Goal: Task Accomplishment & Management: Manage account settings

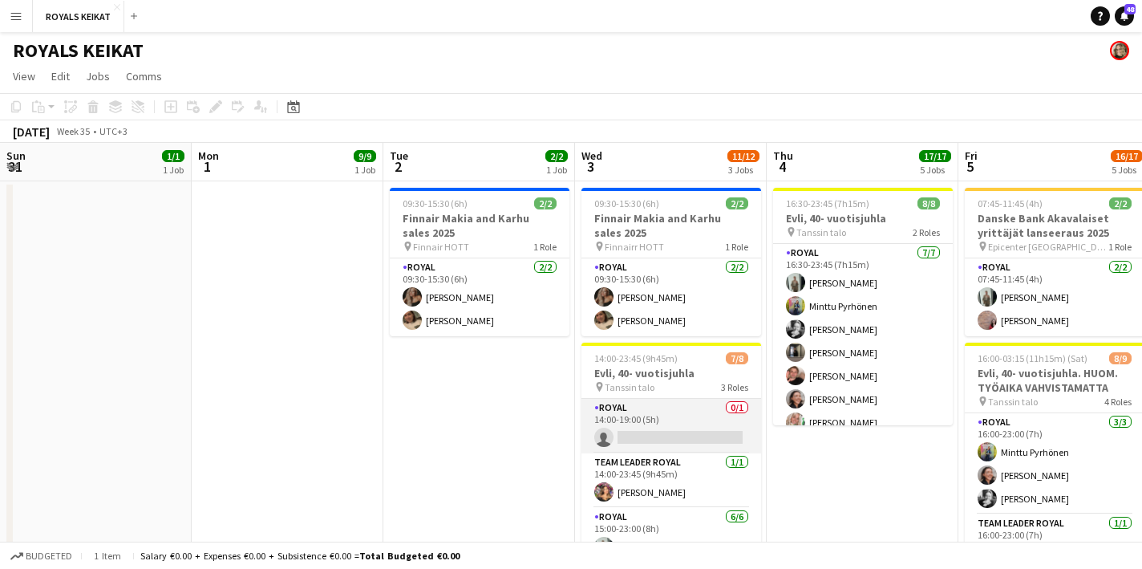
scroll to position [0, 574]
click at [630, 431] on app-card-role "Royal 0/1 14:00-19:00 (5h) single-neutral-actions" at bounding box center [672, 426] width 180 height 55
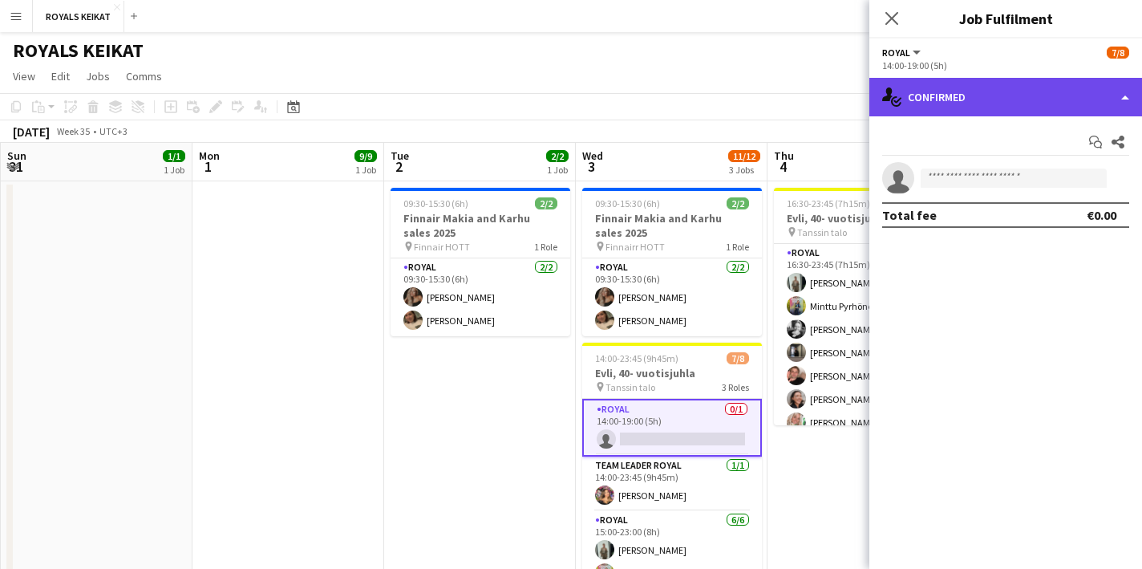
click at [984, 98] on div "single-neutral-actions-check-2 Confirmed" at bounding box center [1005, 97] width 273 height 39
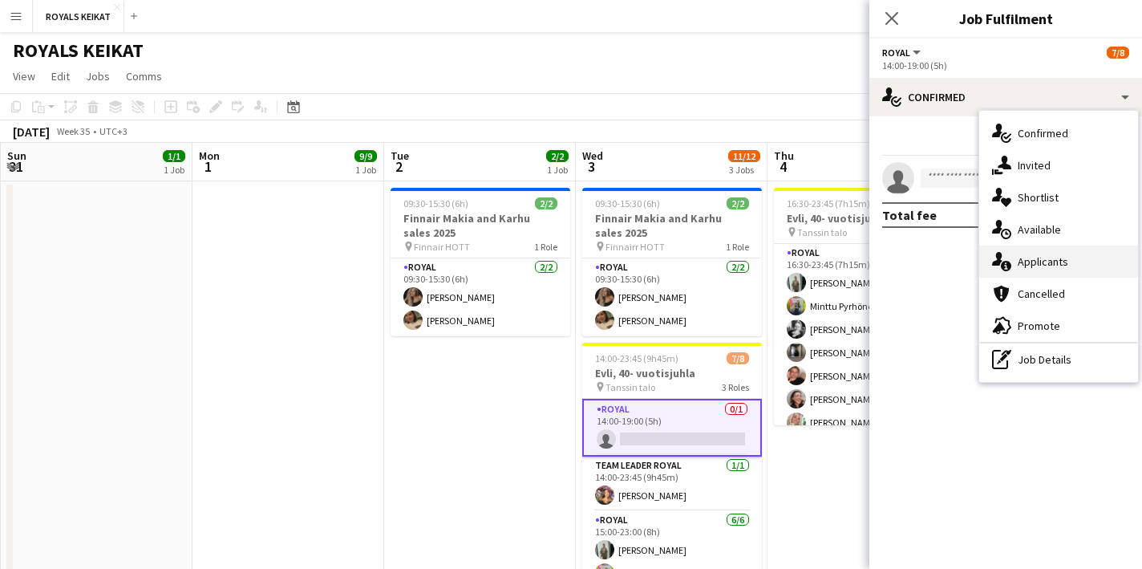
click at [1055, 260] on div "single-neutral-actions-information Applicants" at bounding box center [1058, 261] width 159 height 32
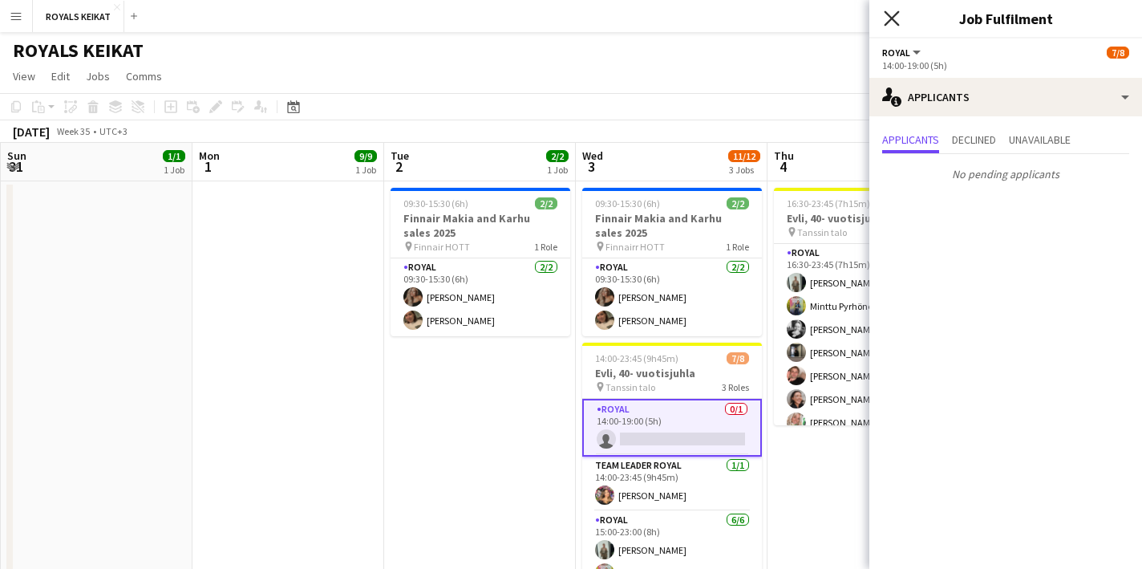
click at [891, 17] on icon at bounding box center [891, 17] width 15 height 15
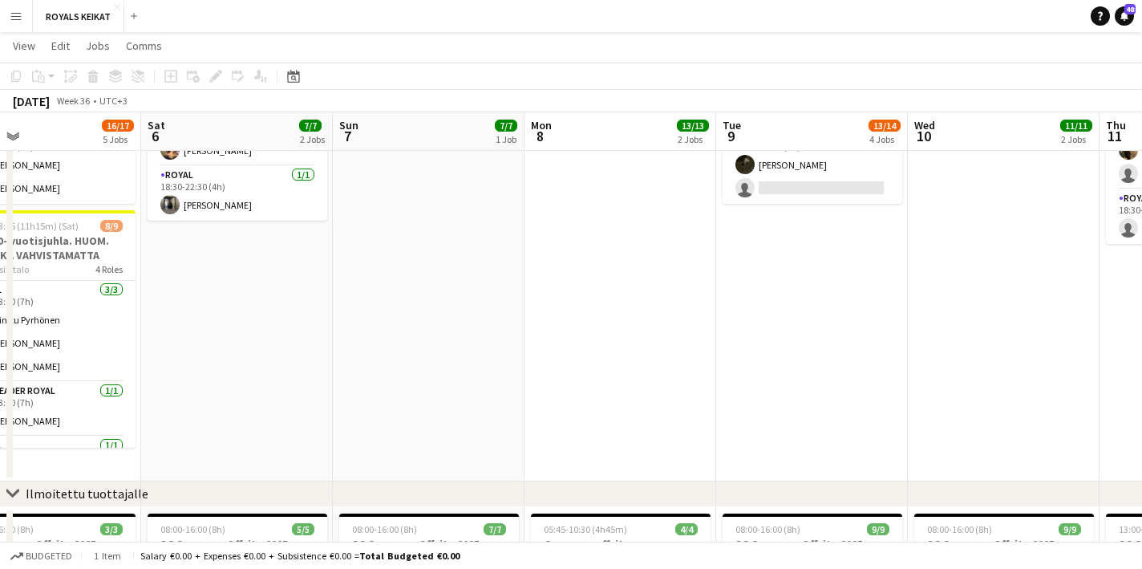
scroll to position [0, 0]
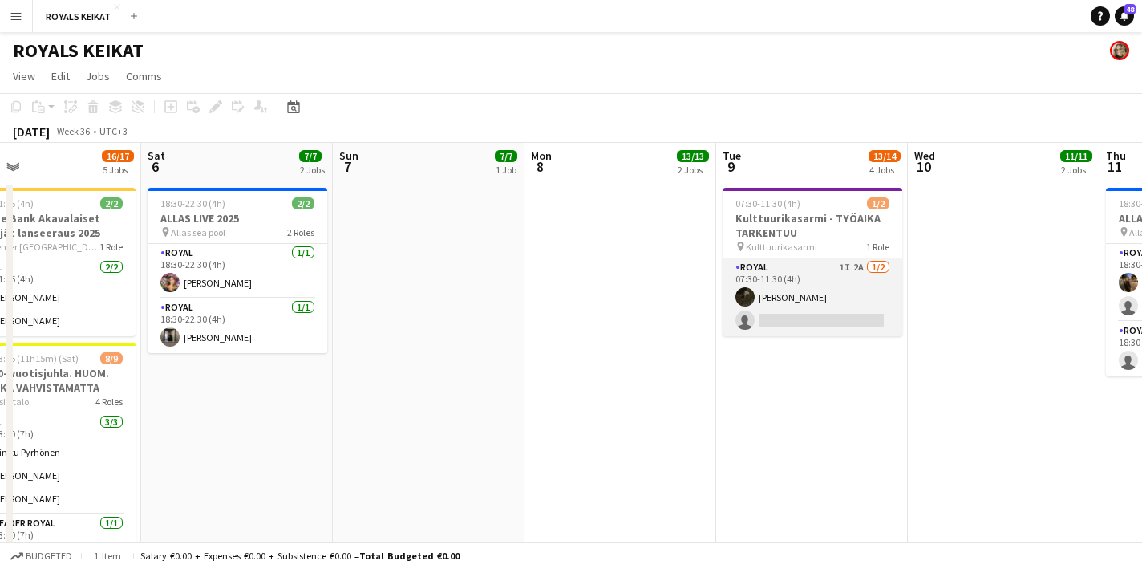
click at [826, 302] on app-card-role "Royal 1I 2A 1/2 07:30-11:30 (4h) Nooa Aalto single-neutral-actions" at bounding box center [813, 297] width 180 height 78
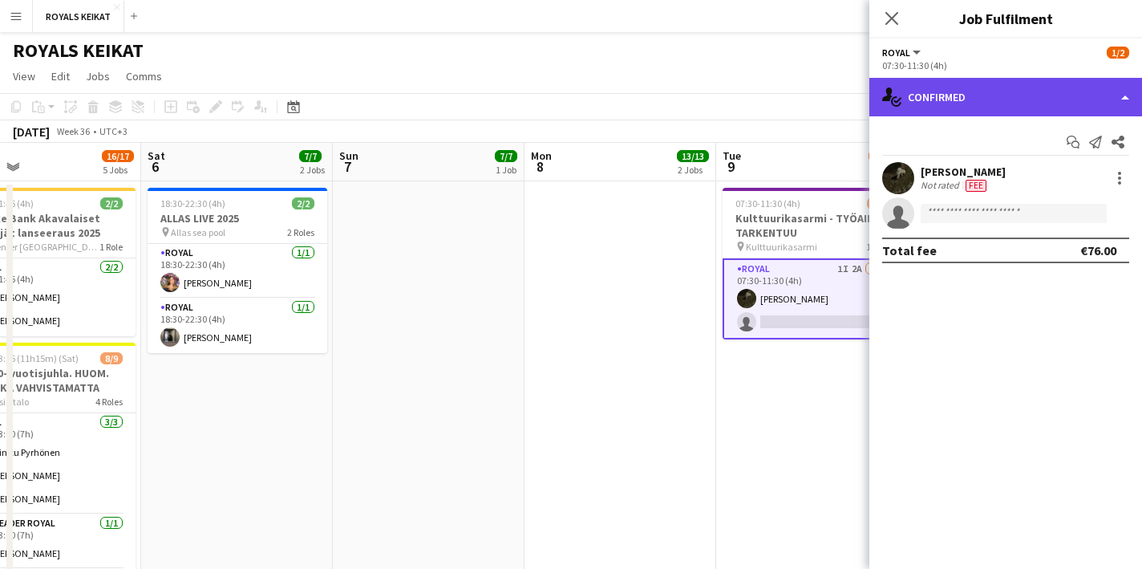
click at [971, 95] on div "single-neutral-actions-check-2 Confirmed" at bounding box center [1005, 97] width 273 height 39
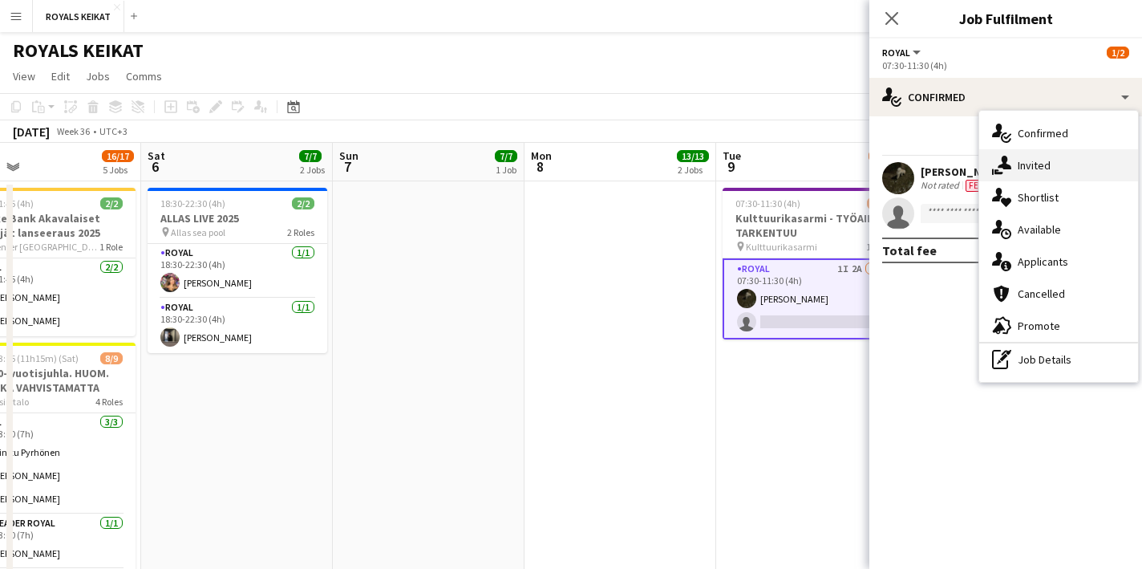
click at [1043, 164] on div "single-neutral-actions-share-1 Invited" at bounding box center [1058, 165] width 159 height 32
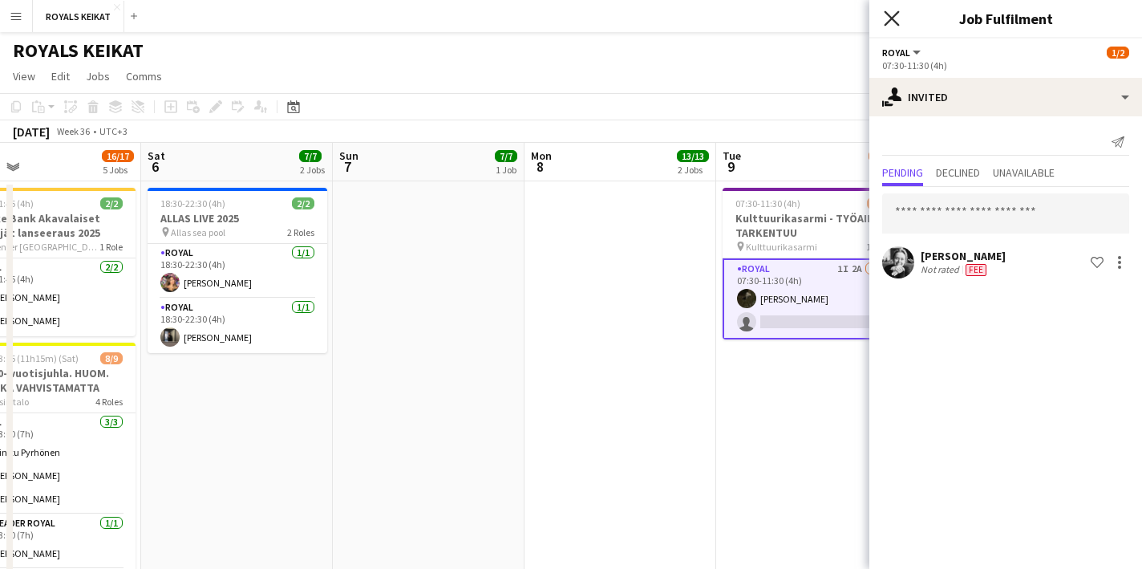
click at [894, 13] on icon "Close pop-in" at bounding box center [891, 17] width 15 height 15
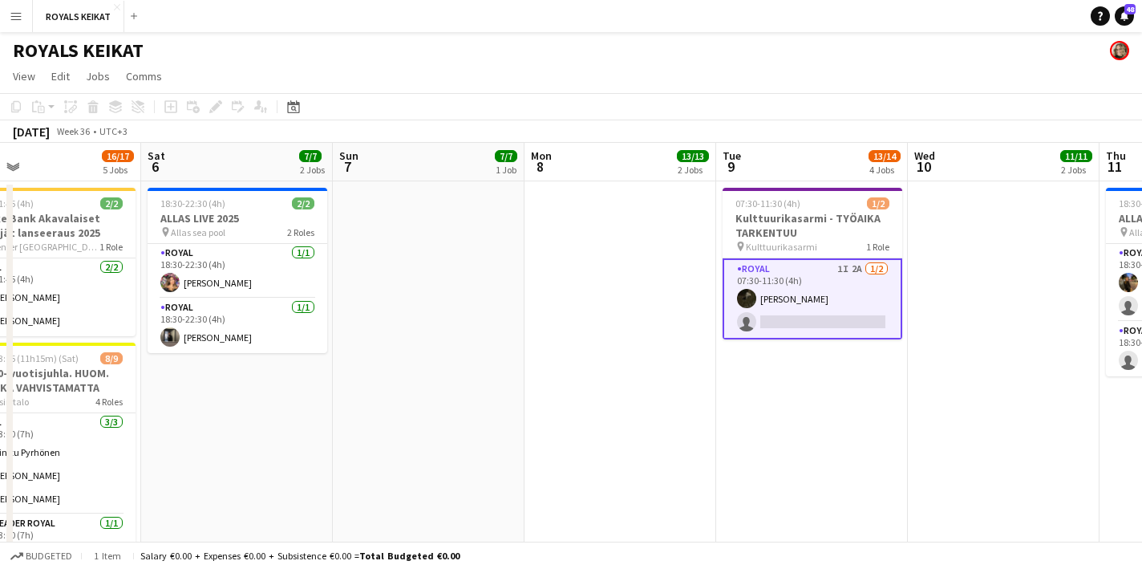
click at [621, 387] on app-date-cell at bounding box center [621, 397] width 192 height 432
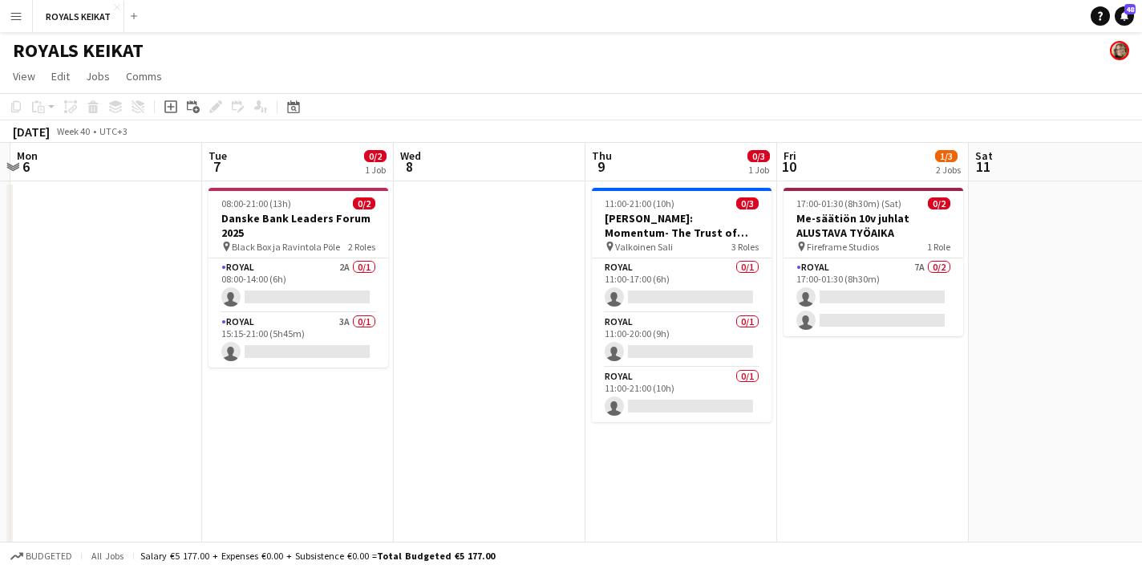
scroll to position [0, 576]
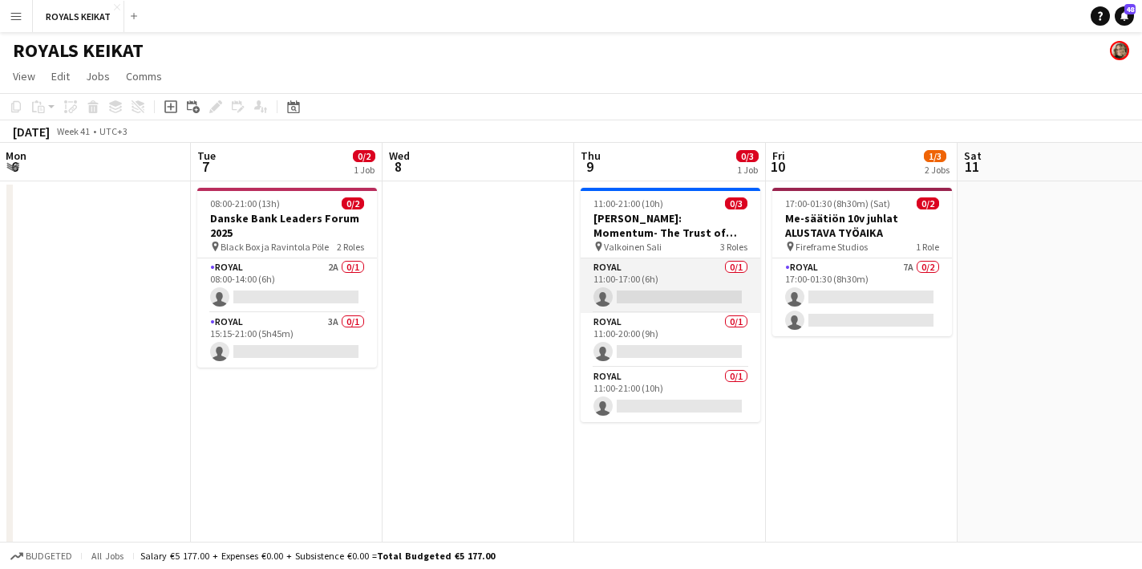
click at [644, 298] on app-card-role "Royal 0/1 11:00-17:00 (6h) single-neutral-actions" at bounding box center [671, 285] width 180 height 55
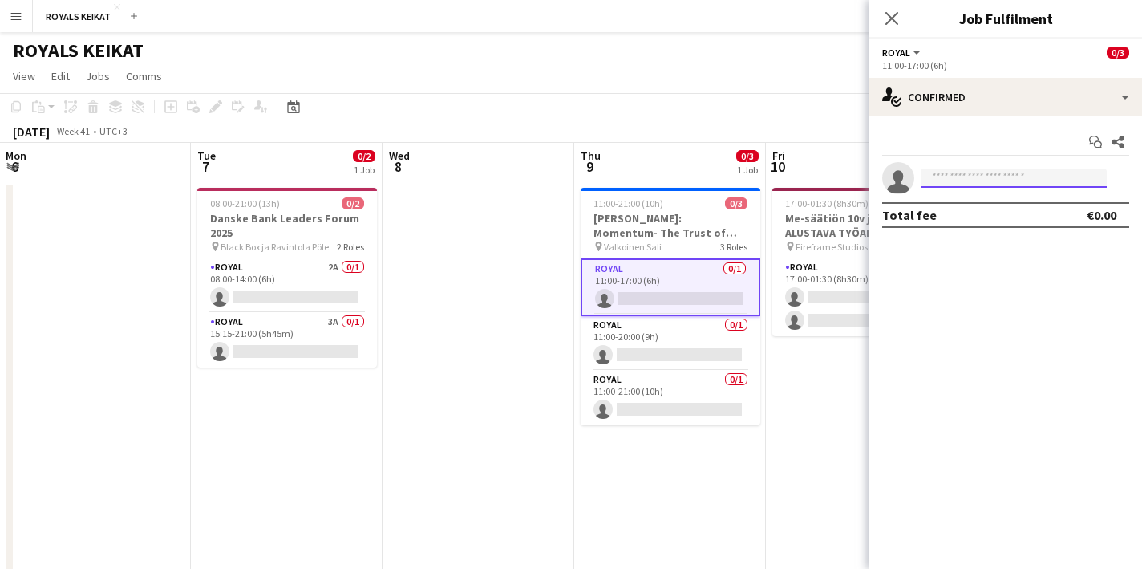
click at [986, 175] on input at bounding box center [1014, 177] width 186 height 19
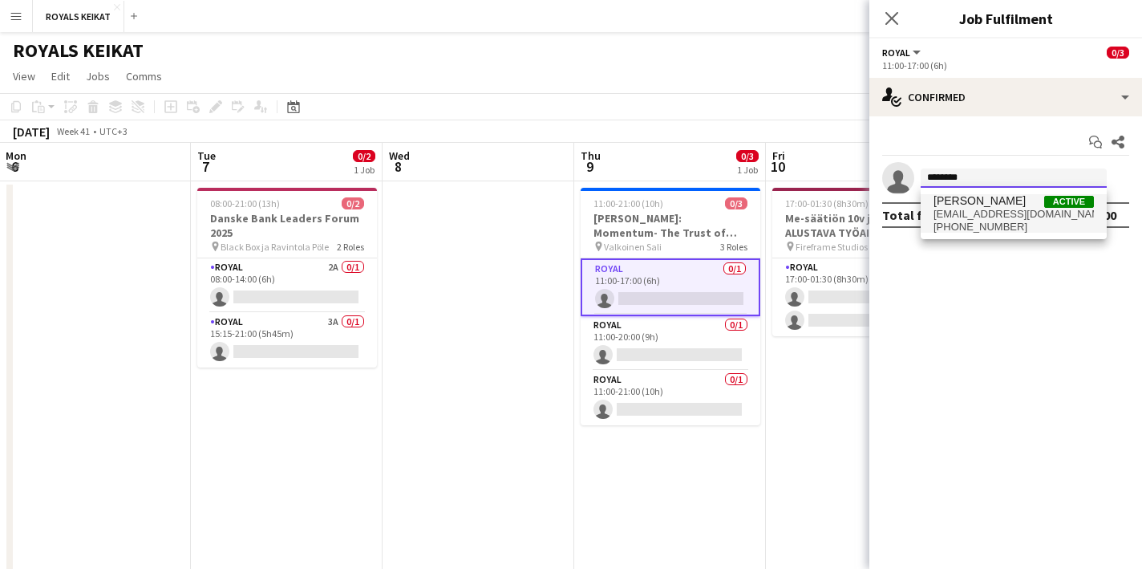
type input "********"
click at [981, 216] on span "pauaalto@hotmail.com" at bounding box center [1014, 214] width 160 height 13
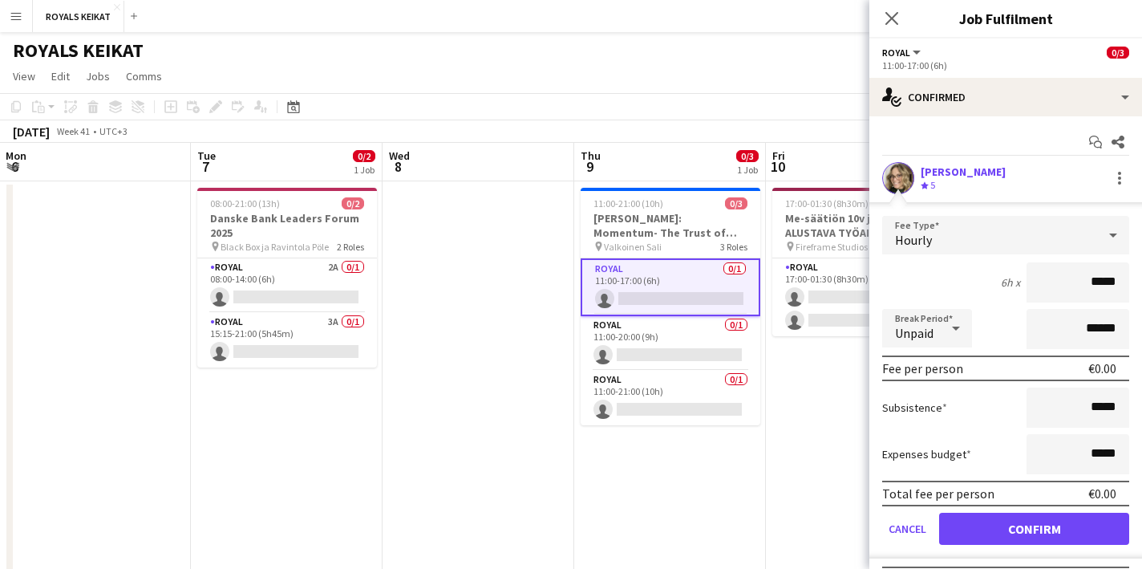
drag, startPoint x: 1117, startPoint y: 282, endPoint x: 1084, endPoint y: 284, distance: 32.1
click at [1084, 284] on input "*****" at bounding box center [1078, 282] width 103 height 40
type input "******"
click at [1013, 525] on button "Confirm" at bounding box center [1034, 529] width 190 height 32
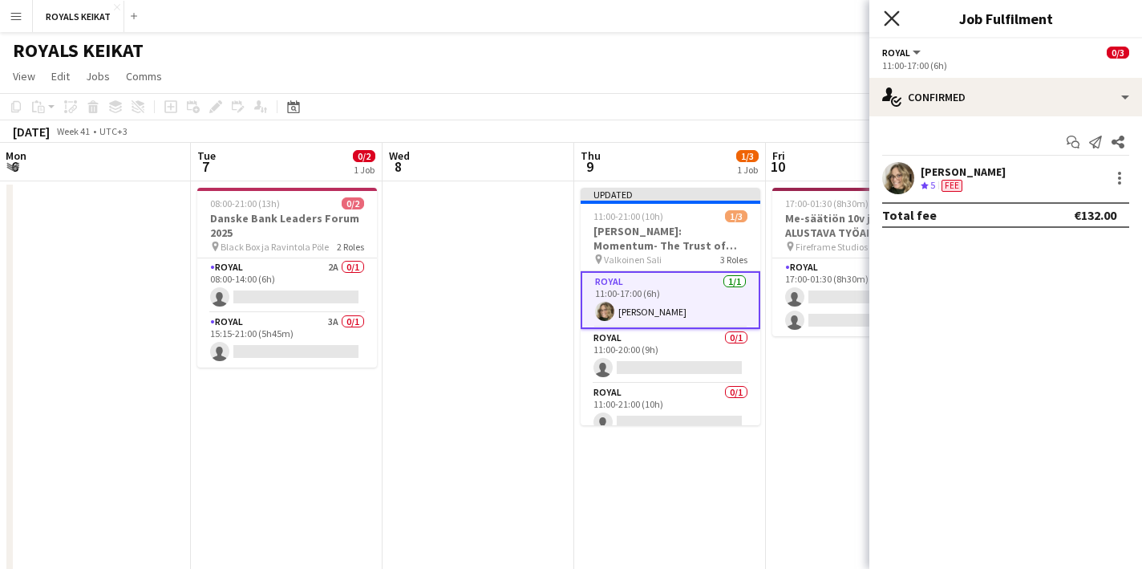
click at [886, 14] on icon at bounding box center [891, 17] width 15 height 15
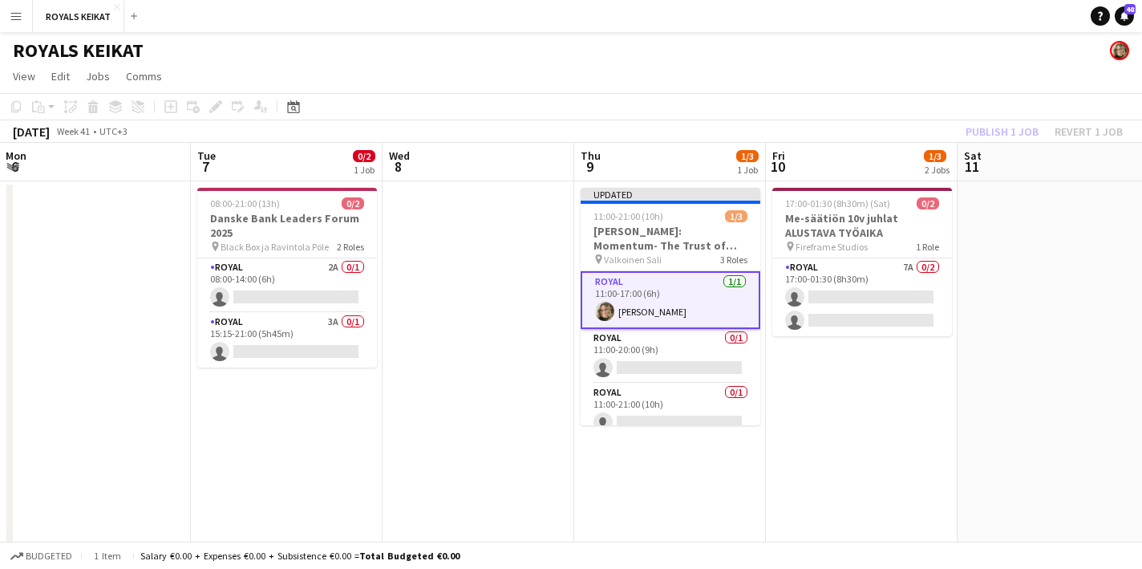
click at [1003, 130] on div "Publish 1 job Revert 1 job" at bounding box center [1044, 131] width 196 height 21
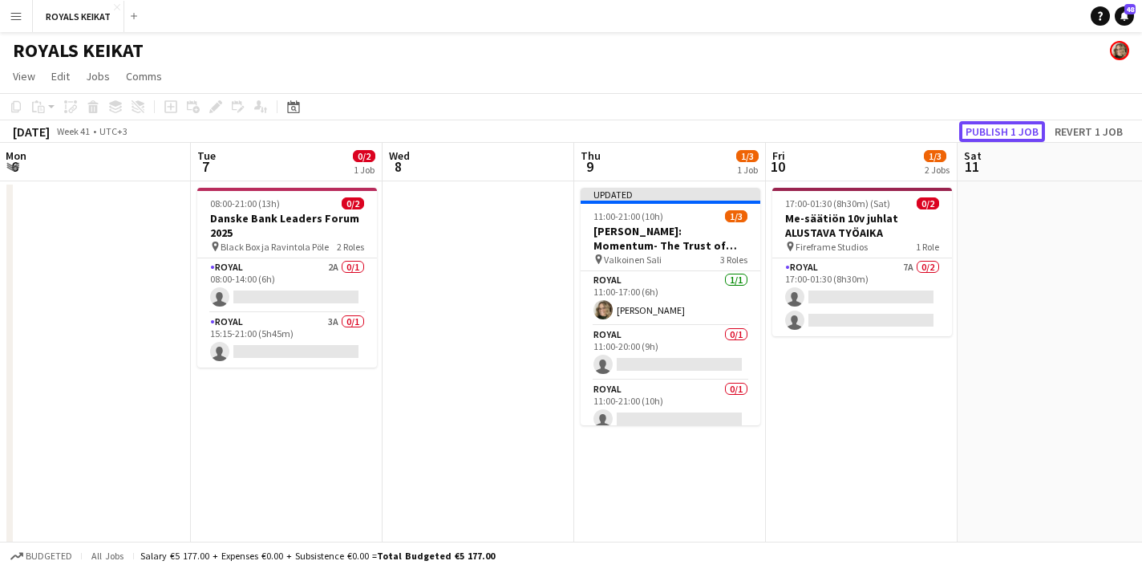
click at [1003, 130] on button "Publish 1 job" at bounding box center [1002, 131] width 86 height 21
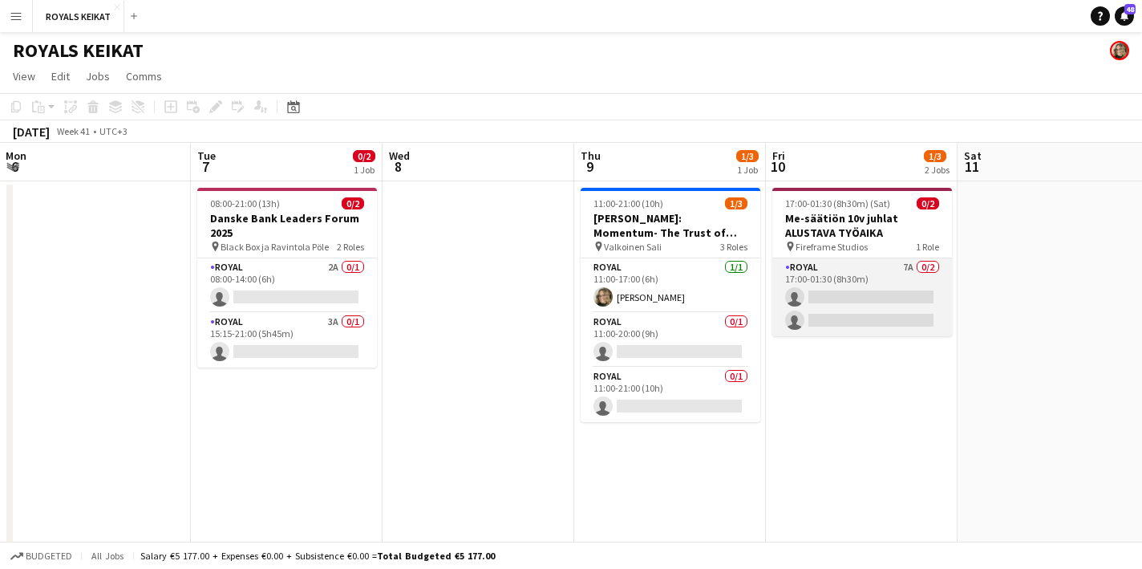
click at [866, 291] on app-card-role "Royal 7A 0/2 17:00-01:30 (8h30m) single-neutral-actions single-neutral-actions" at bounding box center [862, 297] width 180 height 78
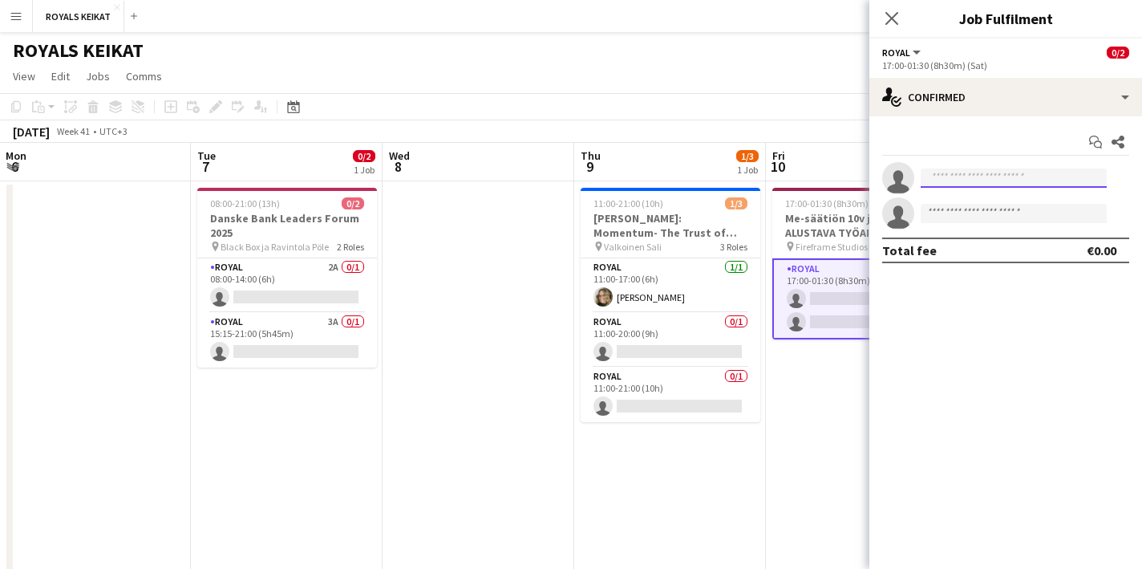
click at [1008, 176] on input at bounding box center [1014, 177] width 186 height 19
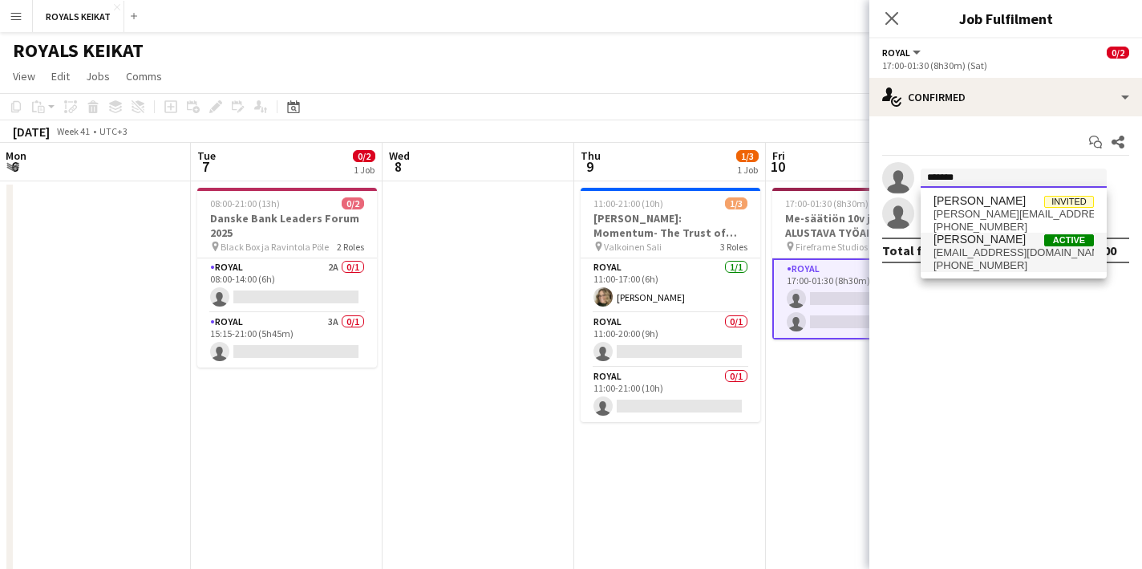
type input "*******"
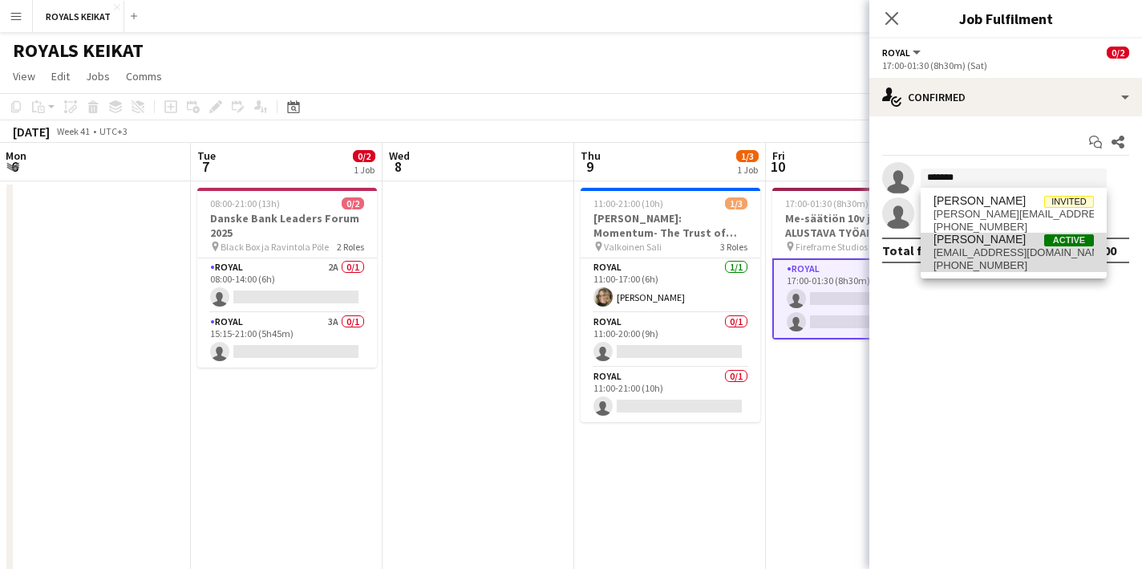
click at [984, 255] on span "nanna.hytonen@gmail.com" at bounding box center [1014, 252] width 160 height 13
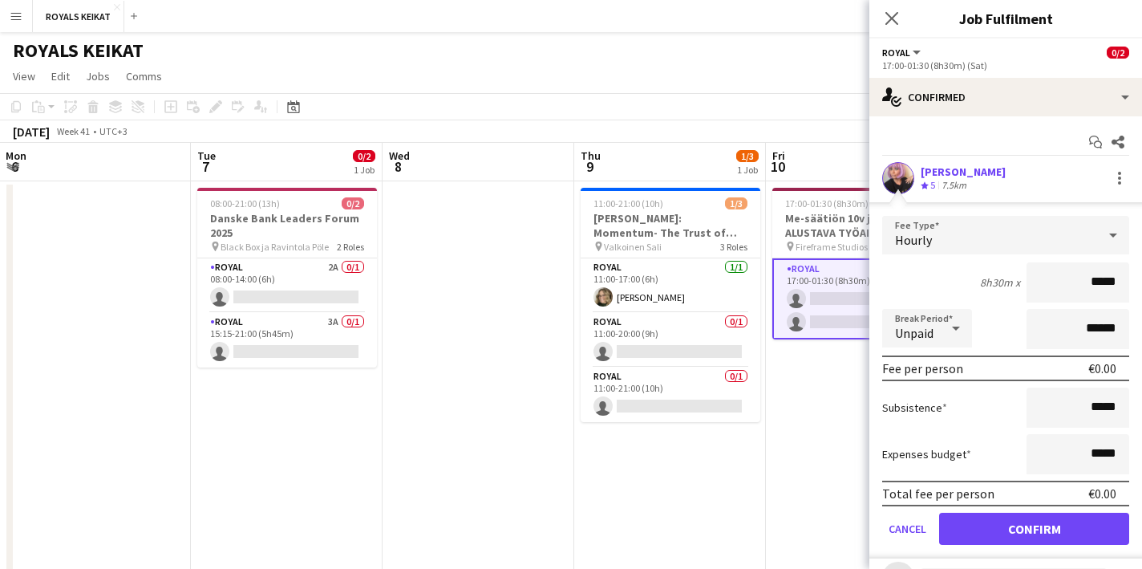
drag, startPoint x: 1116, startPoint y: 284, endPoint x: 1074, endPoint y: 281, distance: 41.8
click at [1074, 281] on input "*****" at bounding box center [1078, 282] width 103 height 40
type input "******"
click at [1029, 529] on button "Confirm" at bounding box center [1034, 529] width 190 height 32
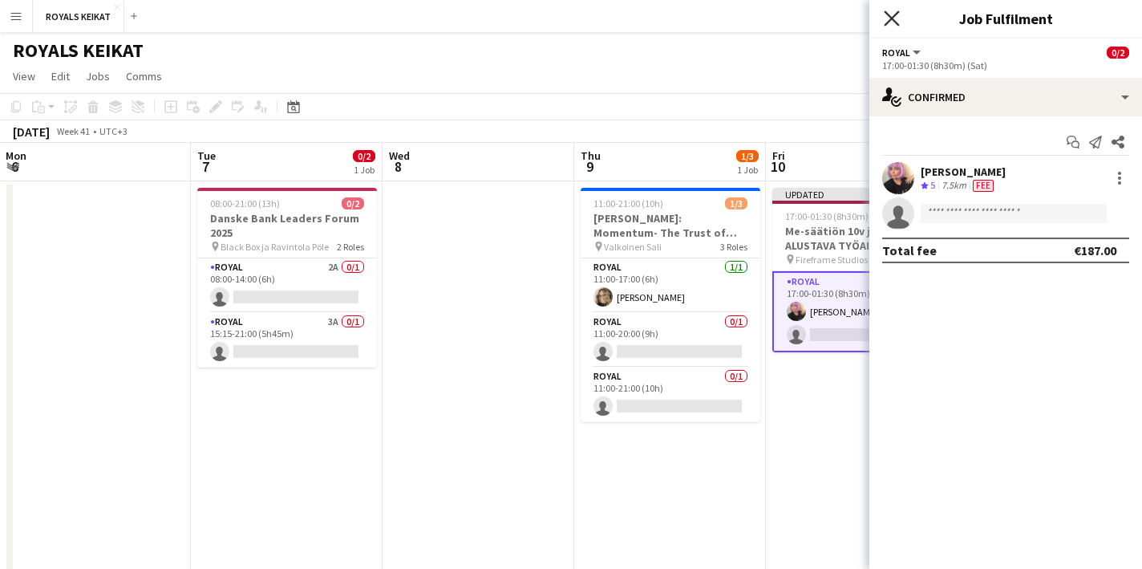
click at [890, 14] on icon "Close pop-in" at bounding box center [891, 17] width 15 height 15
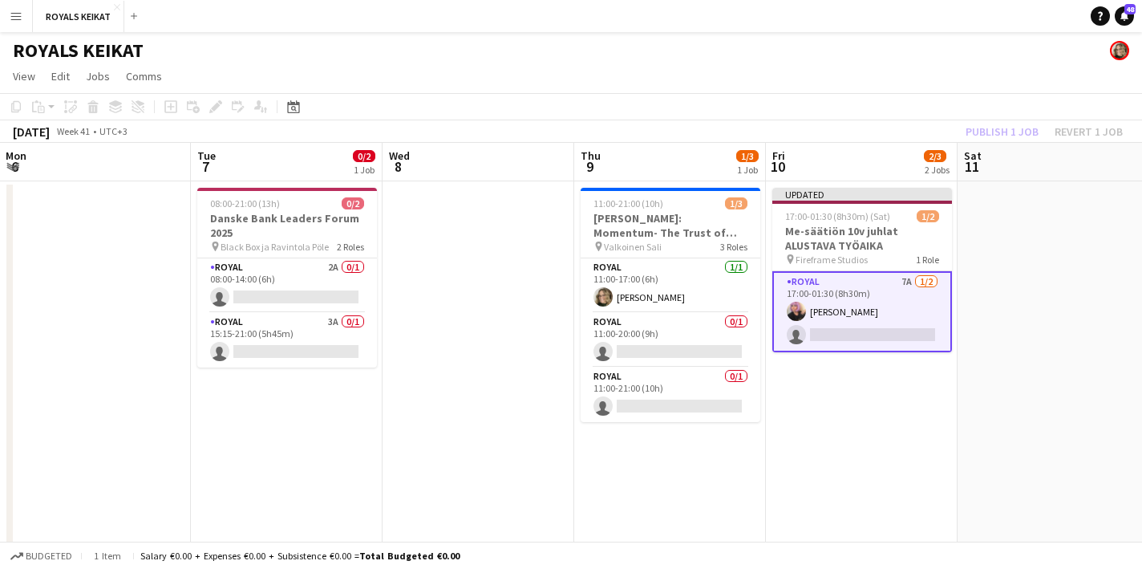
click at [1017, 128] on div "Publish 1 job Revert 1 job" at bounding box center [1044, 131] width 196 height 21
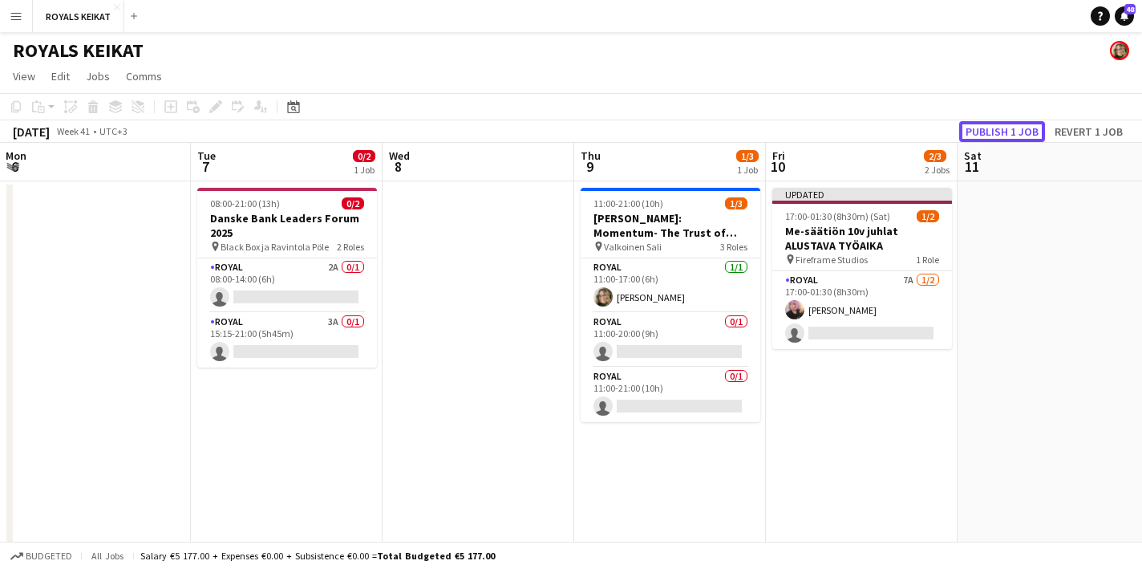
click at [1017, 128] on button "Publish 1 job" at bounding box center [1002, 131] width 86 height 21
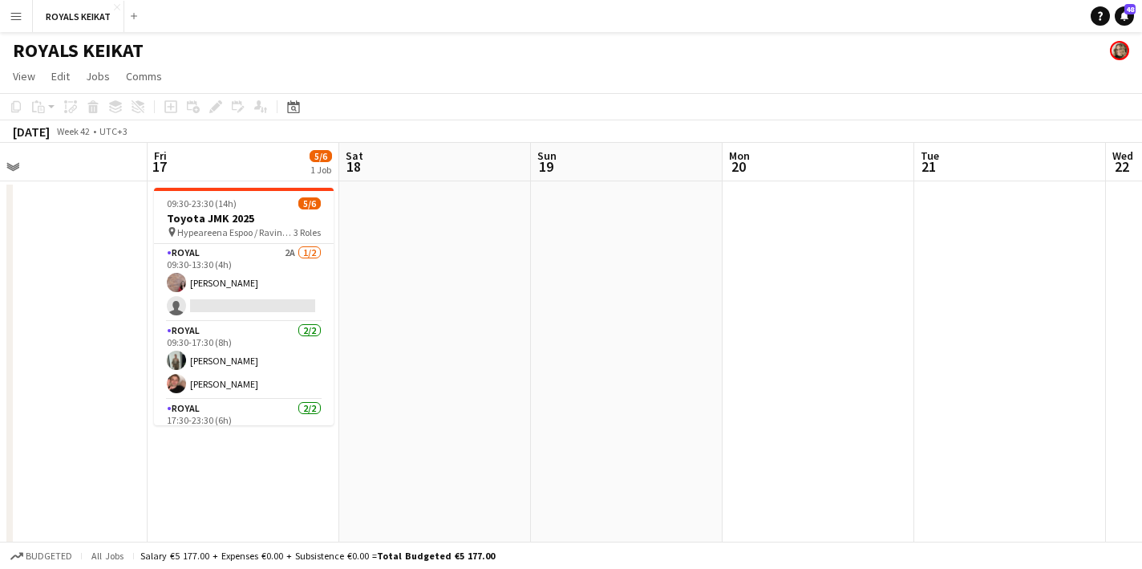
scroll to position [0, 448]
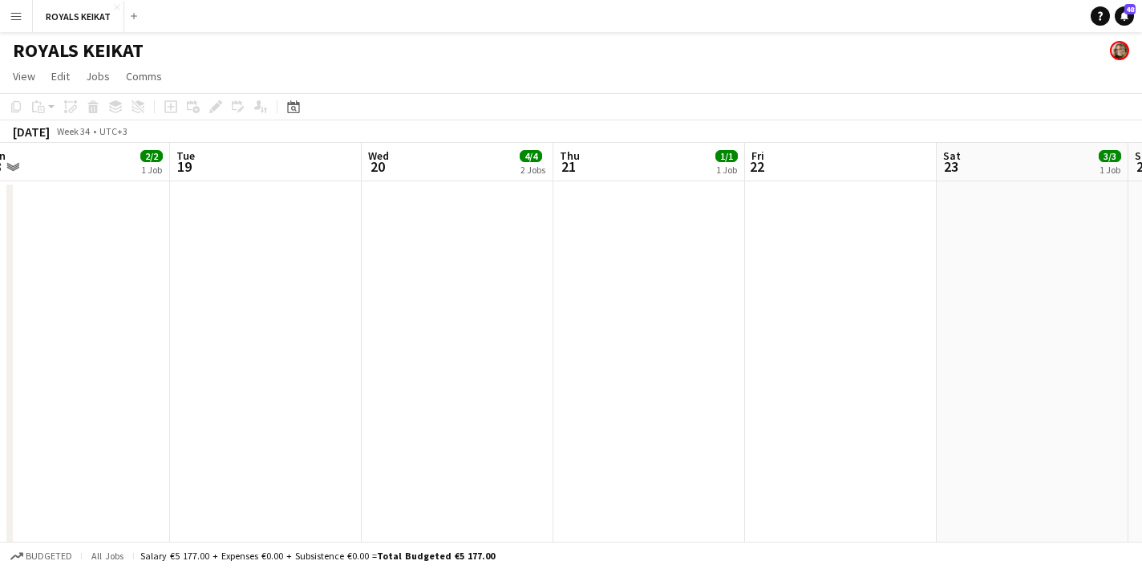
scroll to position [0, 402]
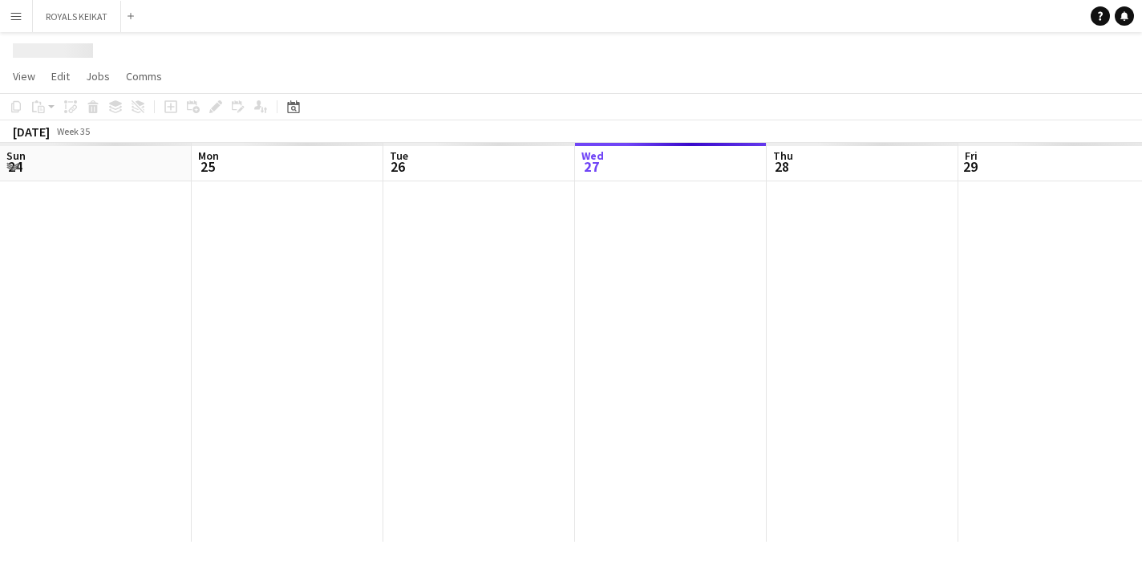
scroll to position [0, 383]
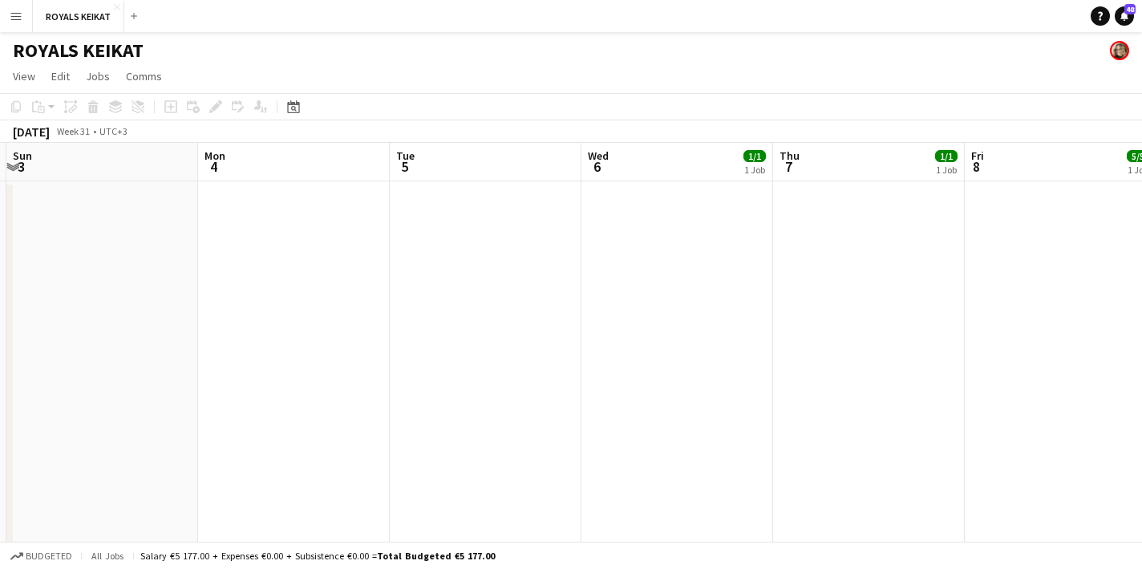
scroll to position [0, 376]
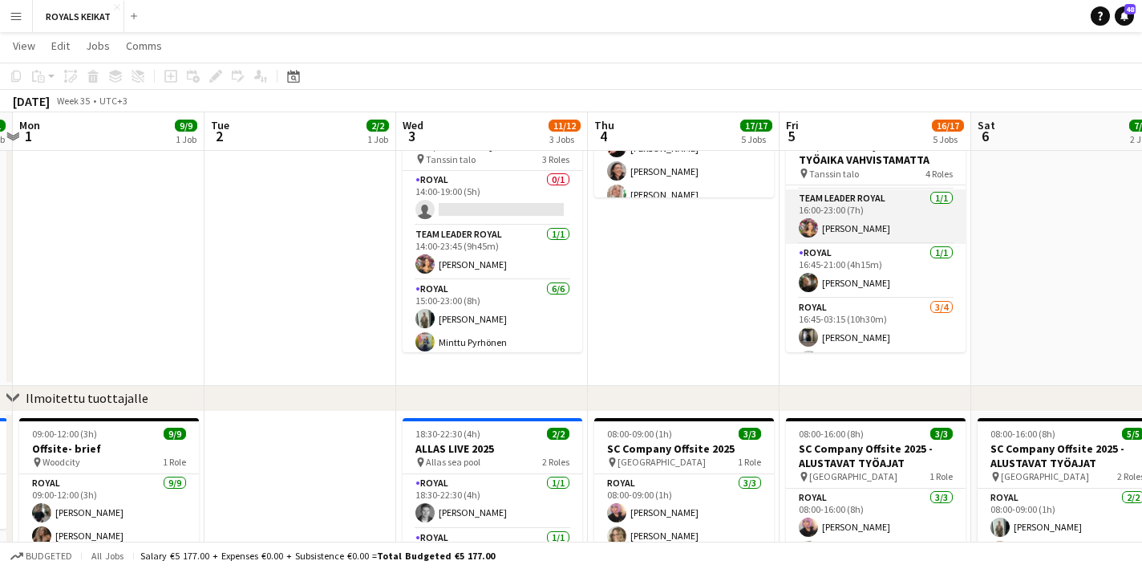
scroll to position [107, 0]
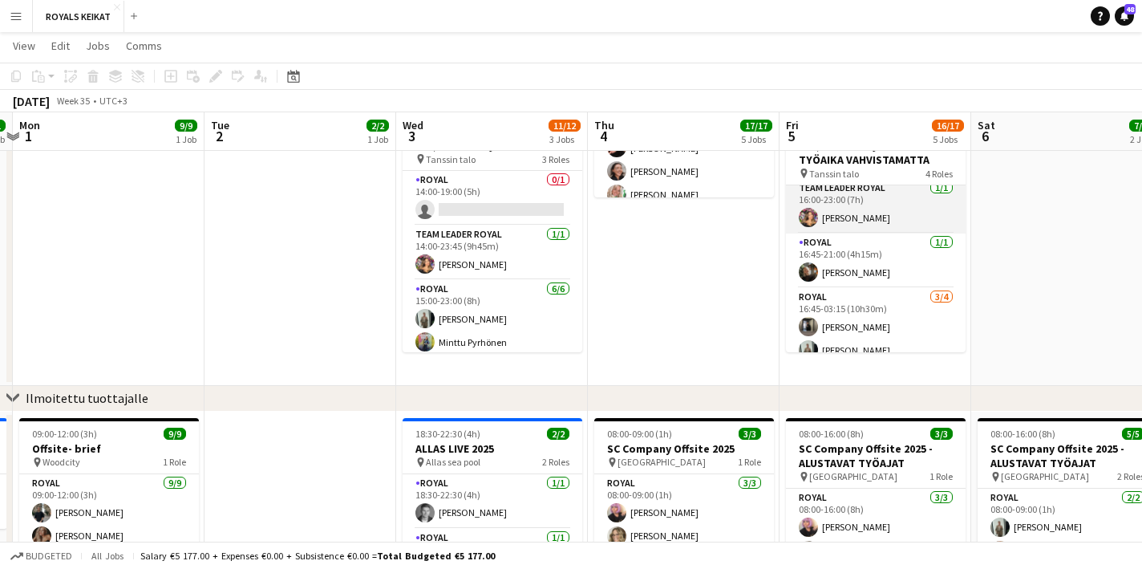
click at [845, 211] on app-card-role "Team Leader Royal 1/1 16:00-23:00 (7h) Tiia Karvonen" at bounding box center [876, 206] width 180 height 55
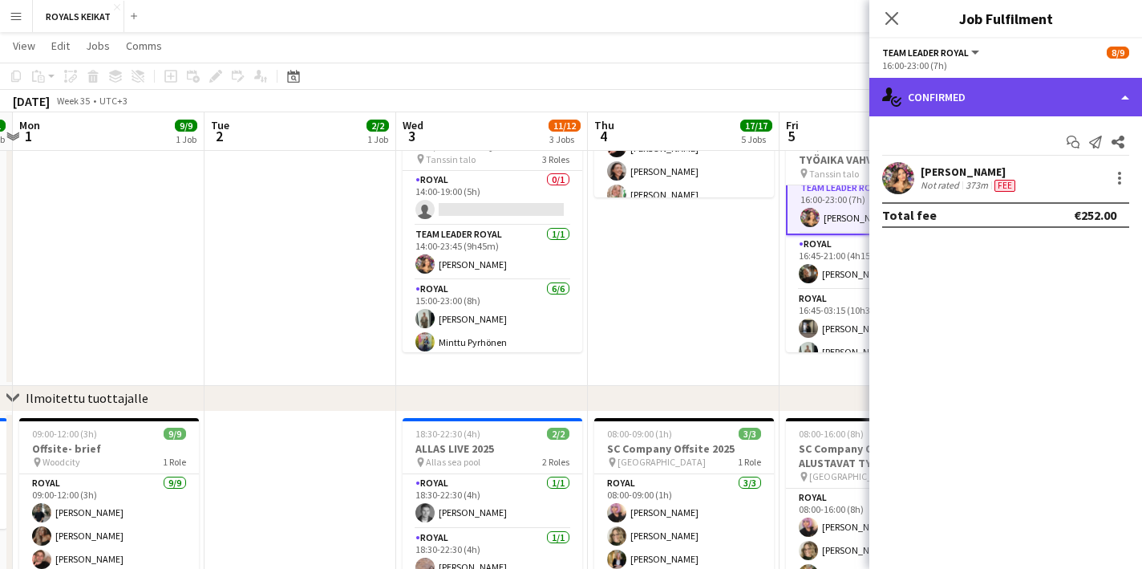
click at [1016, 94] on div "single-neutral-actions-check-2 Confirmed" at bounding box center [1005, 97] width 273 height 39
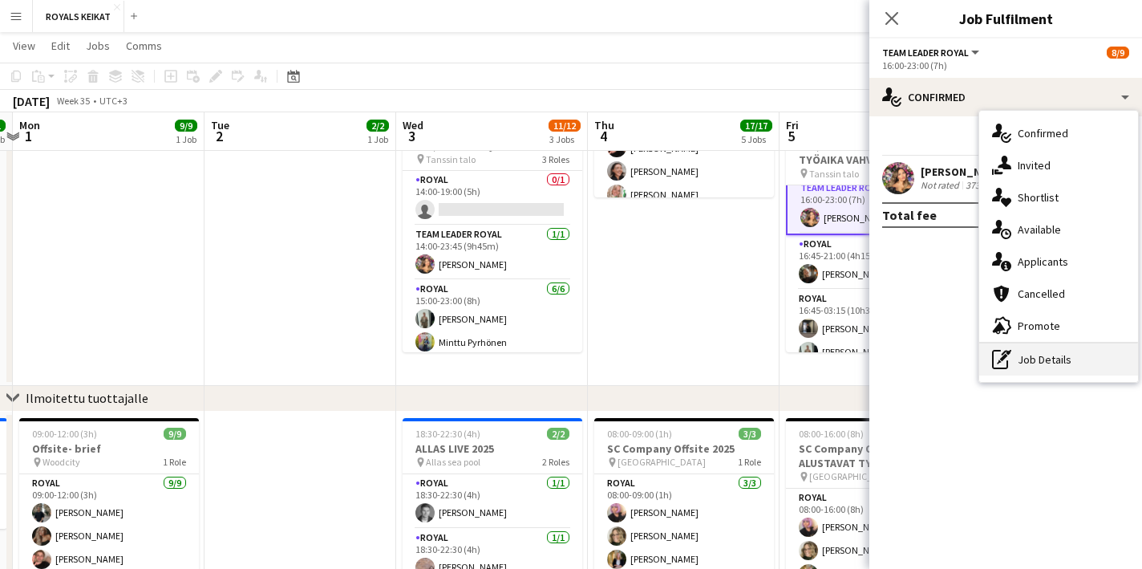
click at [1034, 355] on div "pen-write Job Details" at bounding box center [1058, 359] width 159 height 32
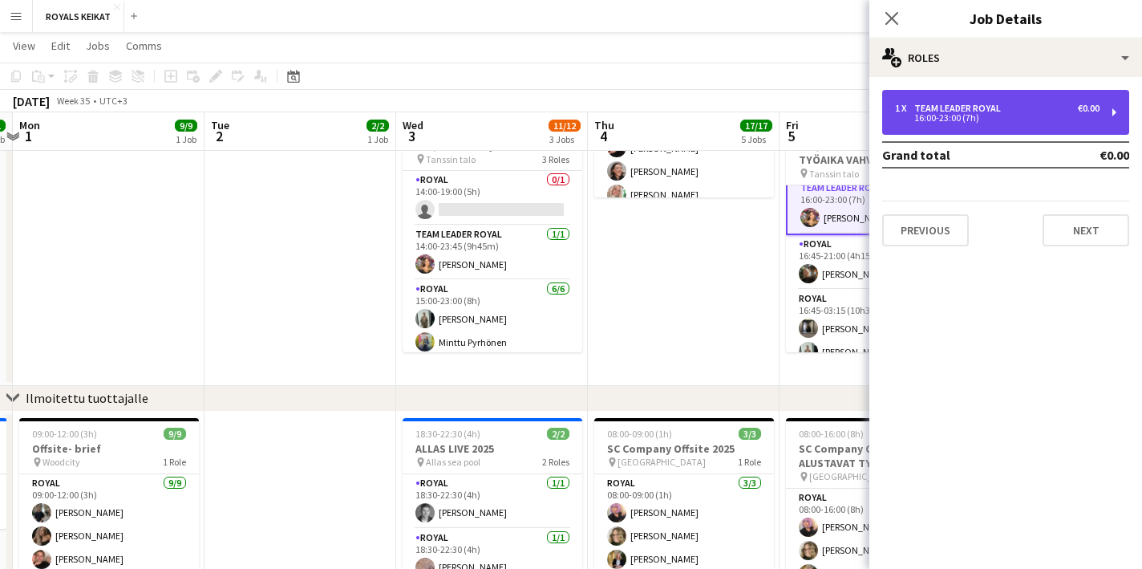
click at [960, 114] on div "16:00-23:00 (7h)" at bounding box center [997, 118] width 205 height 8
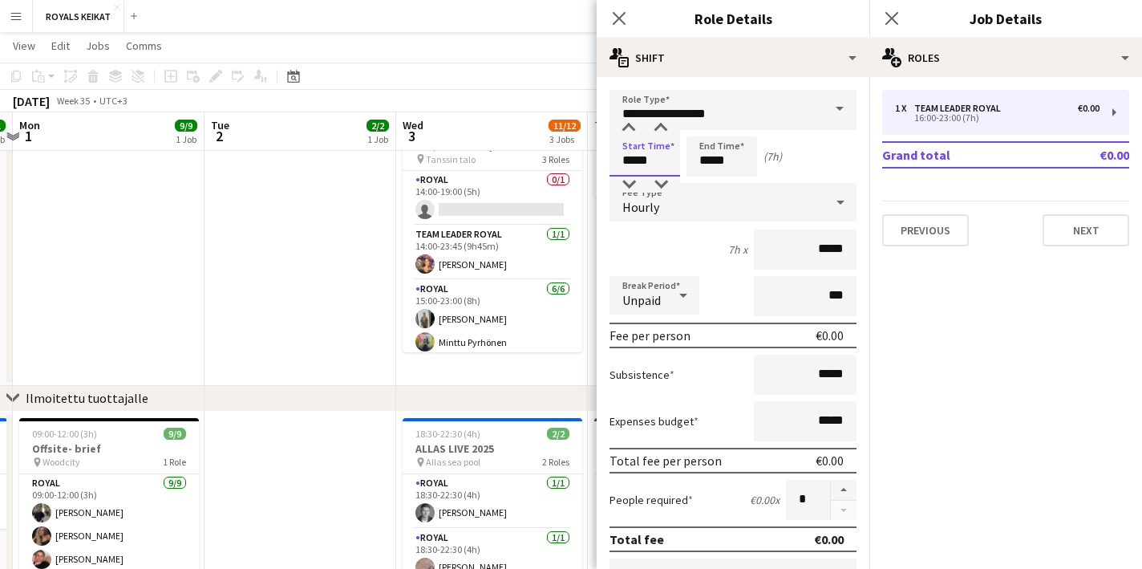
click at [651, 160] on input "*****" at bounding box center [645, 156] width 71 height 40
type input "*****"
click at [660, 184] on div at bounding box center [661, 184] width 32 height 16
click at [618, 12] on icon "Close pop-in" at bounding box center [618, 17] width 15 height 15
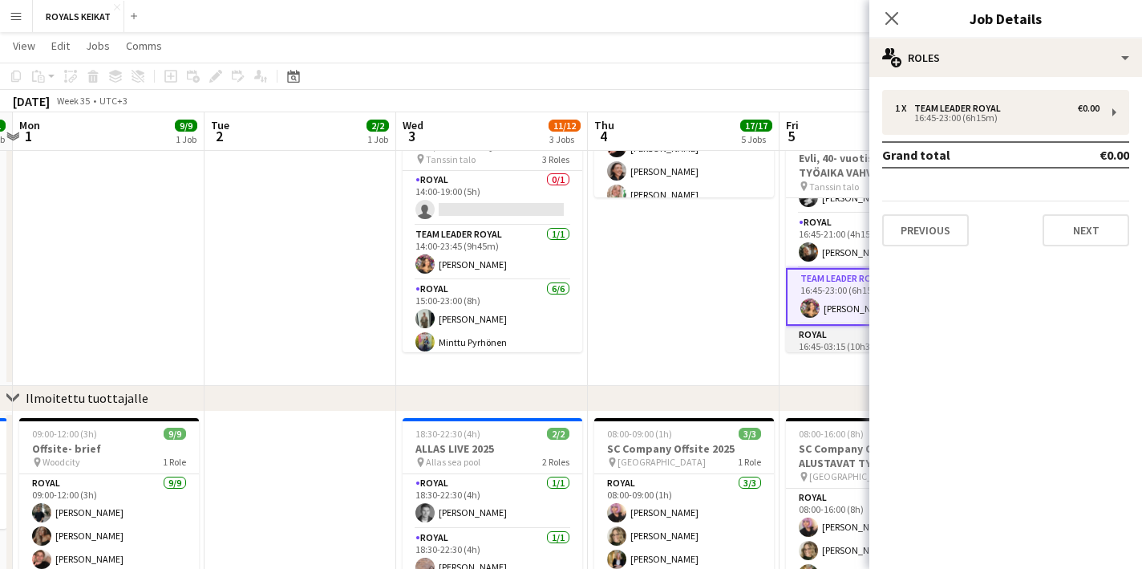
scroll to position [0, 0]
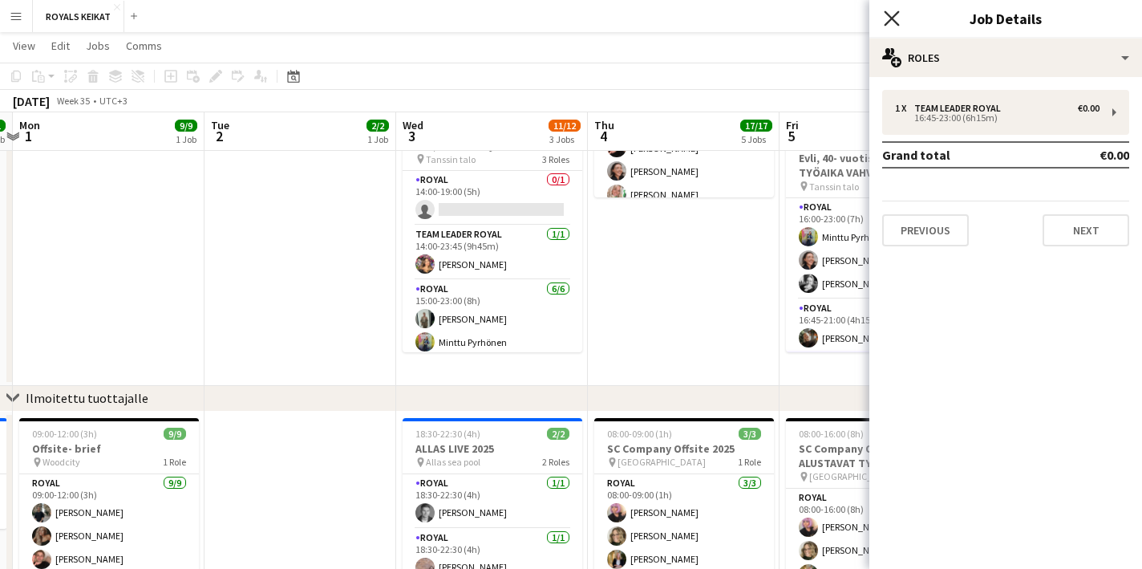
click at [890, 14] on icon "Close pop-in" at bounding box center [891, 17] width 15 height 15
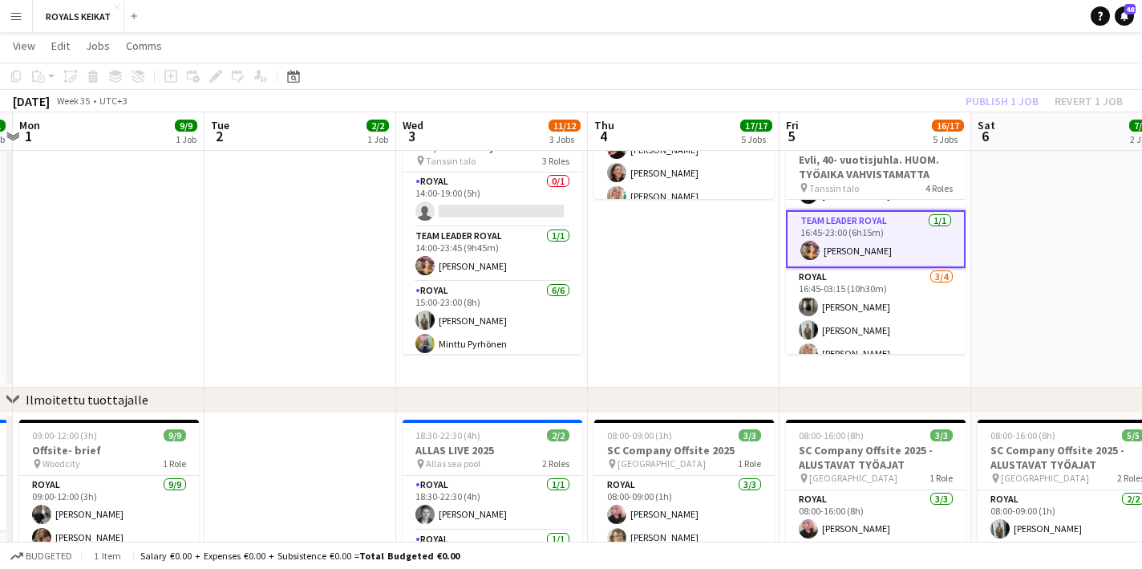
scroll to position [136, 0]
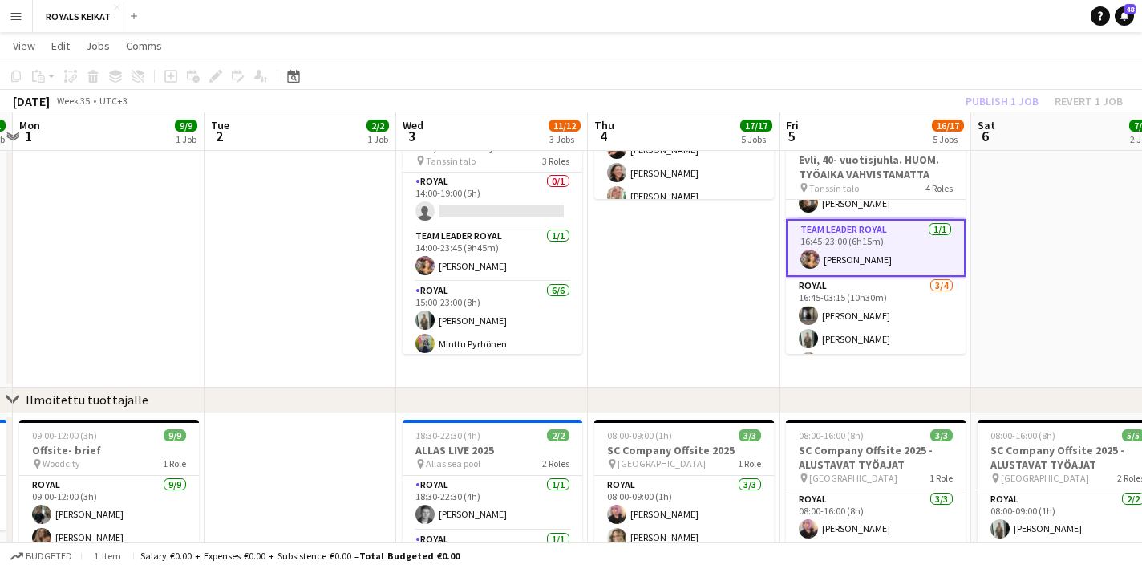
click at [857, 249] on app-card-role "Team Leader Royal 1/1 16:45-23:00 (6h15m) Tiia Karvonen" at bounding box center [876, 248] width 180 height 58
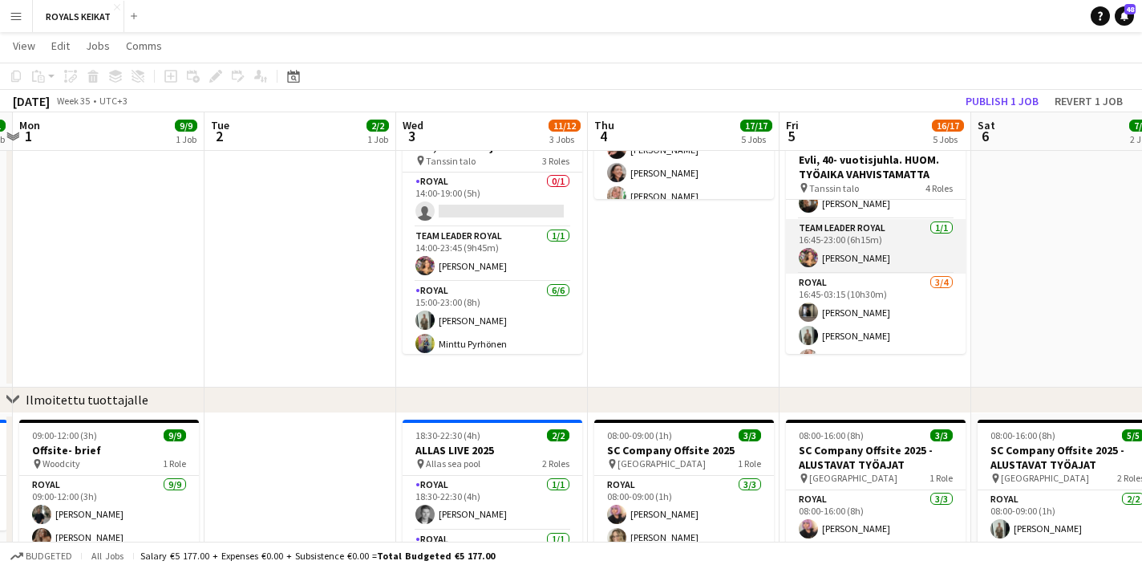
click at [857, 249] on app-card-role "Team Leader Royal 1/1 16:45-23:00 (6h15m) Tiia Karvonen" at bounding box center [876, 246] width 180 height 55
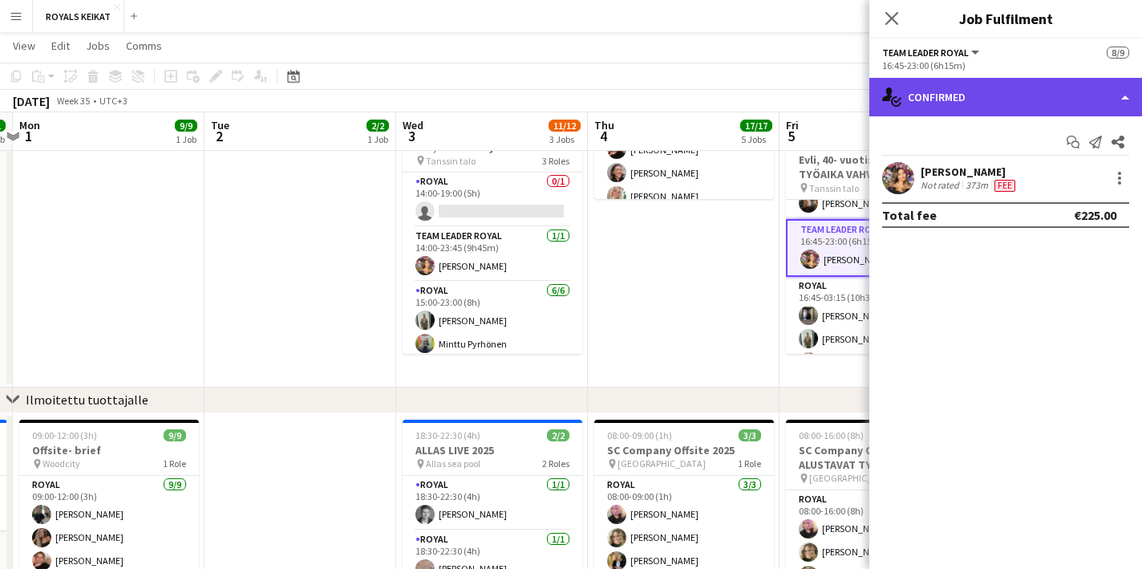
click at [1002, 91] on div "single-neutral-actions-check-2 Confirmed" at bounding box center [1005, 97] width 273 height 39
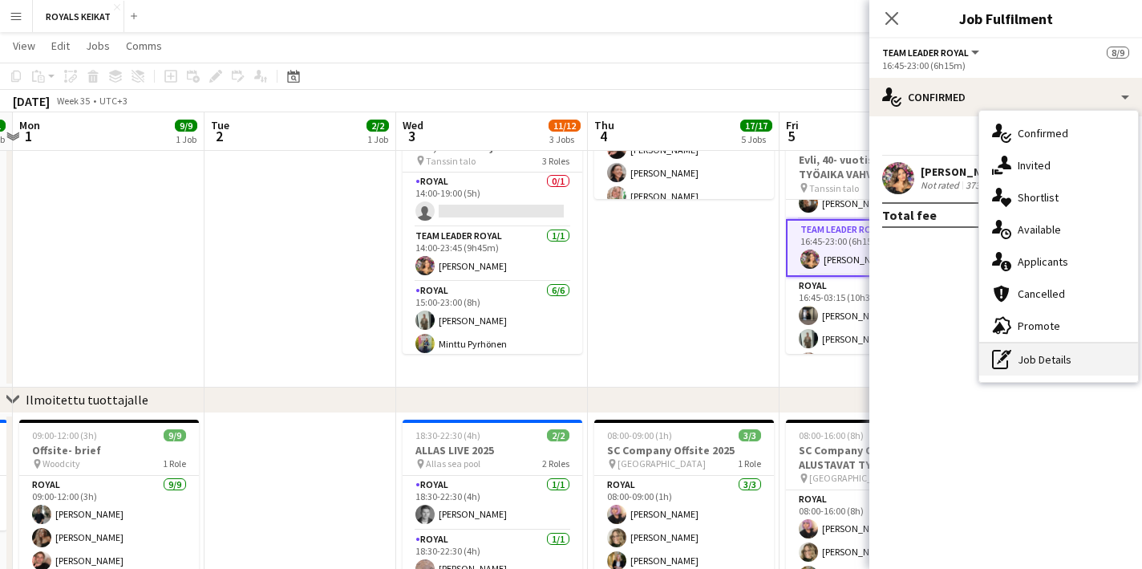
click at [1052, 352] on div "pen-write Job Details" at bounding box center [1058, 359] width 159 height 32
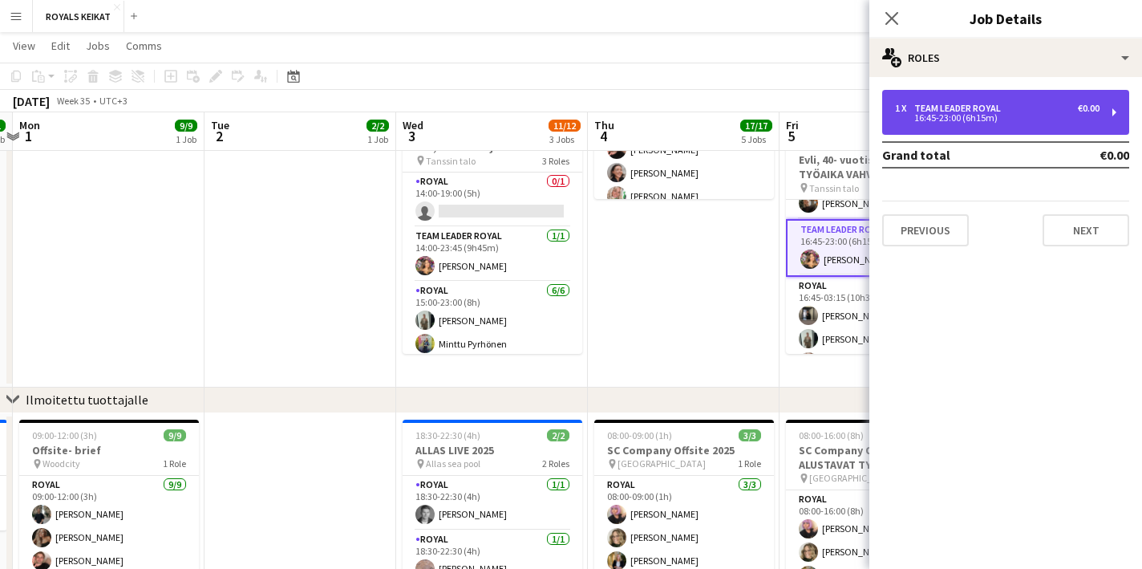
click at [985, 109] on div "Team Leader Royal" at bounding box center [960, 108] width 93 height 11
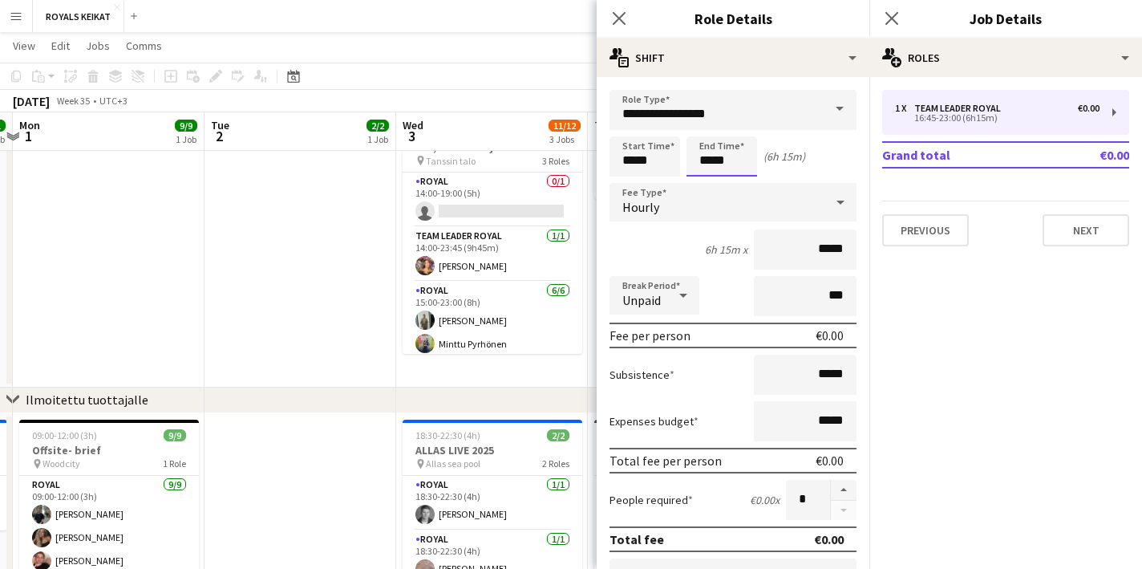
click at [730, 160] on input "*****" at bounding box center [722, 156] width 71 height 40
type input "*****"
click at [739, 182] on div at bounding box center [738, 184] width 32 height 16
click at [617, 13] on icon "Close pop-in" at bounding box center [618, 17] width 15 height 15
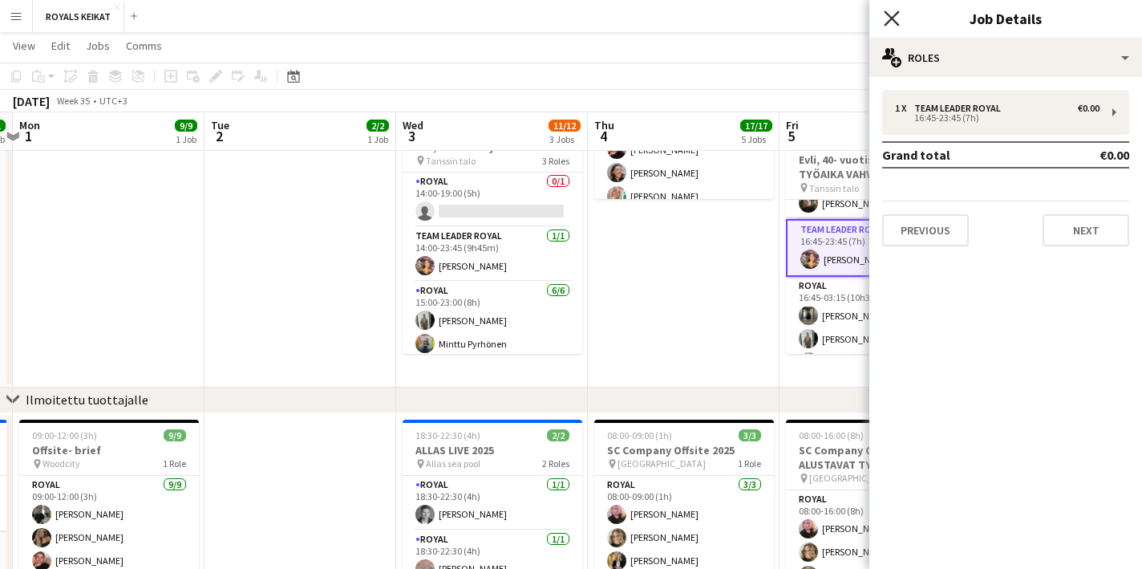
click at [890, 14] on icon "Close pop-in" at bounding box center [891, 17] width 15 height 15
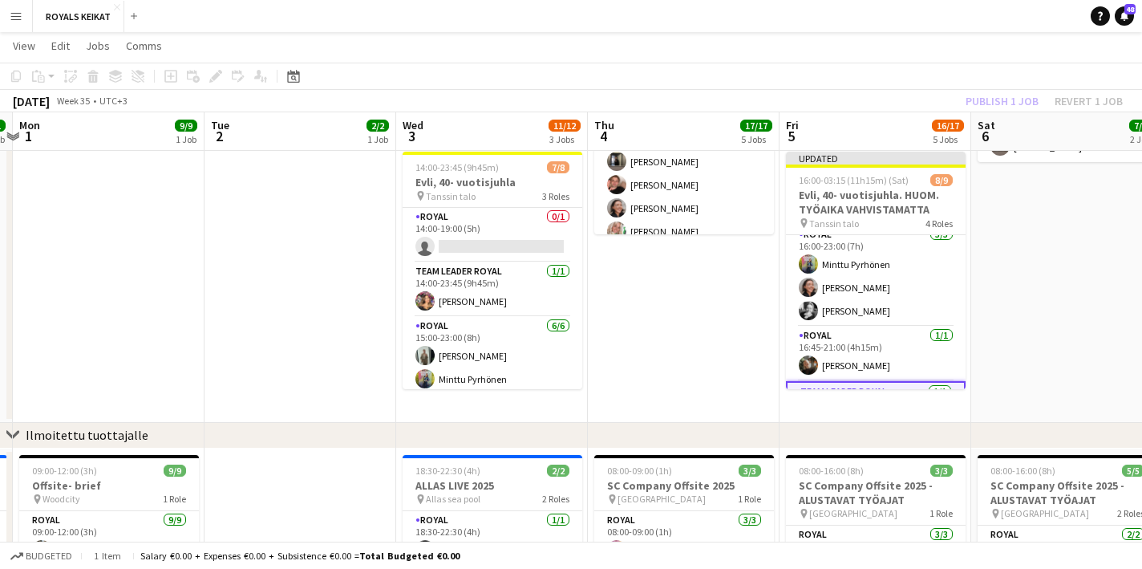
scroll to position [0, 0]
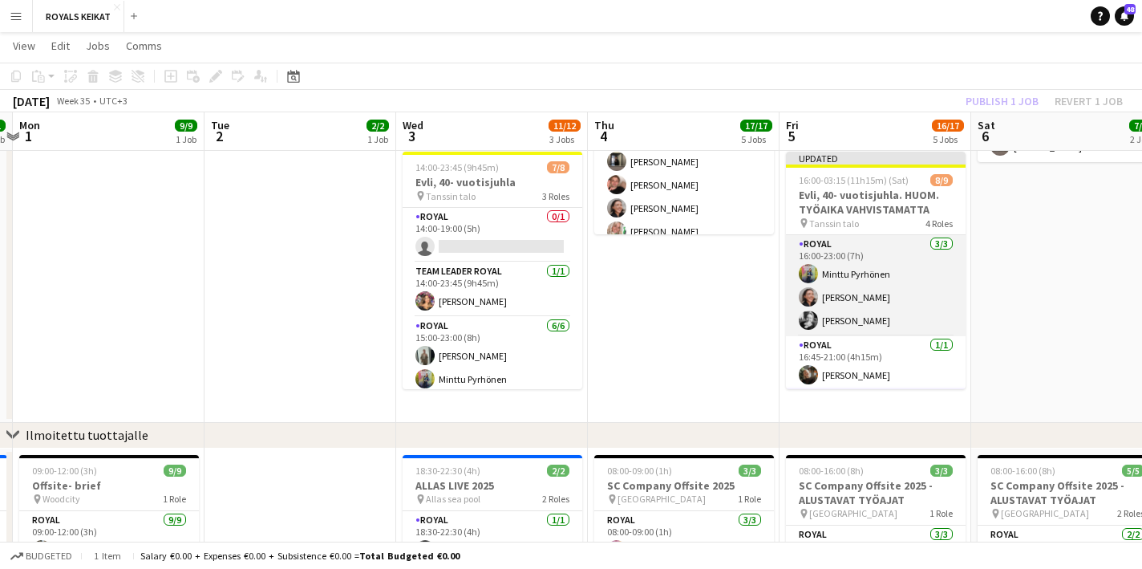
click at [850, 290] on app-card-role "Royal 3/3 16:00-23:00 (7h) Minttu Pyrhönen Emmi Laitinen Reetta Kinnarinen" at bounding box center [876, 285] width 180 height 101
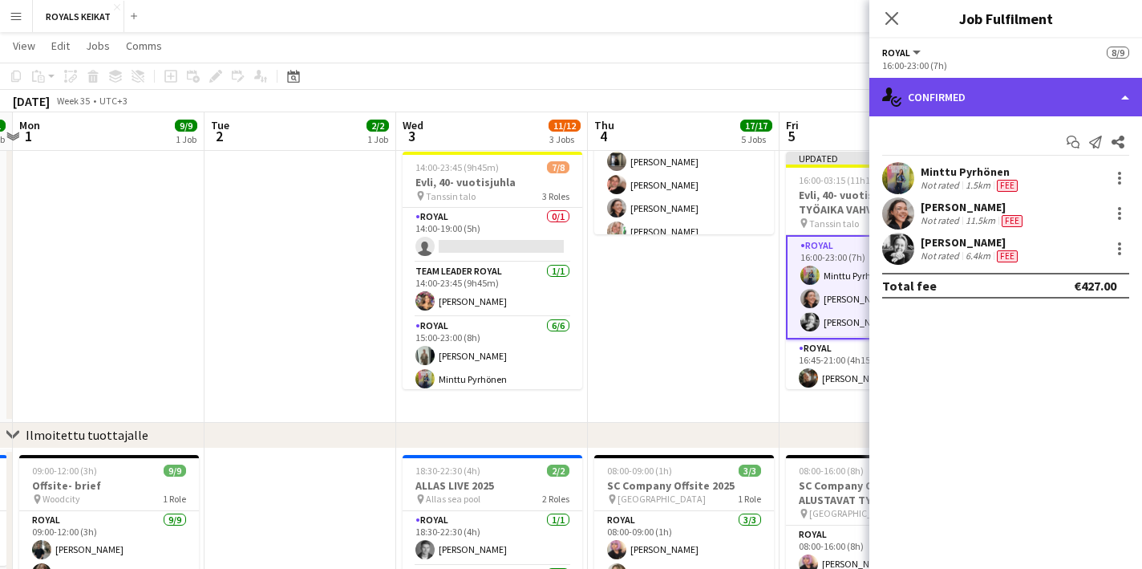
click at [983, 96] on div "single-neutral-actions-check-2 Confirmed" at bounding box center [1005, 97] width 273 height 39
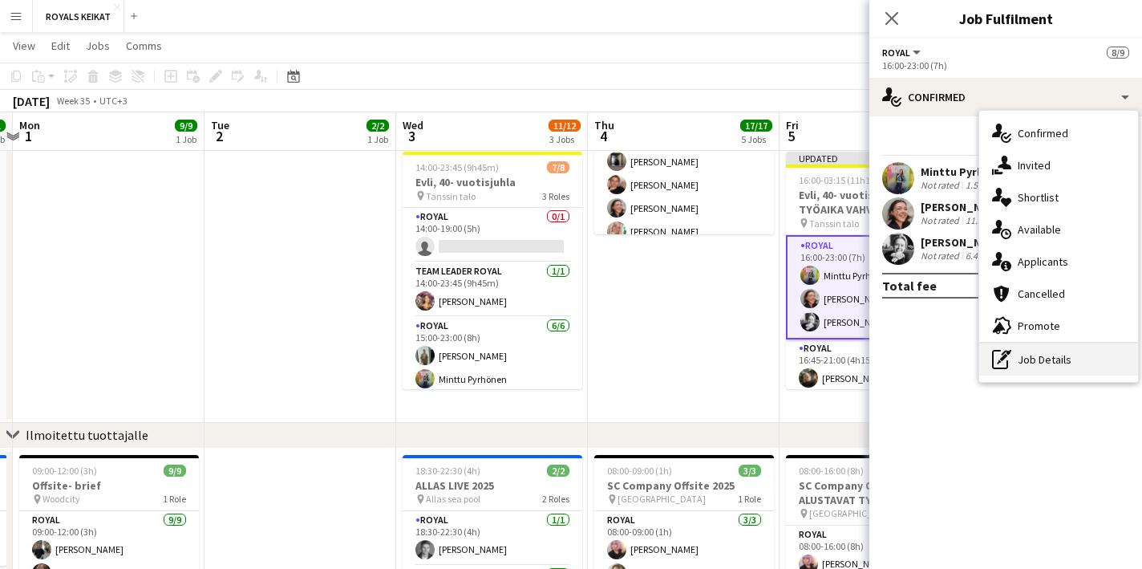
click at [1040, 359] on div "pen-write Job Details" at bounding box center [1058, 359] width 159 height 32
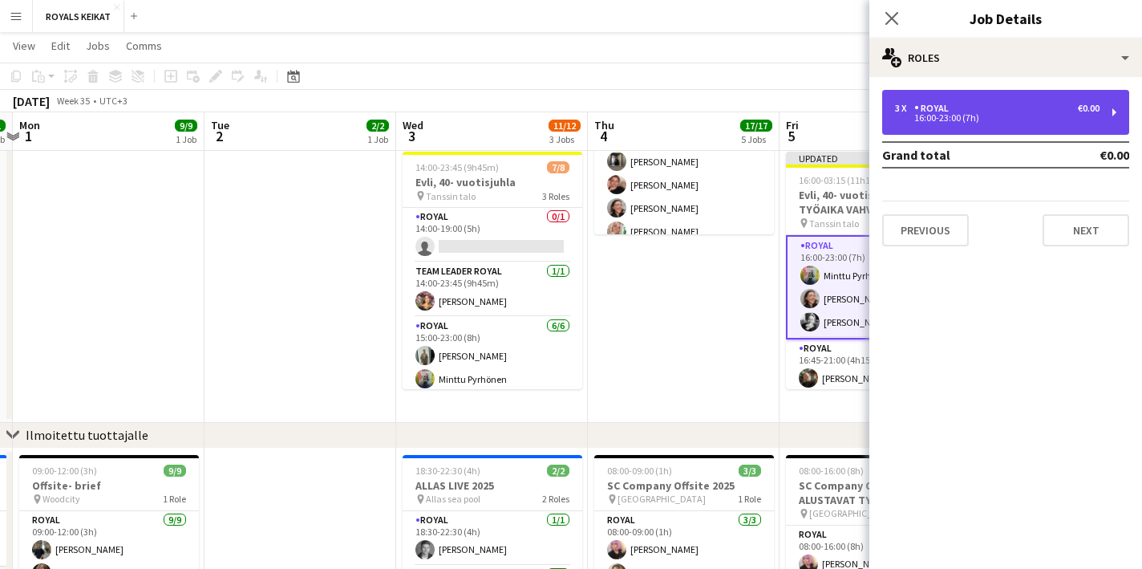
click at [942, 105] on div "Royal" at bounding box center [934, 108] width 41 height 11
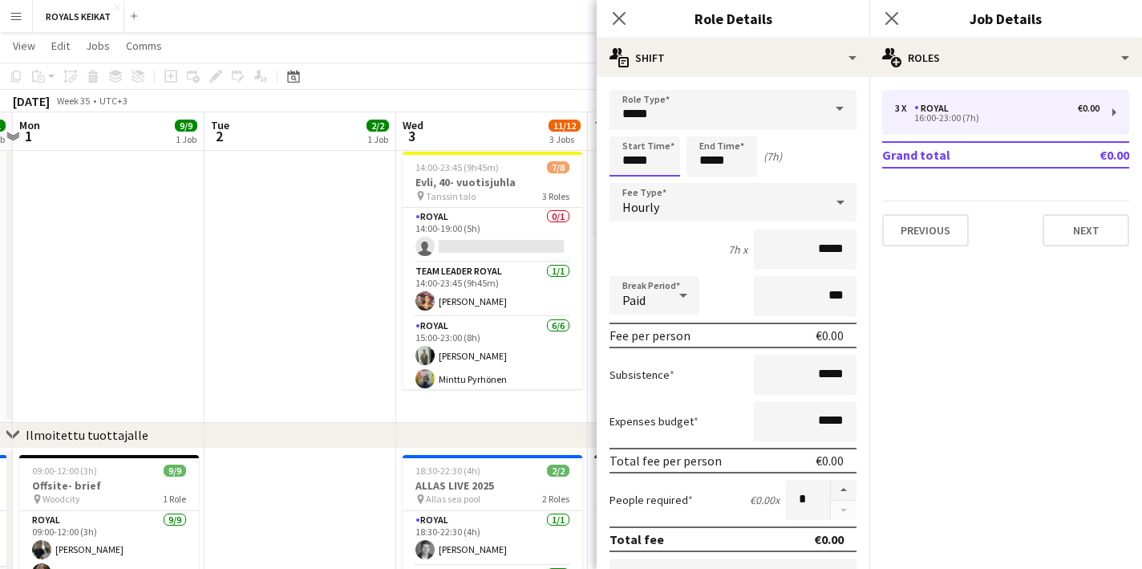
click at [644, 157] on input "*****" at bounding box center [645, 156] width 71 height 40
type input "*****"
click at [660, 185] on div at bounding box center [661, 184] width 32 height 16
click at [723, 162] on input "*****" at bounding box center [722, 156] width 71 height 40
type input "*****"
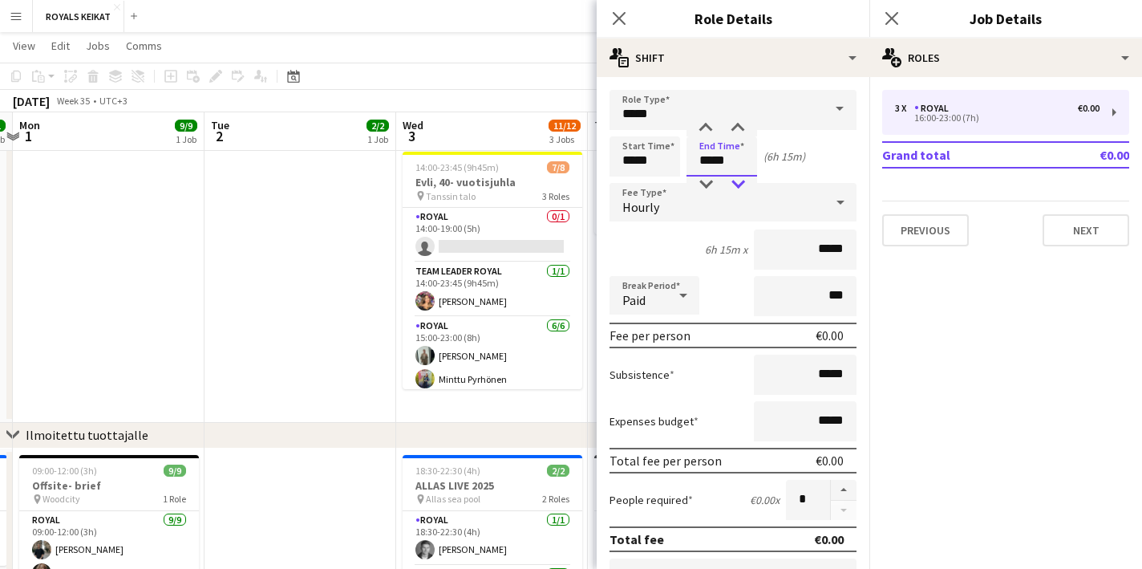
click at [737, 185] on div at bounding box center [738, 184] width 32 height 16
click at [618, 14] on icon "Close pop-in" at bounding box center [618, 17] width 15 height 15
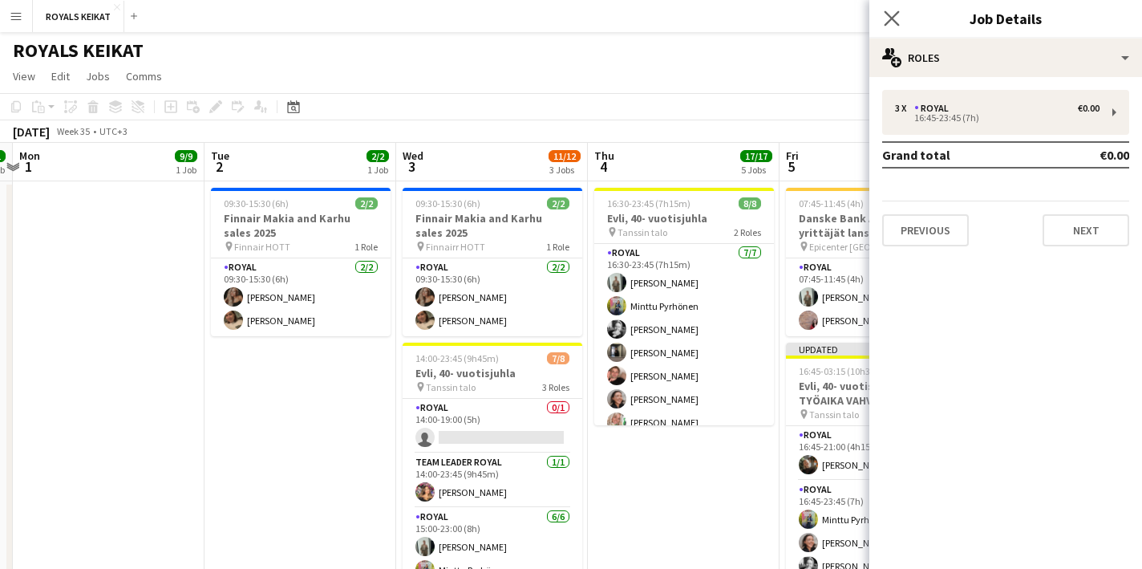
click at [889, 9] on app-icon "Close pop-in" at bounding box center [892, 18] width 23 height 23
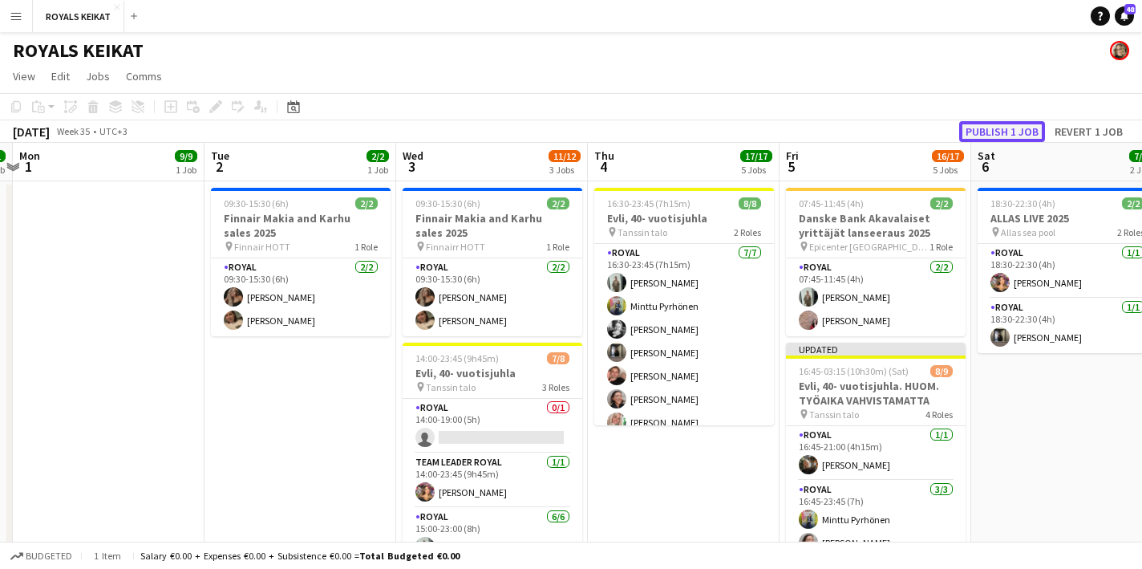
click at [1003, 129] on button "Publish 1 job" at bounding box center [1002, 131] width 86 height 21
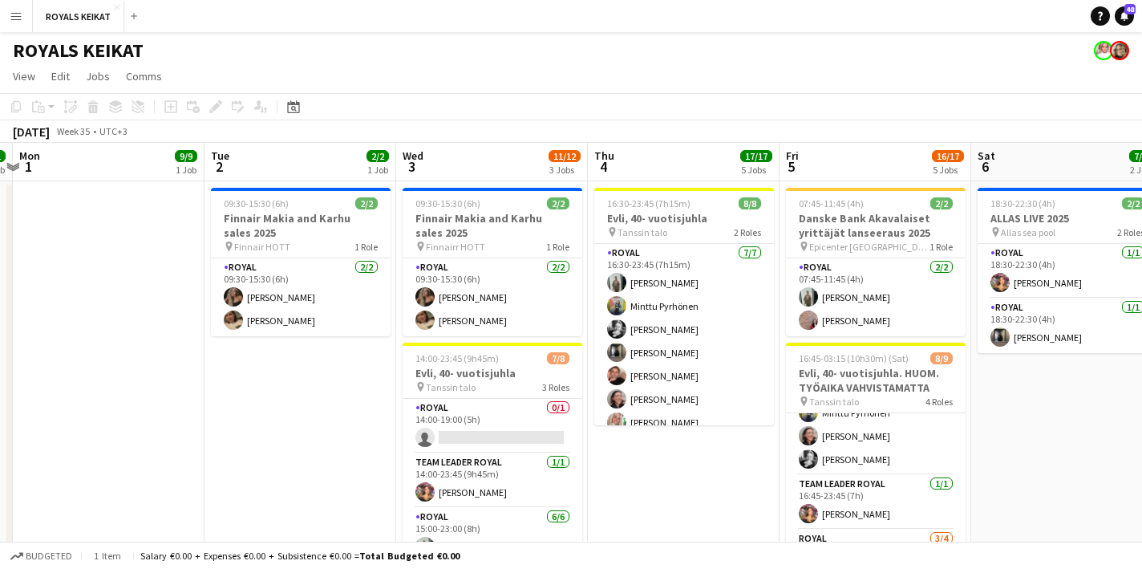
scroll to position [168, 0]
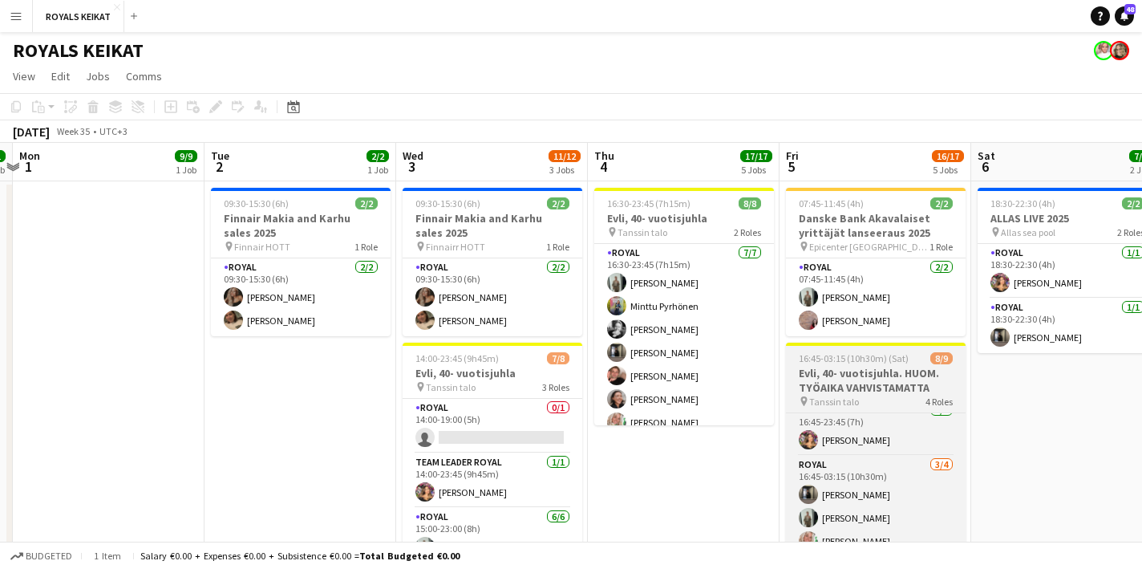
click at [858, 365] on app-job-card "16:45-03:15 (10h30m) (Sat) 8/9 Evli, 40- vuotisjuhla. HUOM. TYÖAIKA VAHVISTAMAT…" at bounding box center [876, 460] width 180 height 237
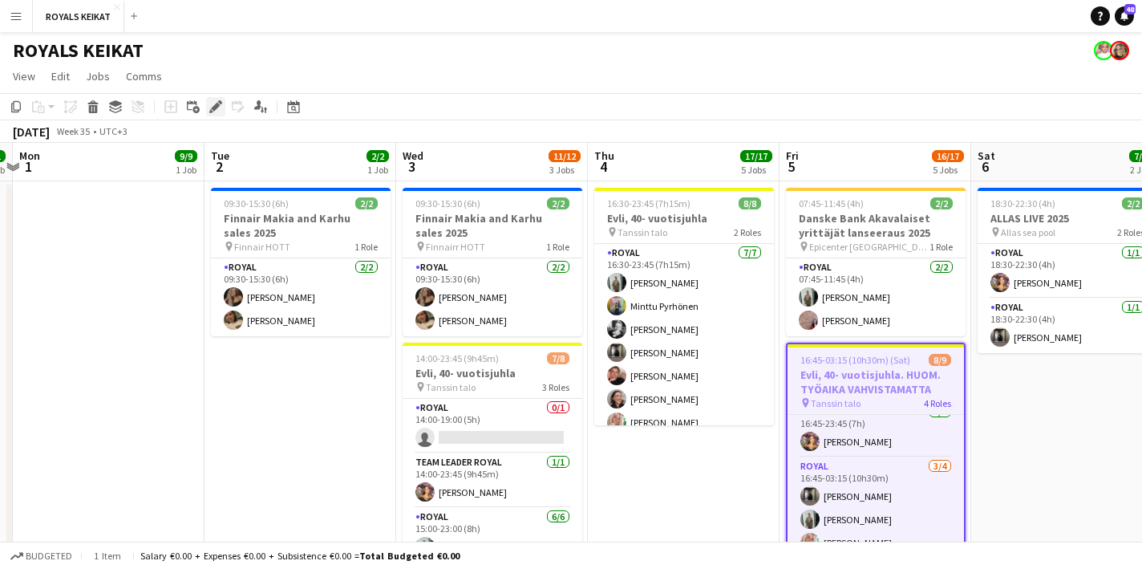
click at [212, 105] on icon "Edit" at bounding box center [215, 106] width 13 height 13
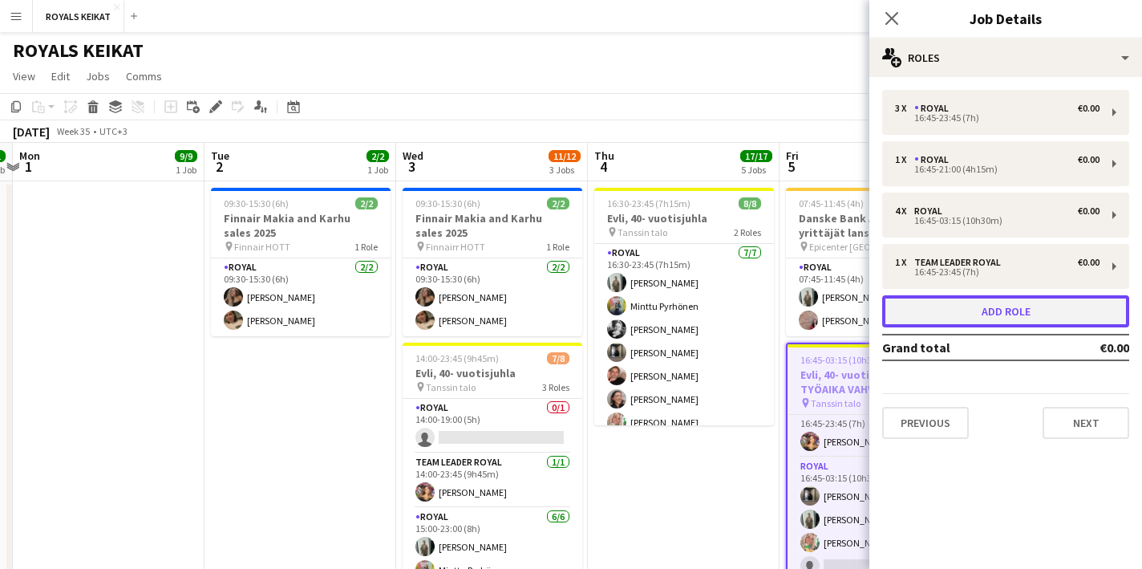
click at [1010, 313] on button "Add role" at bounding box center [1005, 311] width 247 height 32
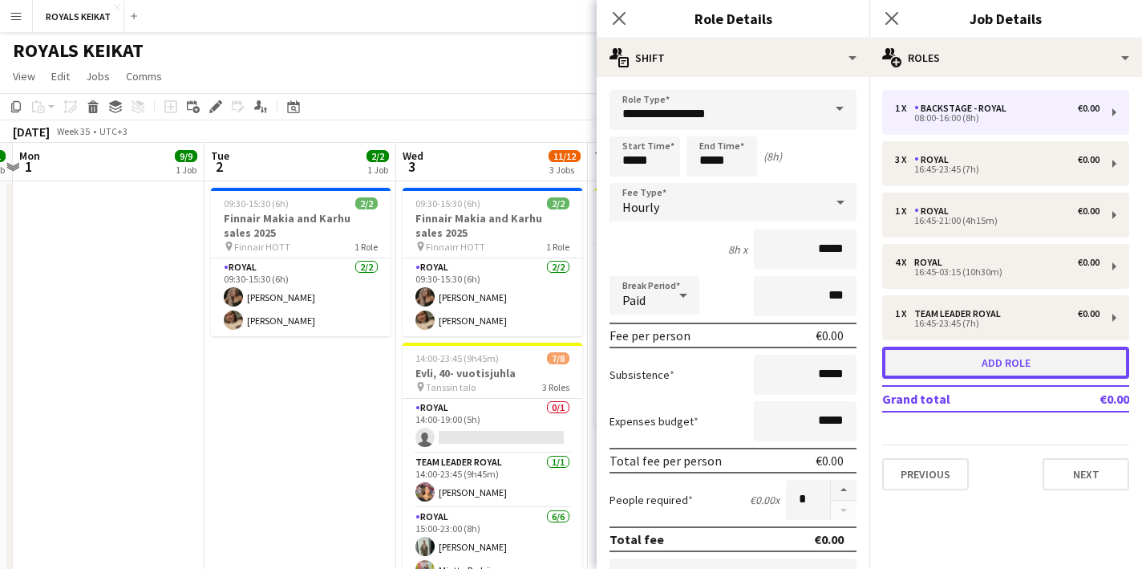
scroll to position [222, 0]
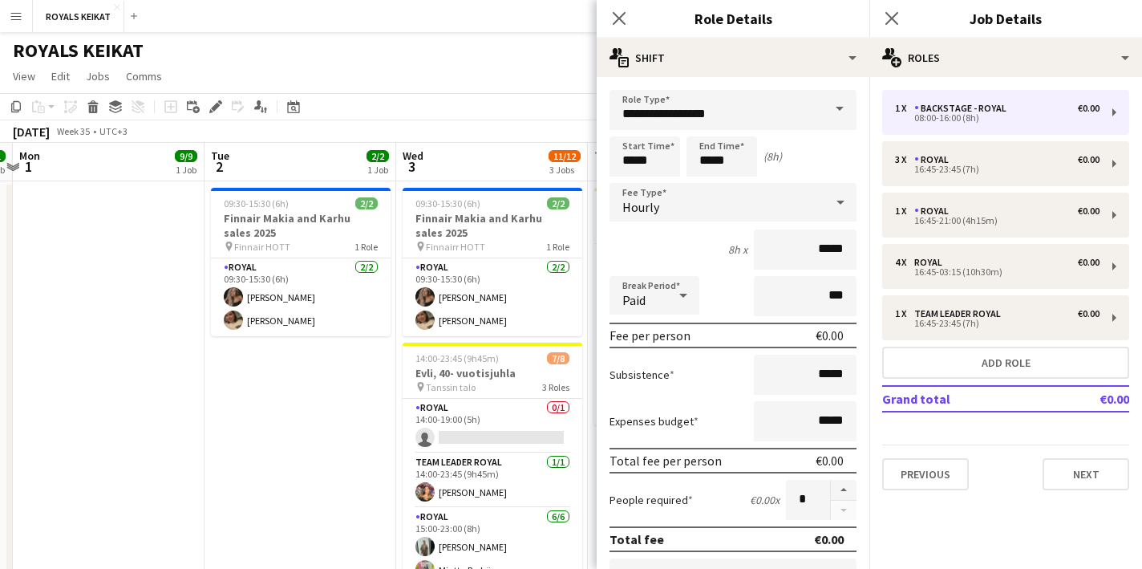
click at [840, 106] on span at bounding box center [840, 109] width 34 height 39
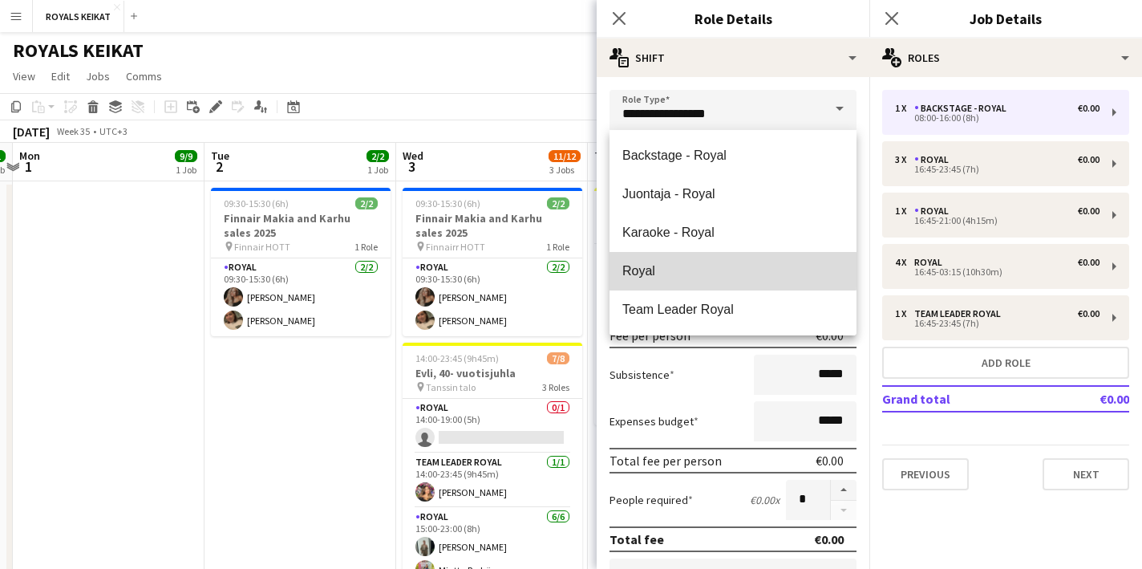
click at [670, 270] on span "Royal" at bounding box center [732, 270] width 221 height 15
type input "*****"
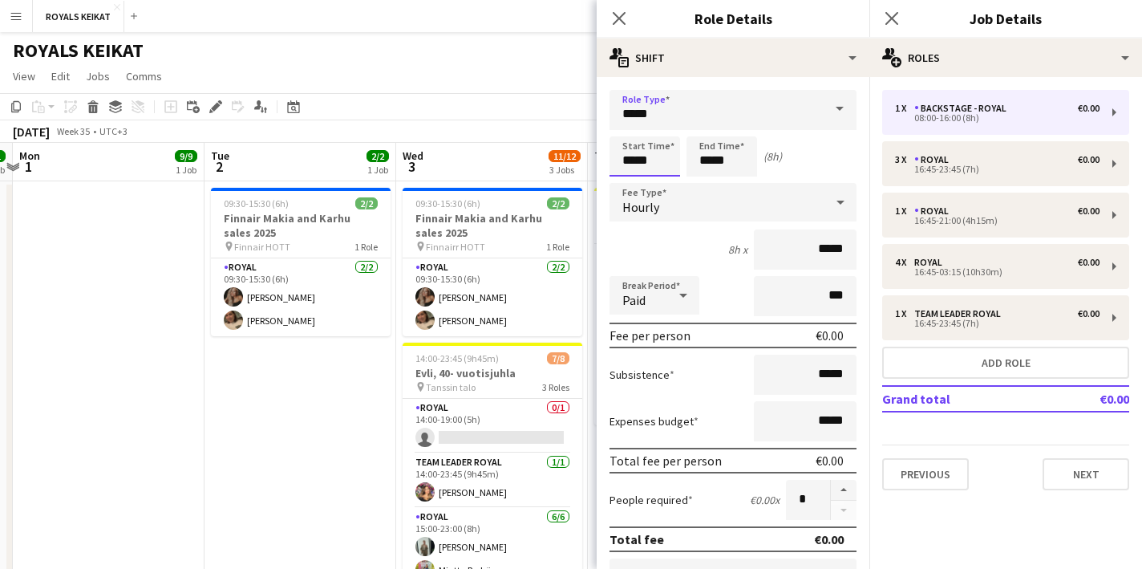
click at [644, 158] on input "*****" at bounding box center [645, 156] width 71 height 40
click at [629, 125] on div at bounding box center [629, 128] width 32 height 16
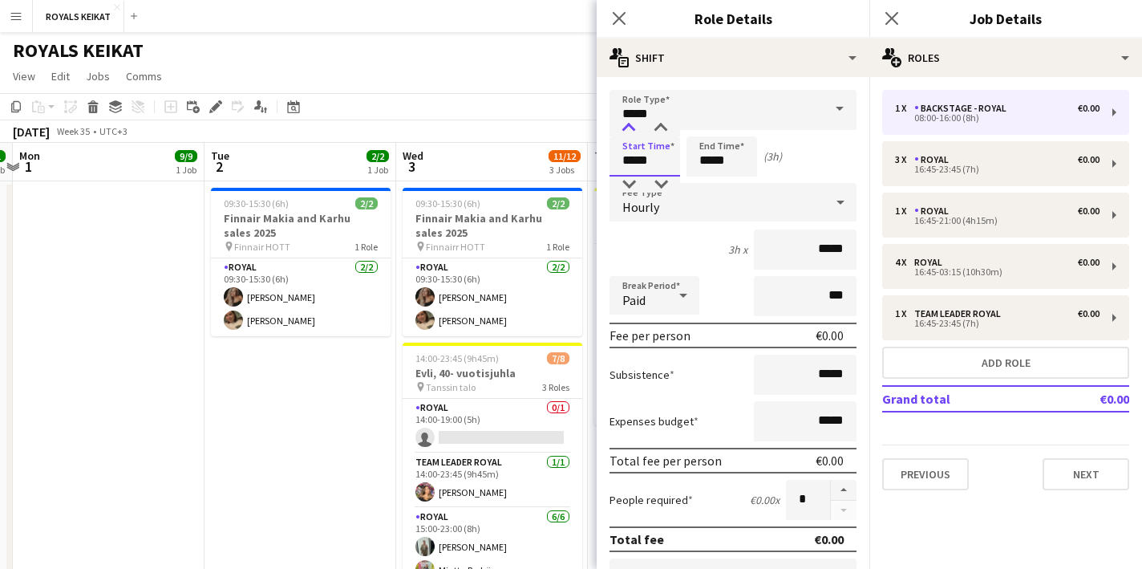
click at [629, 125] on div at bounding box center [629, 128] width 32 height 16
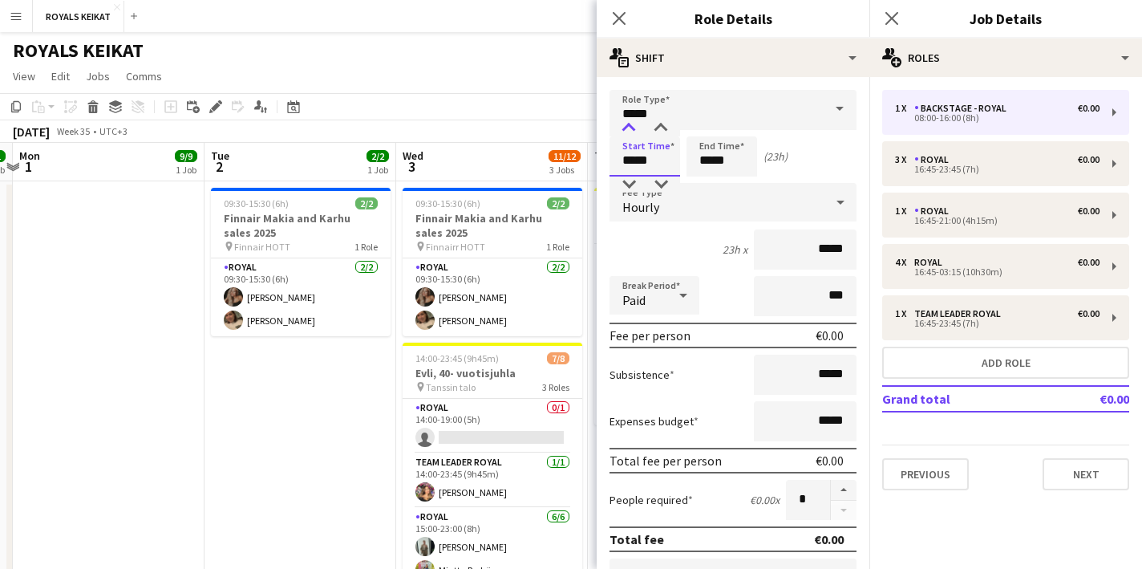
click at [629, 125] on div at bounding box center [629, 128] width 32 height 16
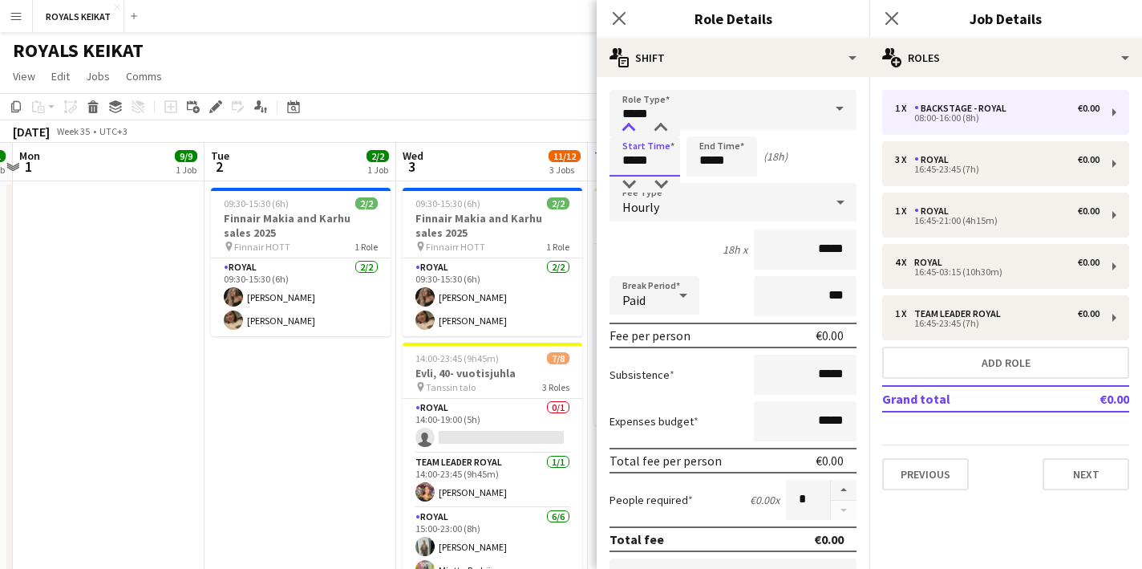
click at [629, 125] on div at bounding box center [629, 128] width 32 height 16
type input "*****"
click at [663, 187] on div at bounding box center [661, 184] width 32 height 16
click at [723, 162] on input "*****" at bounding box center [722, 156] width 71 height 40
click at [708, 182] on div at bounding box center [706, 184] width 32 height 16
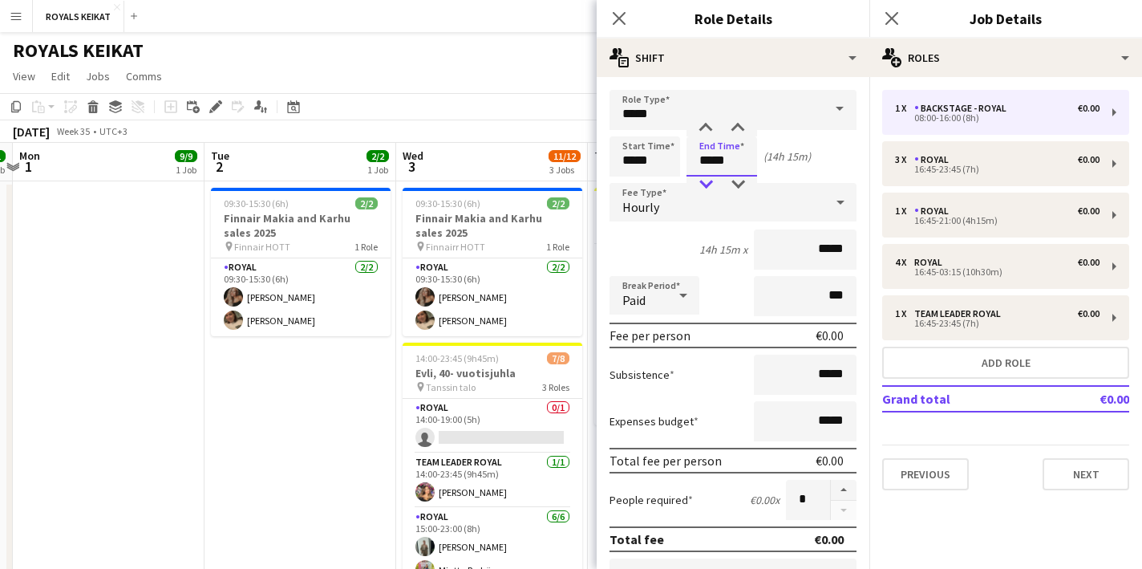
click at [708, 182] on div at bounding box center [706, 184] width 32 height 16
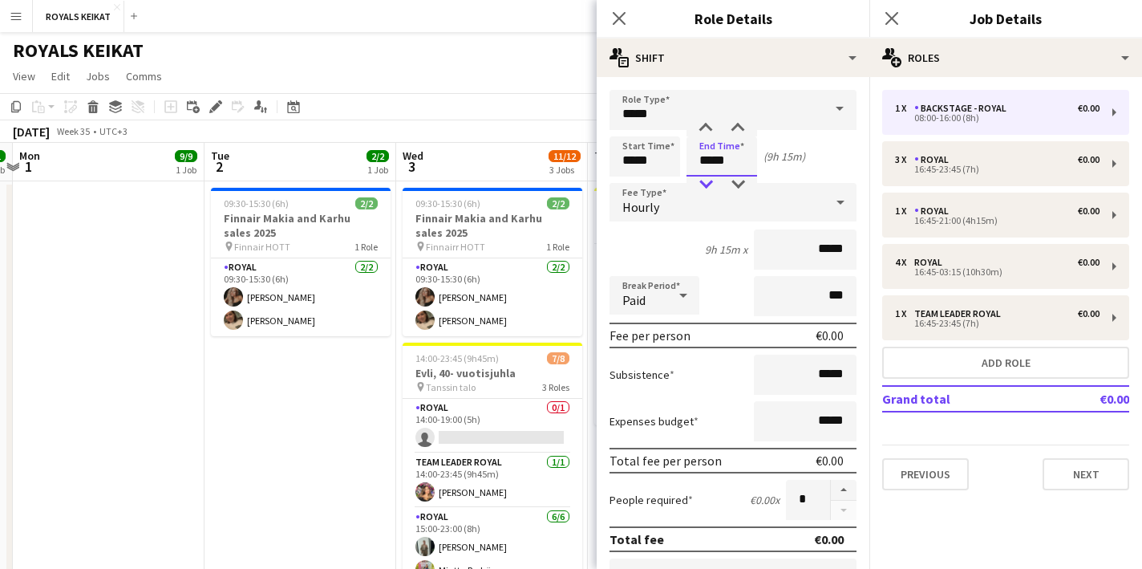
click at [708, 182] on div at bounding box center [706, 184] width 32 height 16
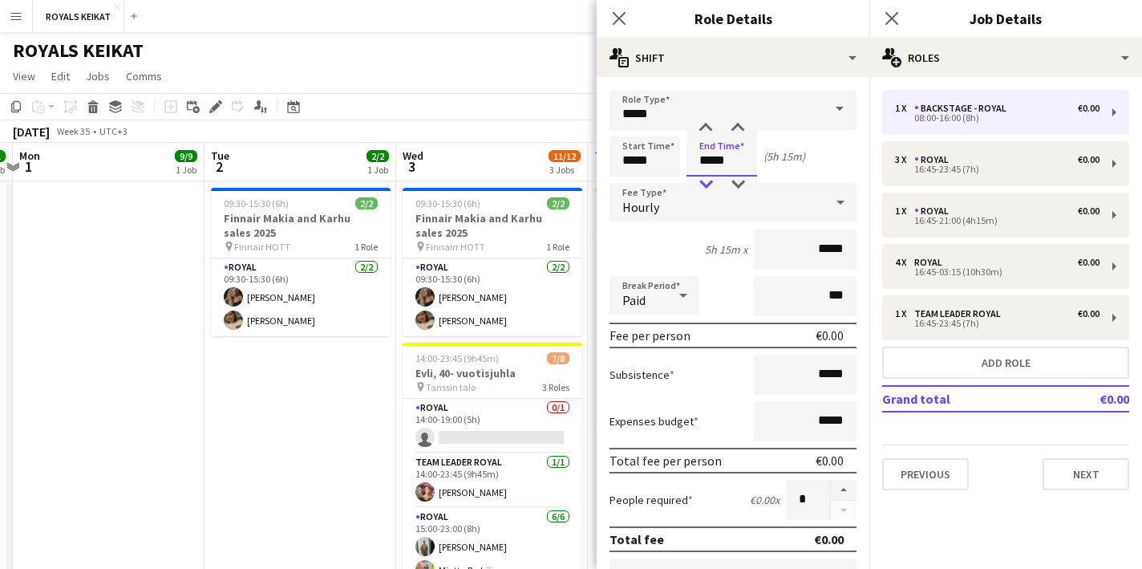
click at [708, 182] on div at bounding box center [706, 184] width 32 height 16
click at [706, 126] on div at bounding box center [706, 128] width 32 height 16
click at [737, 176] on div at bounding box center [738, 184] width 32 height 16
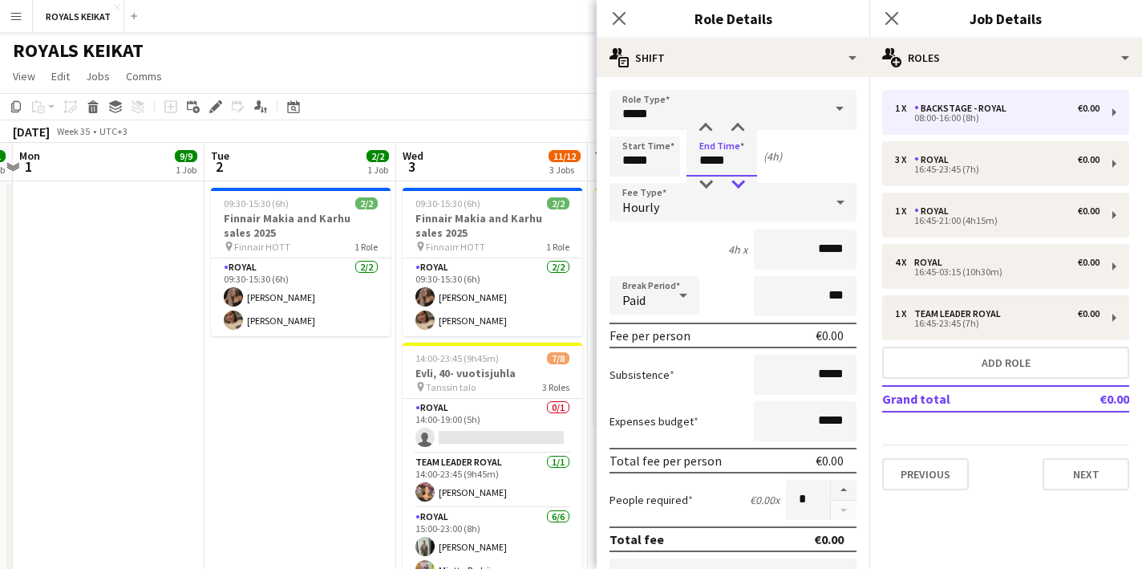
click at [737, 176] on div at bounding box center [738, 184] width 32 height 16
type input "*****"
click at [737, 177] on div at bounding box center [738, 184] width 32 height 16
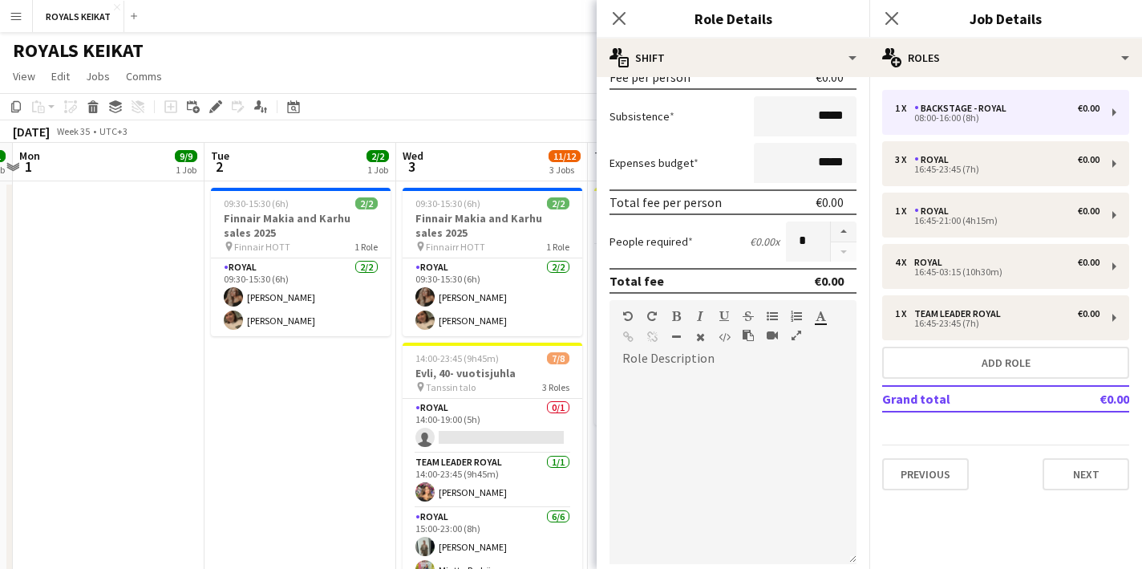
scroll to position [335, 0]
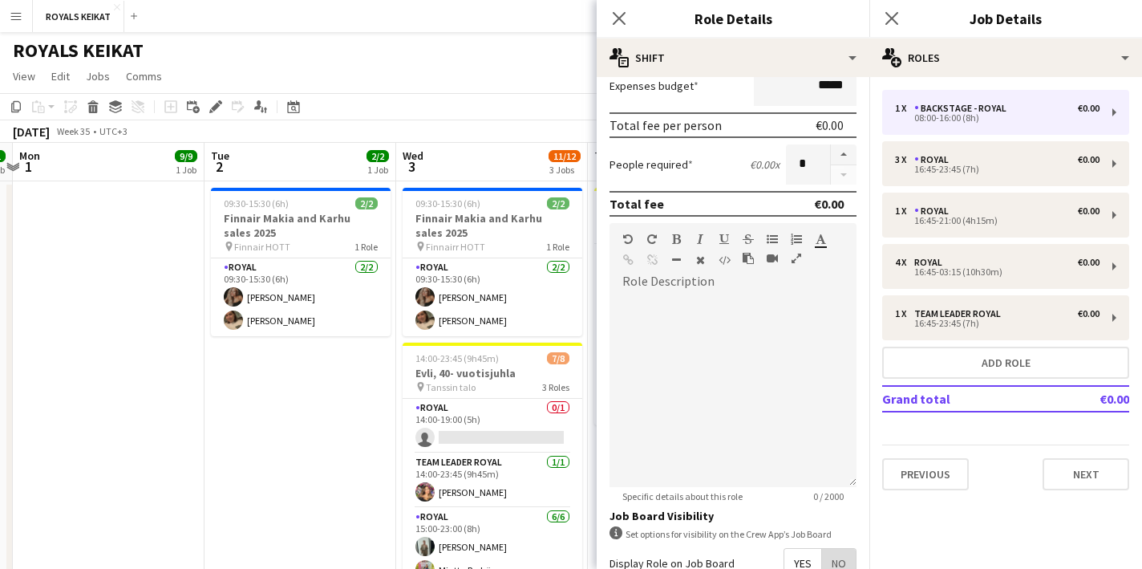
click at [841, 556] on span "No" at bounding box center [839, 563] width 34 height 29
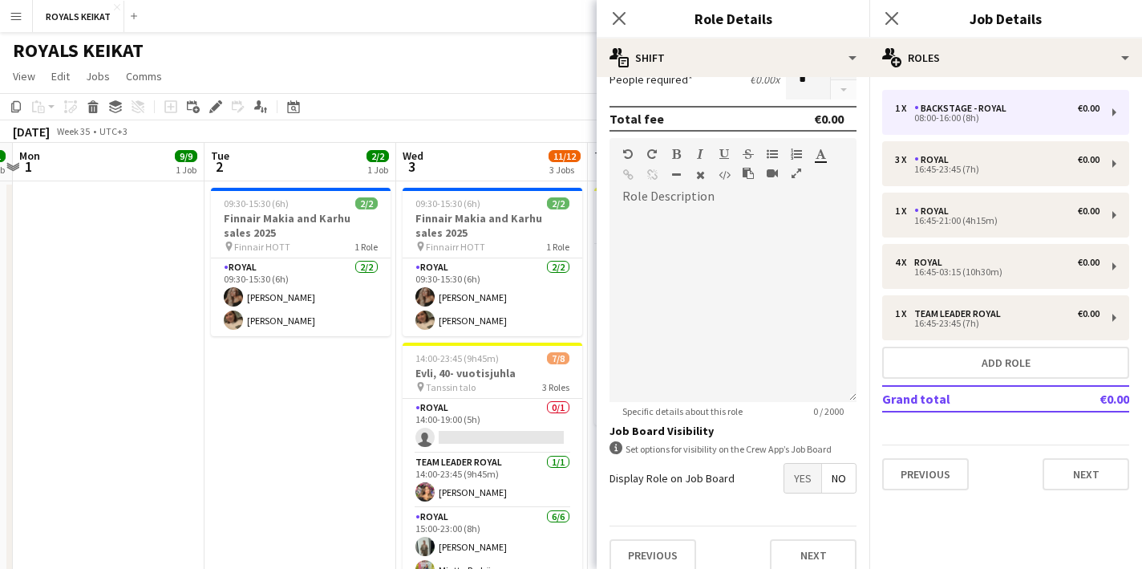
scroll to position [432, 0]
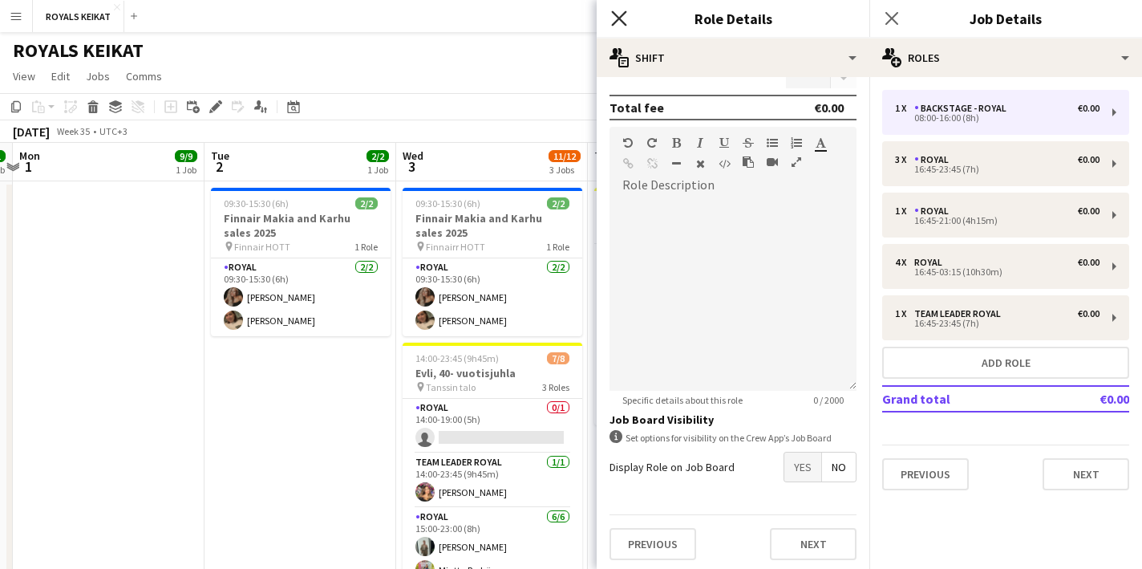
click at [617, 13] on icon "Close pop-in" at bounding box center [618, 17] width 15 height 15
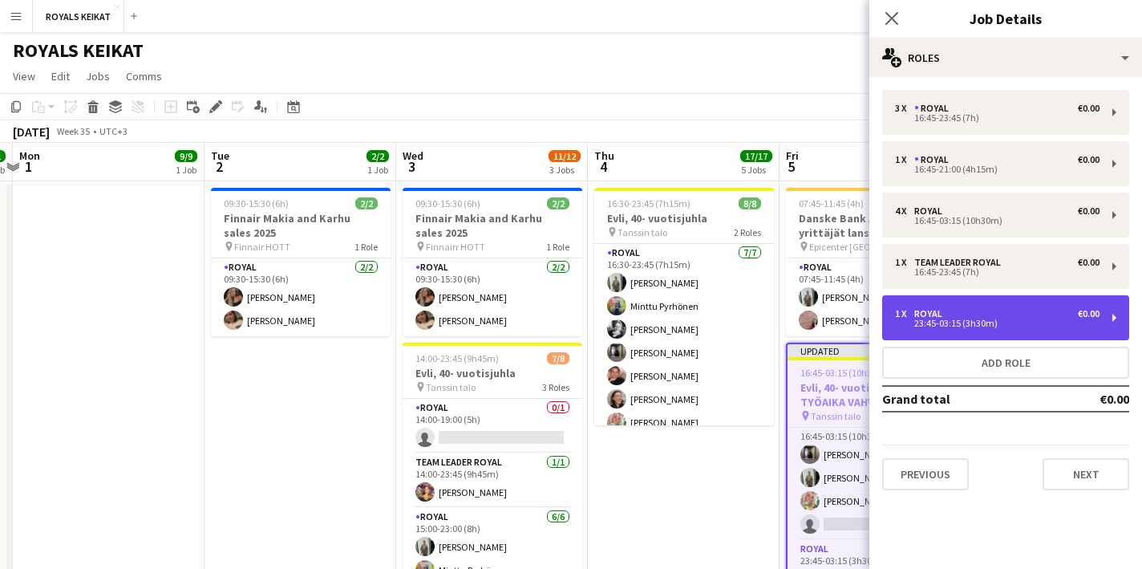
click at [989, 316] on div "1 x Royal €0.00" at bounding box center [997, 313] width 205 height 11
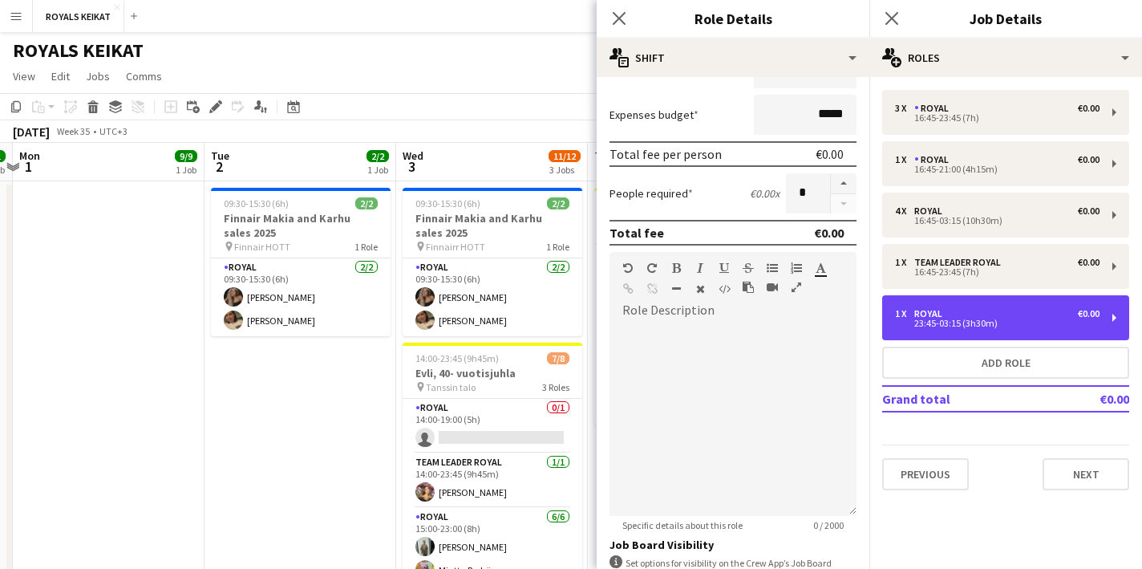
scroll to position [436, 0]
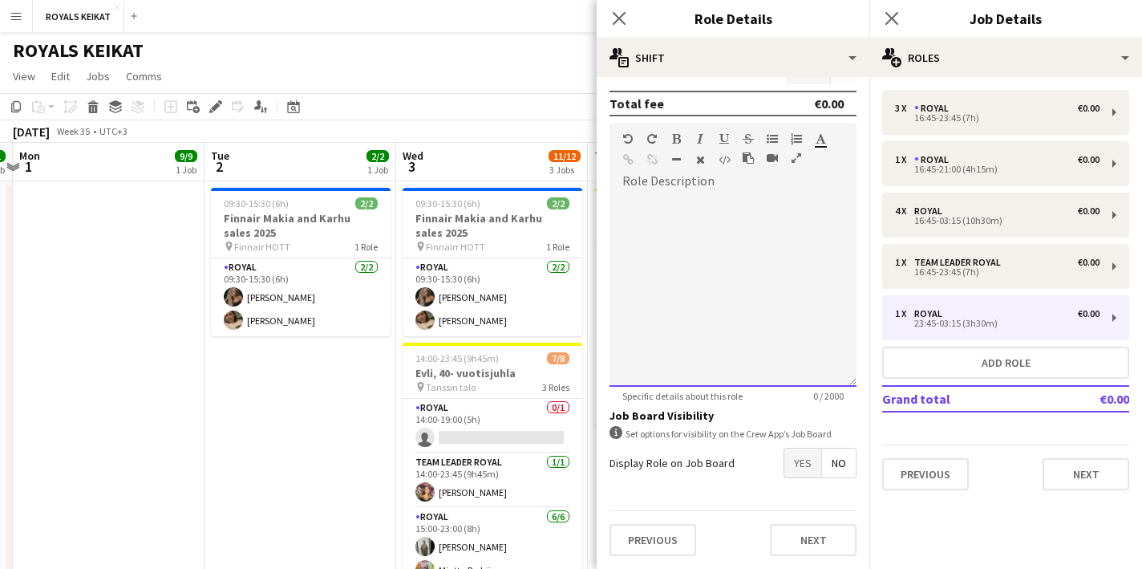
click at [633, 217] on div at bounding box center [733, 290] width 247 height 193
click at [618, 12] on icon "Close pop-in" at bounding box center [618, 17] width 15 height 15
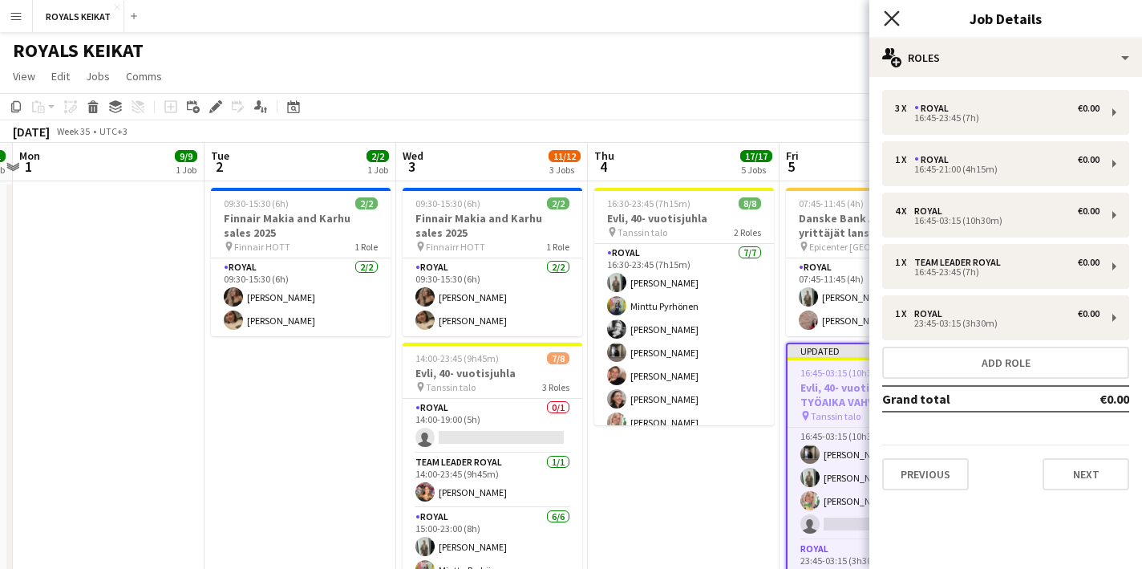
click at [893, 10] on icon "Close pop-in" at bounding box center [891, 17] width 15 height 15
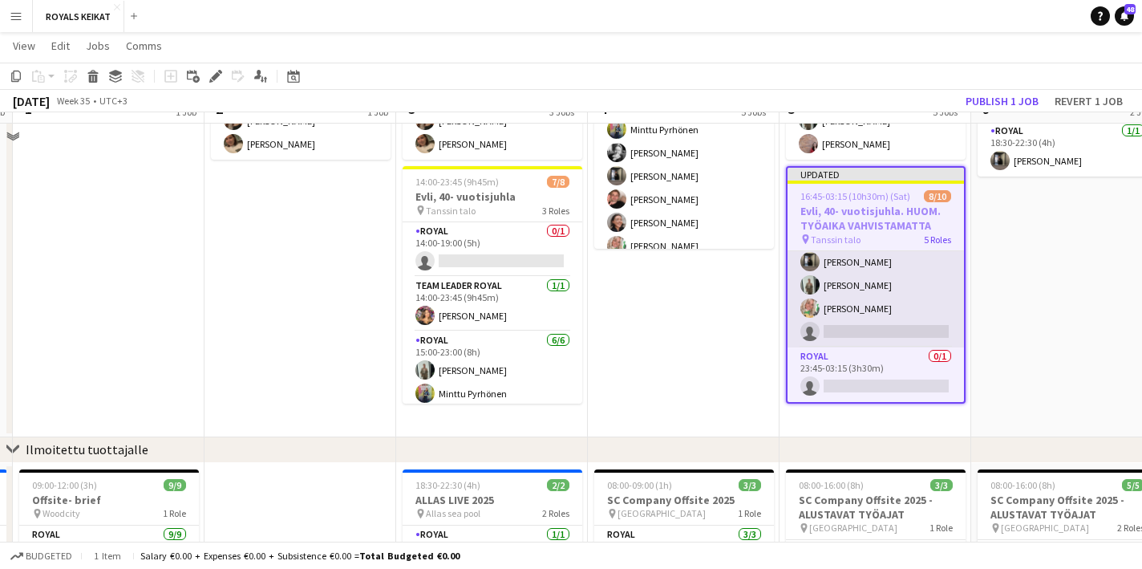
scroll to position [178, 0]
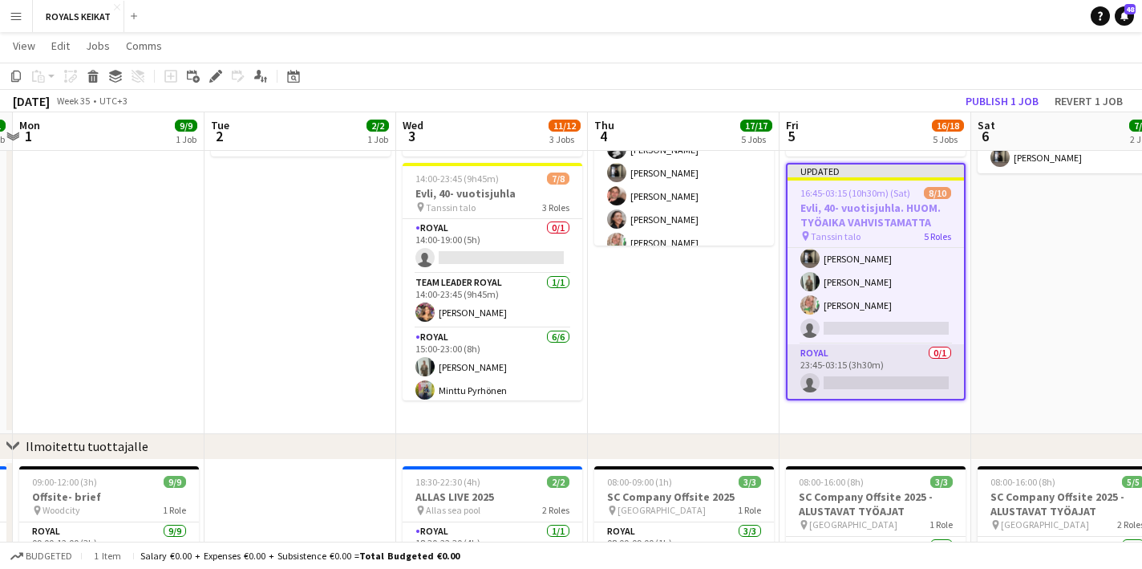
click at [846, 375] on app-card-role "Royal 0/1 23:45-03:15 (3h30m) single-neutral-actions" at bounding box center [876, 371] width 176 height 55
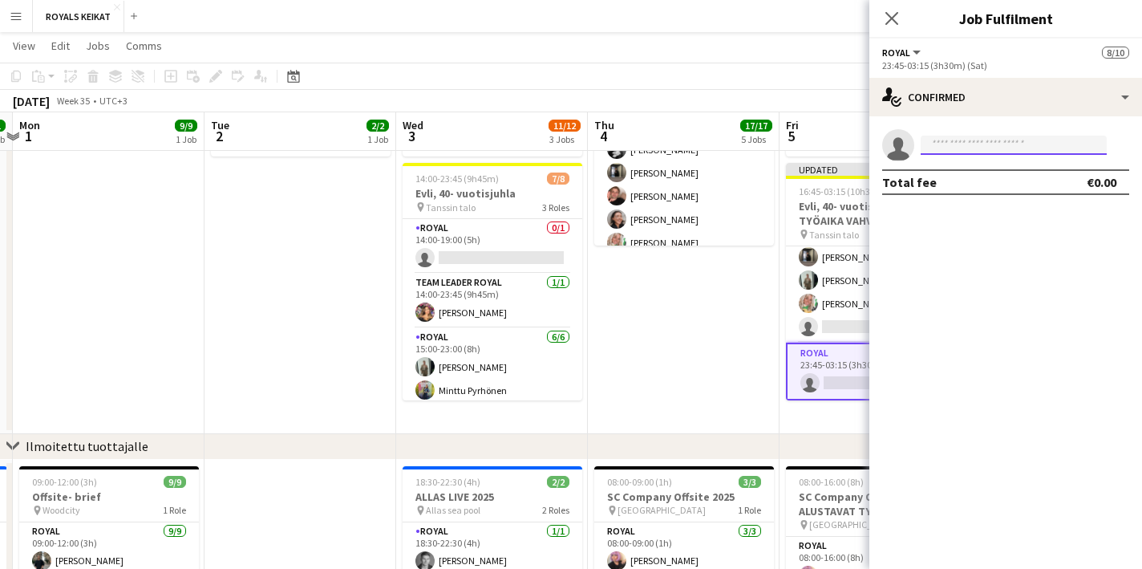
click at [957, 147] on input at bounding box center [1014, 145] width 186 height 19
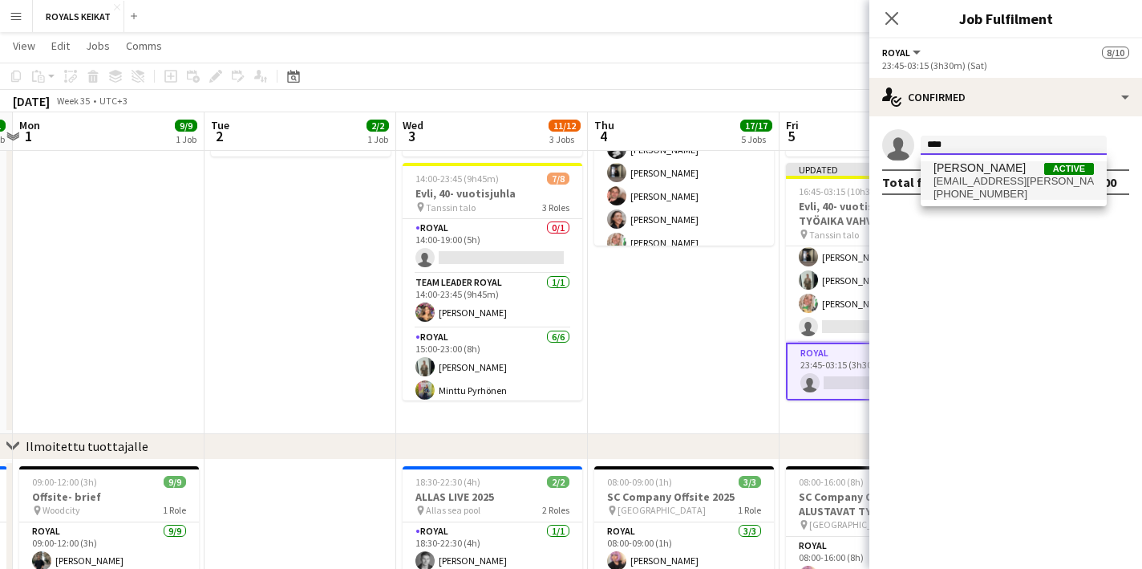
type input "****"
click at [979, 179] on span "tiiamarianna.karvonen@gmail.com" at bounding box center [1014, 181] width 160 height 13
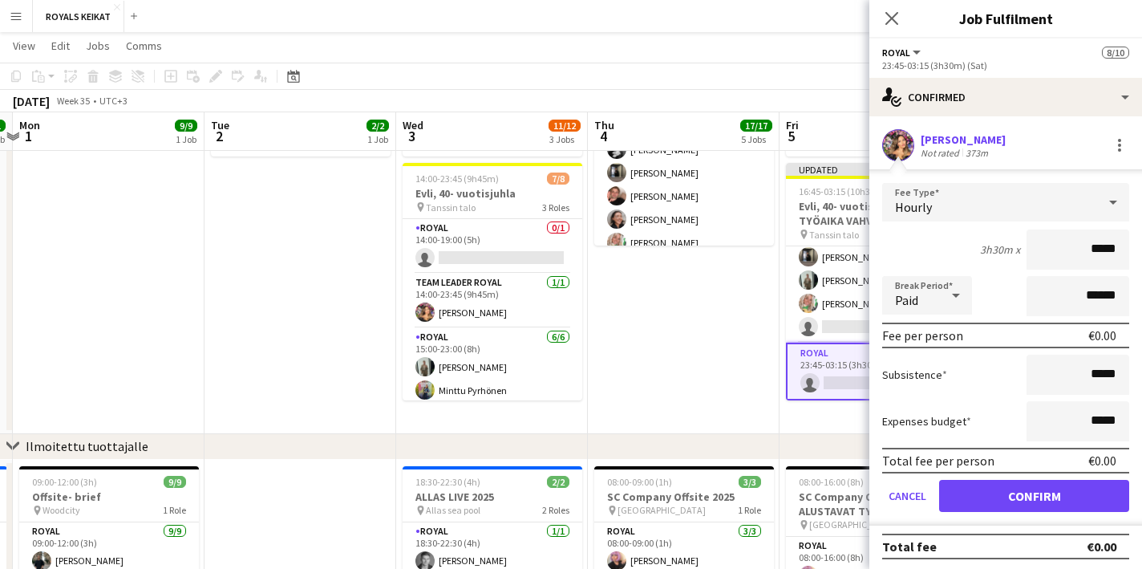
drag, startPoint x: 1118, startPoint y: 251, endPoint x: 1079, endPoint y: 252, distance: 39.3
click at [1079, 252] on input "*****" at bounding box center [1078, 249] width 103 height 40
type input "******"
click at [1019, 497] on button "Confirm" at bounding box center [1034, 496] width 190 height 32
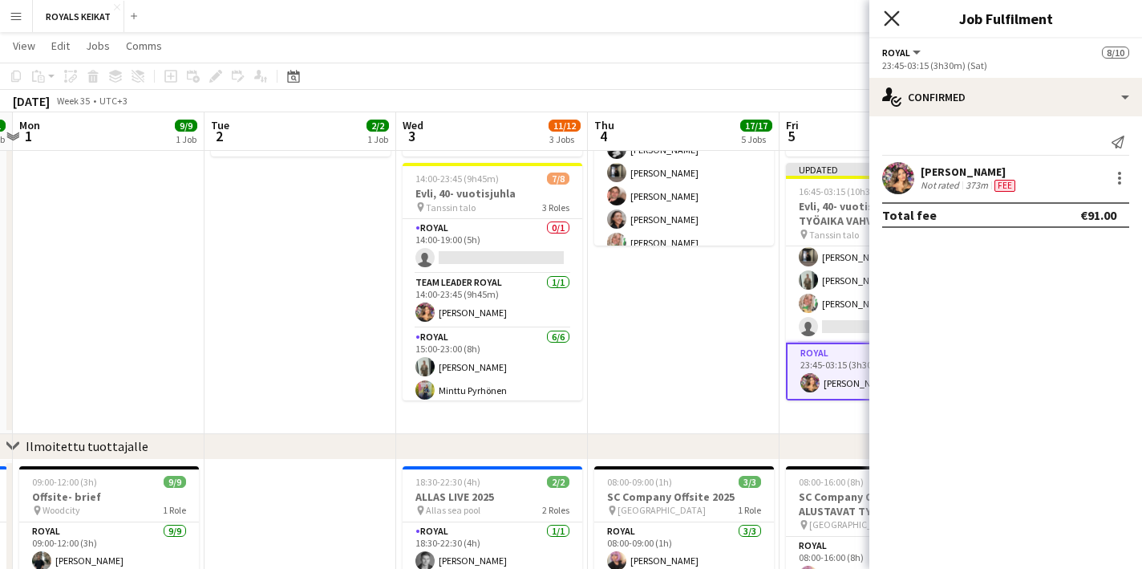
click at [892, 11] on icon "Close pop-in" at bounding box center [891, 17] width 15 height 15
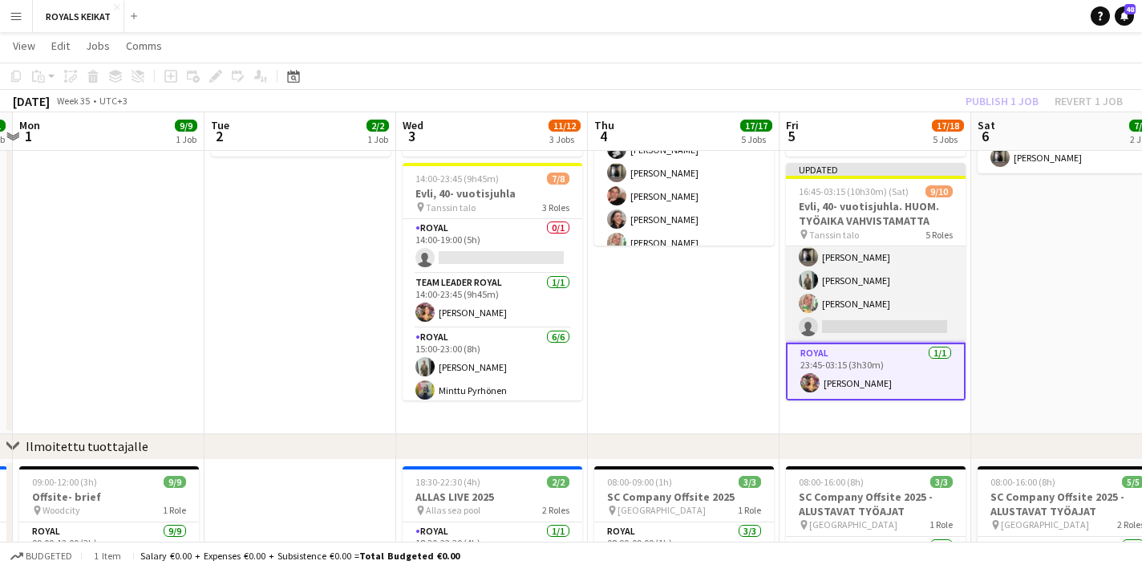
click at [876, 290] on app-card-role "Royal 3/4 16:45-03:15 (10h30m) Sakari Jylhä Emil Peltonen Elena Helli Ticklén s…" at bounding box center [876, 280] width 180 height 124
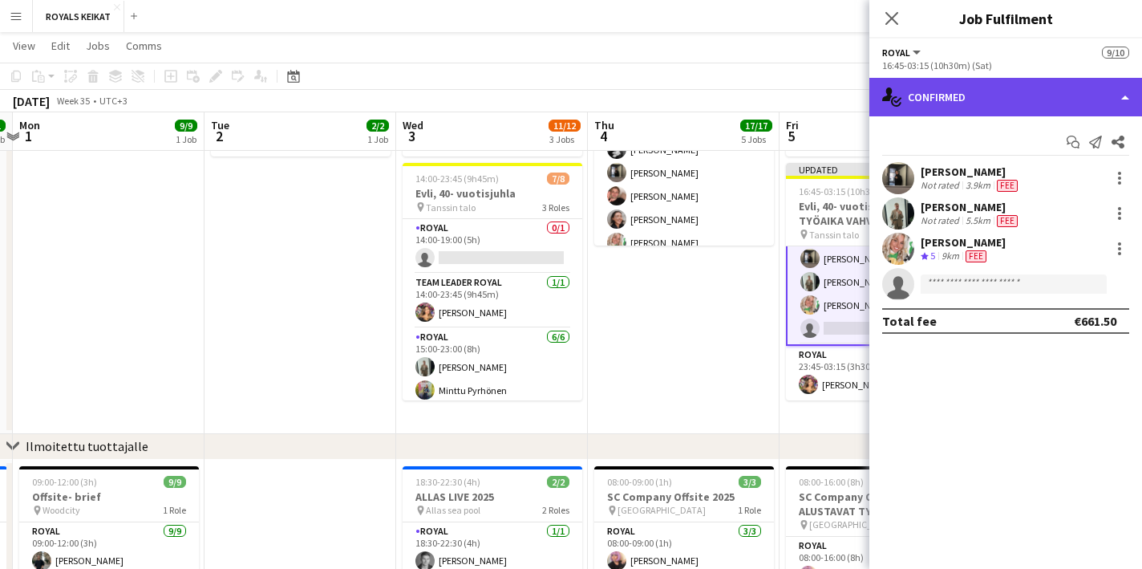
click at [967, 96] on div "single-neutral-actions-check-2 Confirmed" at bounding box center [1005, 97] width 273 height 39
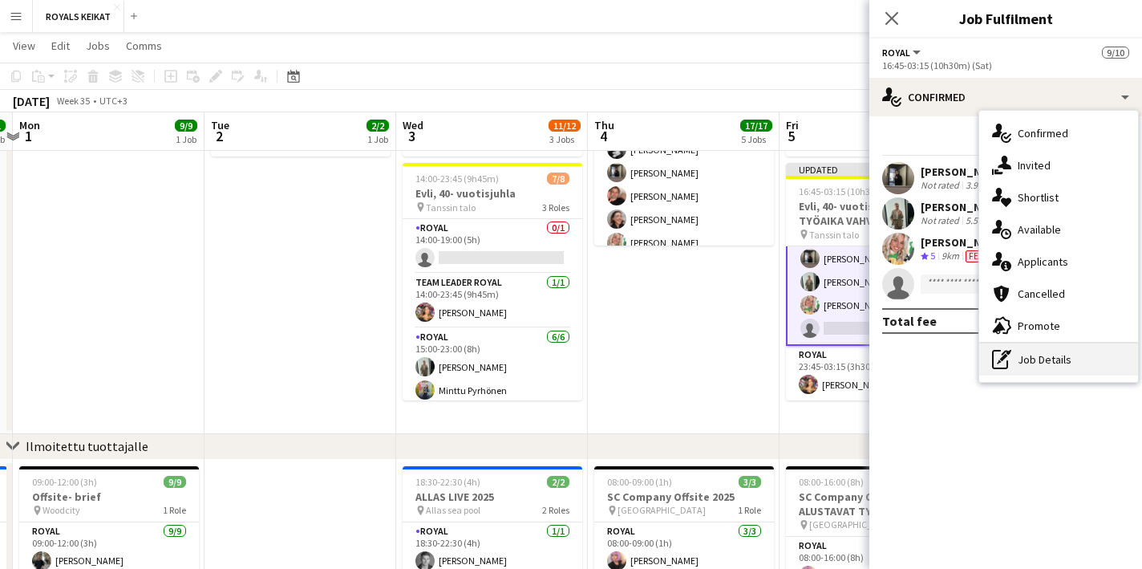
click at [1055, 357] on div "pen-write Job Details" at bounding box center [1058, 359] width 159 height 32
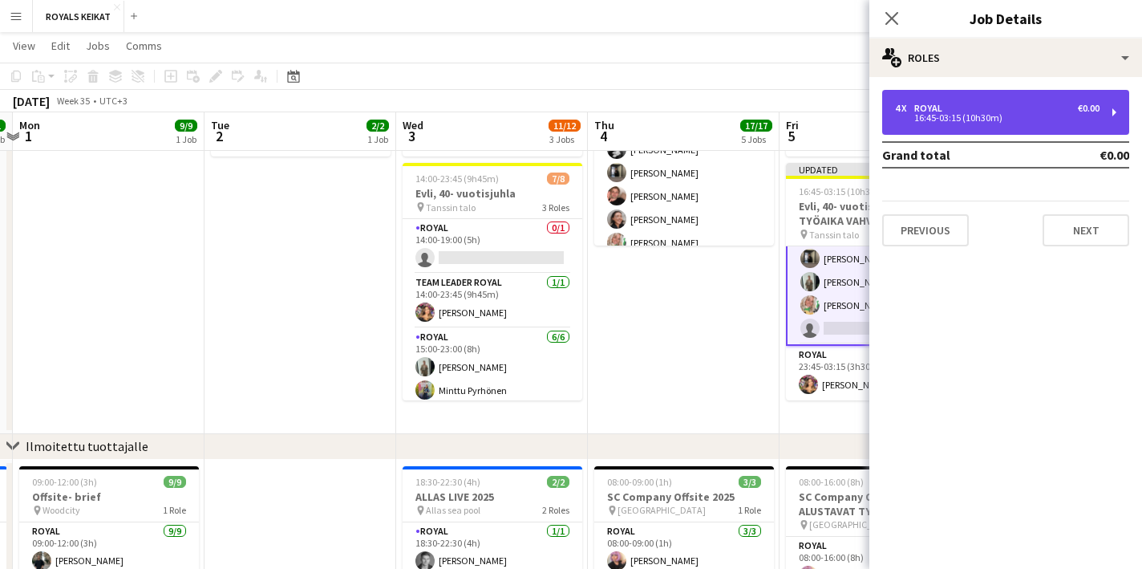
click at [926, 116] on div "16:45-03:15 (10h30m)" at bounding box center [997, 118] width 205 height 8
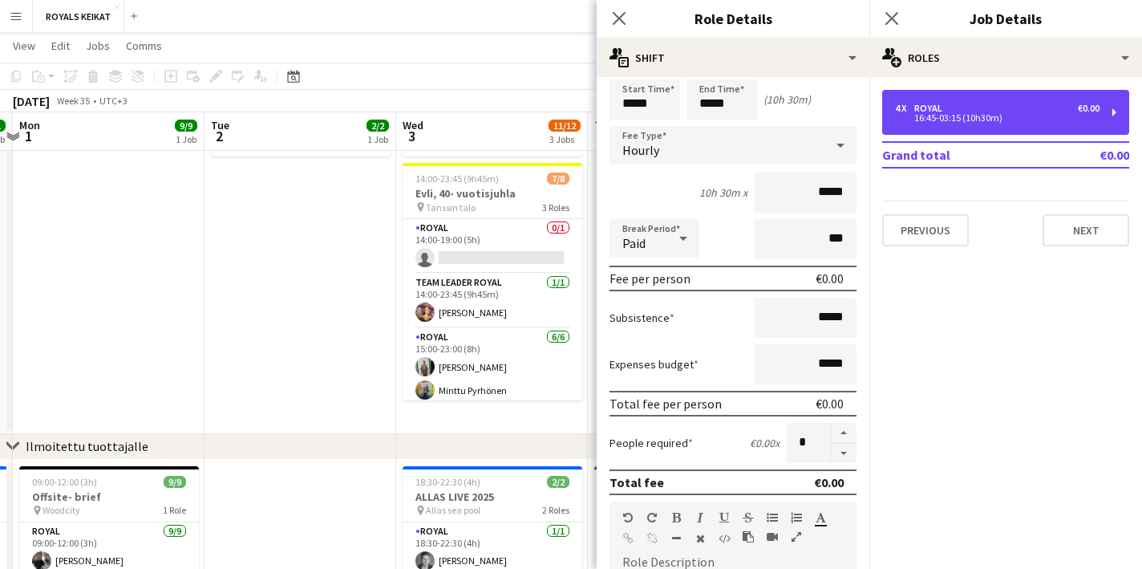
scroll to position [58, 0]
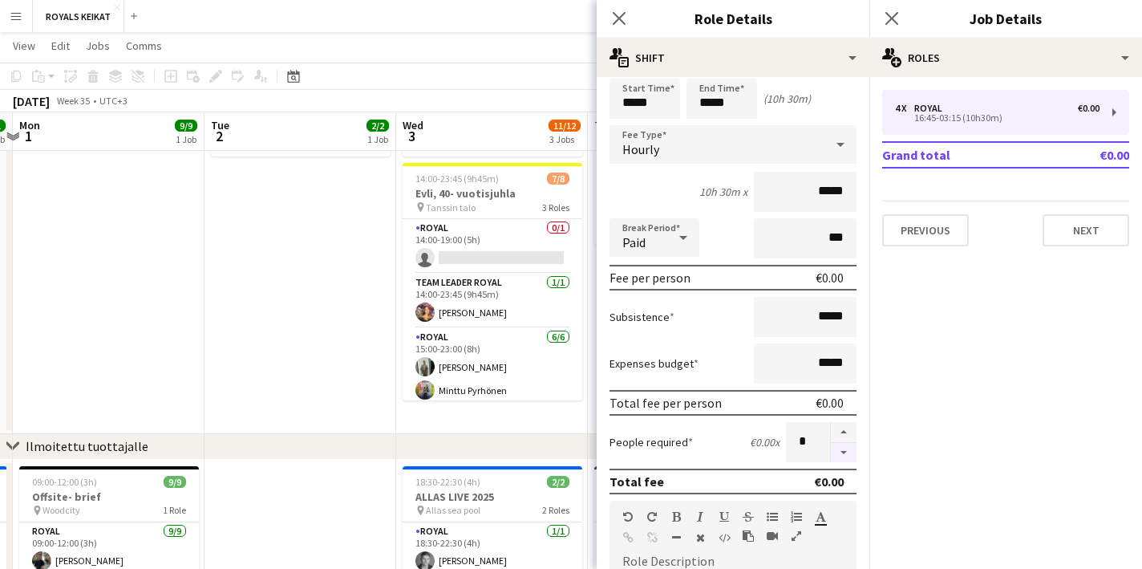
click at [845, 451] on button "button" at bounding box center [844, 453] width 26 height 20
type input "*"
click at [622, 10] on icon "Close pop-in" at bounding box center [618, 17] width 15 height 15
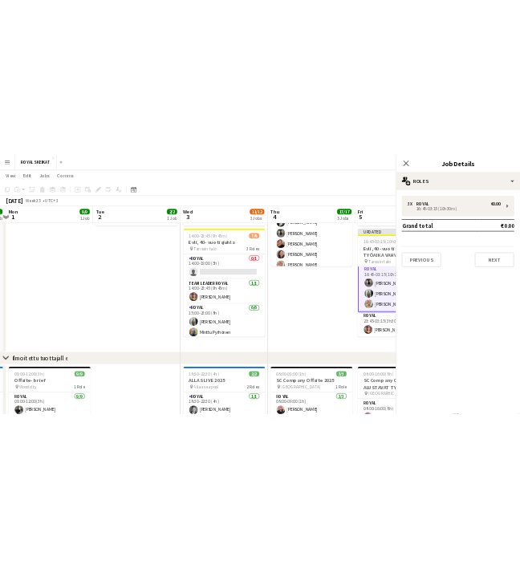
scroll to position [215, 0]
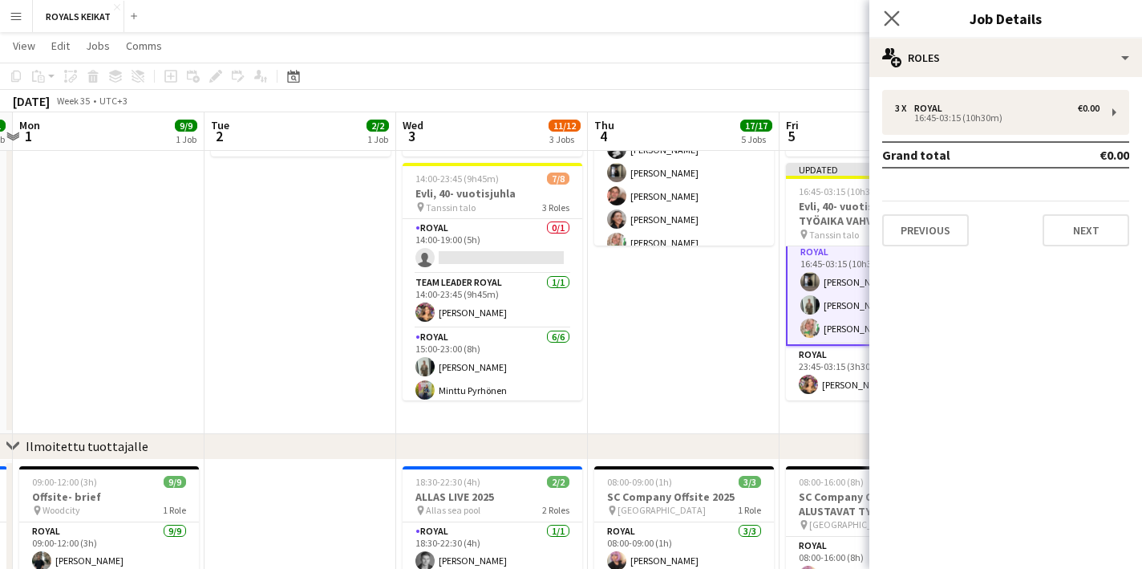
click at [890, 10] on app-icon "Close pop-in" at bounding box center [892, 18] width 23 height 23
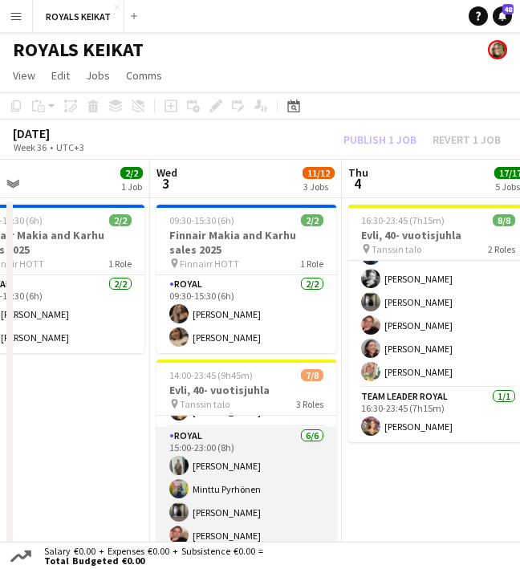
scroll to position [99, 0]
click at [209, 462] on app-card-role "Royal 6/6 15:00-23:00 (8h) Emil Peltonen Minttu Pyrhönen Sakari Jylhä Felix Hel…" at bounding box center [246, 511] width 180 height 171
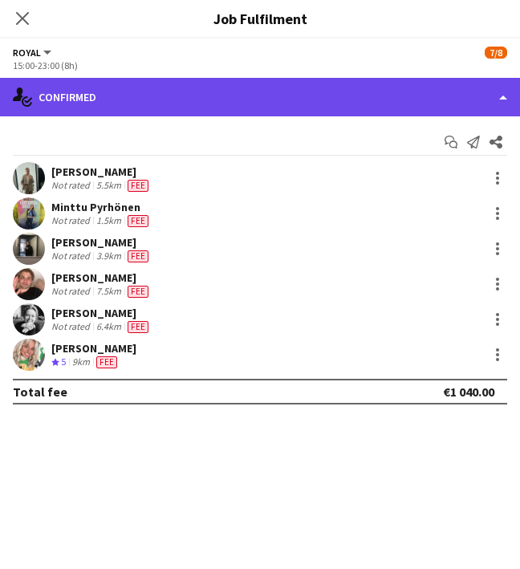
click at [141, 98] on div "single-neutral-actions-check-2 Confirmed" at bounding box center [260, 97] width 520 height 39
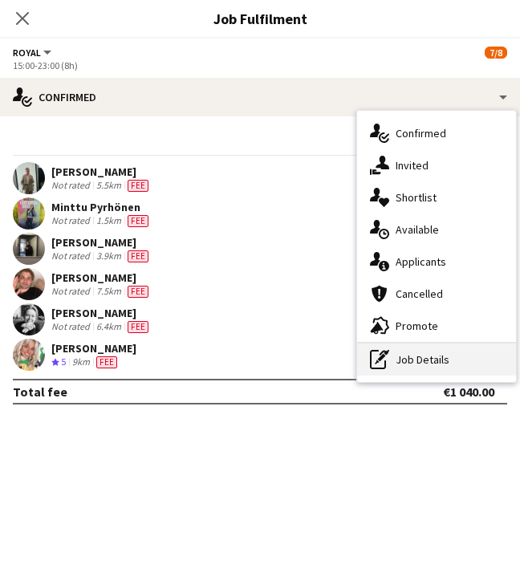
click at [415, 363] on div "pen-write Job Details" at bounding box center [436, 359] width 159 height 32
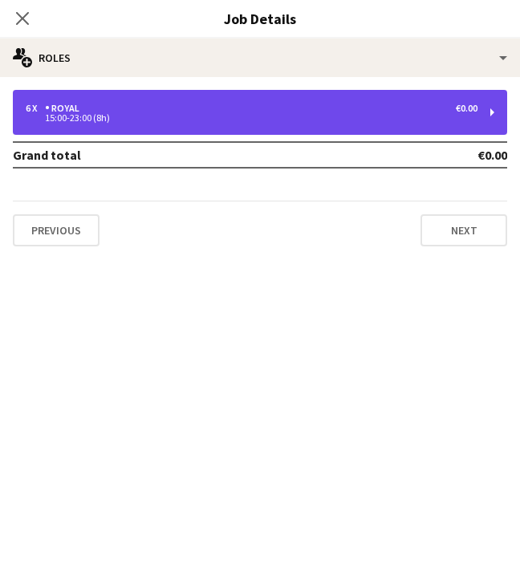
click at [148, 107] on div "6 x Royal €0.00" at bounding box center [252, 108] width 452 height 11
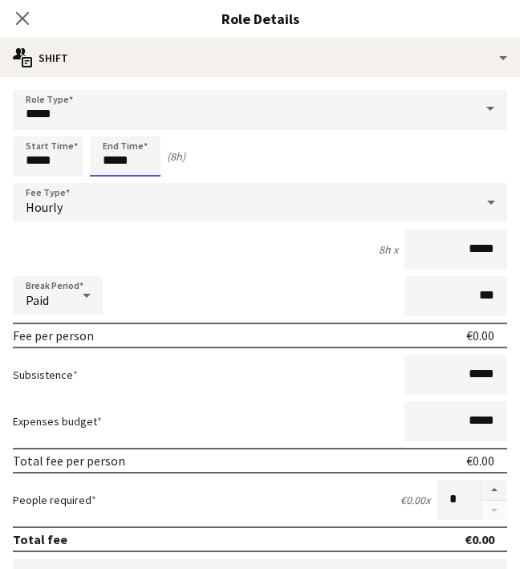
click at [122, 168] on input "*****" at bounding box center [125, 156] width 71 height 40
type input "*****"
click at [140, 184] on div at bounding box center [141, 184] width 32 height 16
click at [19, 15] on icon at bounding box center [21, 17] width 15 height 15
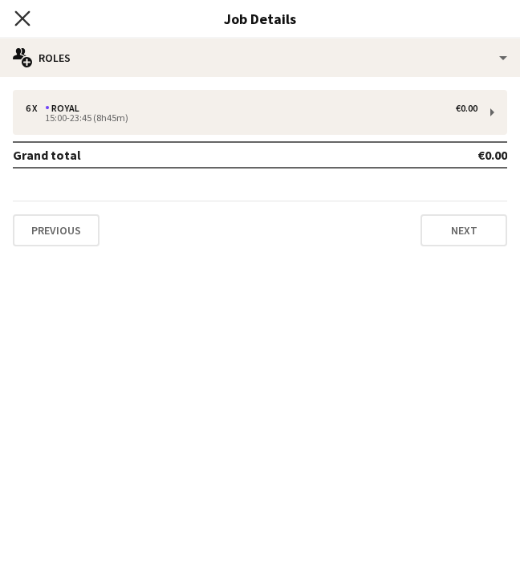
click at [21, 14] on icon "Close pop-in" at bounding box center [21, 17] width 15 height 15
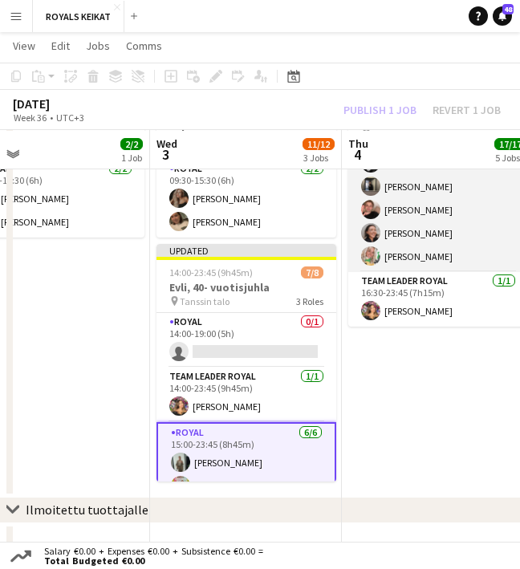
scroll to position [0, 0]
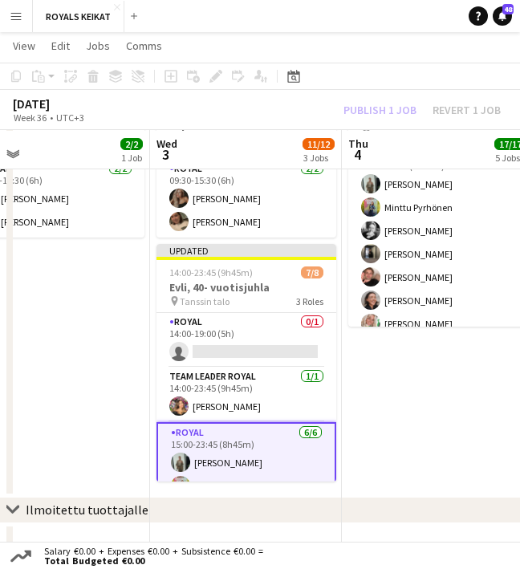
click at [385, 104] on div "Publish 1 job Revert 1 job" at bounding box center [422, 110] width 196 height 18
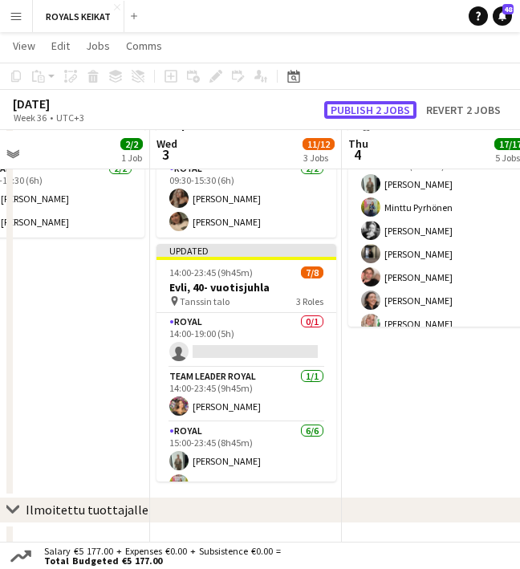
click at [385, 104] on button "Publish 2 jobs" at bounding box center [370, 110] width 92 height 18
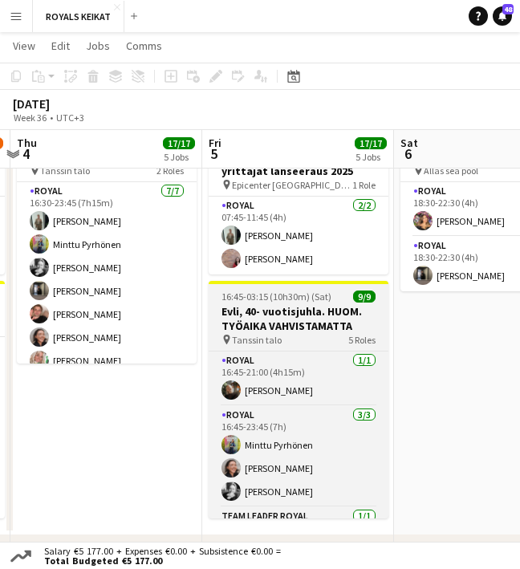
click at [303, 321] on h3 "Evli, 40- vuotisjuhla. HUOM. TYÖAIKA VAHVISTAMATTA" at bounding box center [299, 318] width 180 height 29
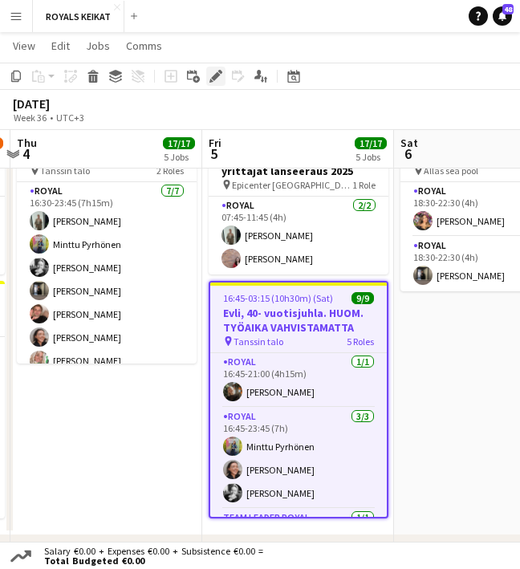
click at [216, 75] on icon at bounding box center [215, 76] width 9 height 9
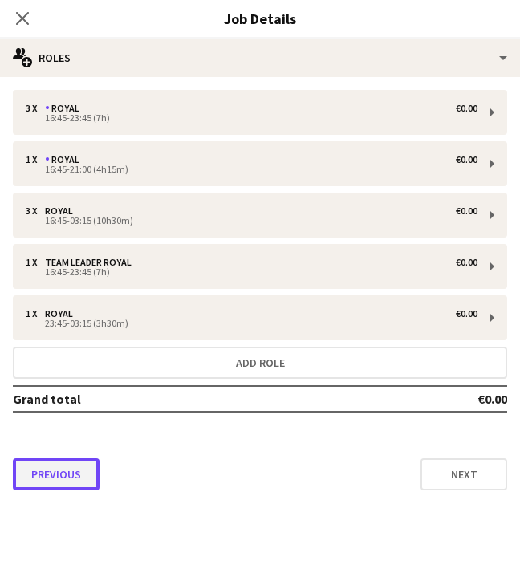
click at [44, 476] on button "Previous" at bounding box center [56, 474] width 87 height 32
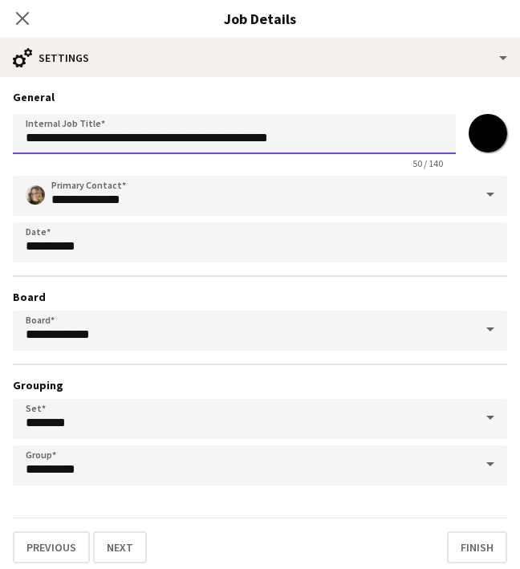
click at [314, 138] on input "**********" at bounding box center [234, 134] width 443 height 40
type input "**********"
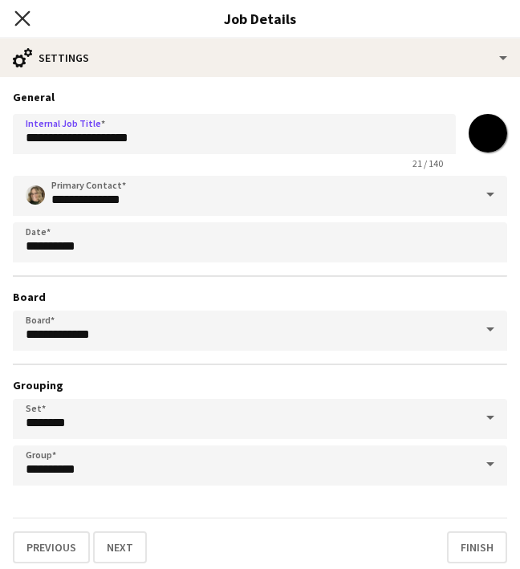
click at [22, 12] on icon "Close pop-in" at bounding box center [21, 17] width 15 height 15
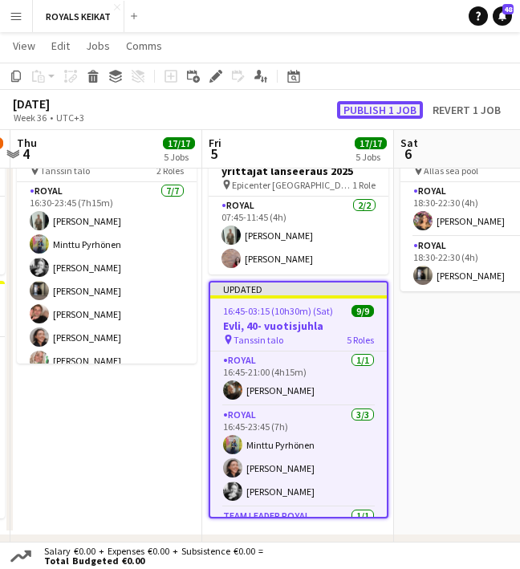
click at [365, 108] on button "Publish 1 job" at bounding box center [380, 110] width 86 height 18
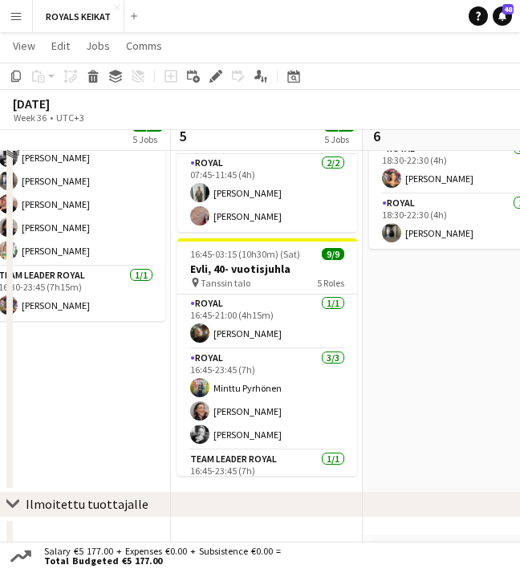
scroll to position [137, 0]
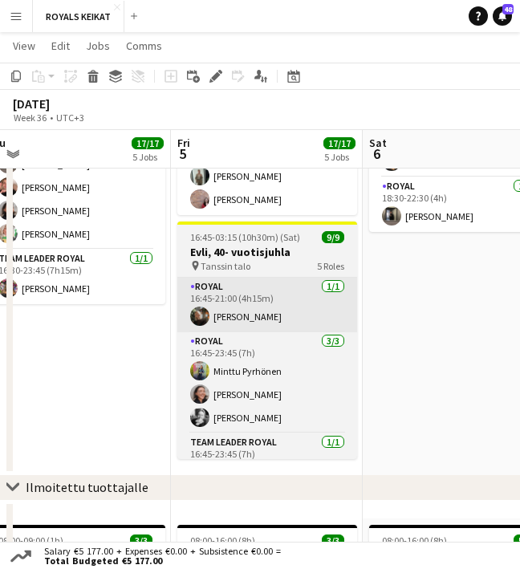
click at [242, 320] on app-card-role "Royal 1/1 16:45-21:00 (4h15m) Sigrid Sööt" at bounding box center [267, 305] width 180 height 55
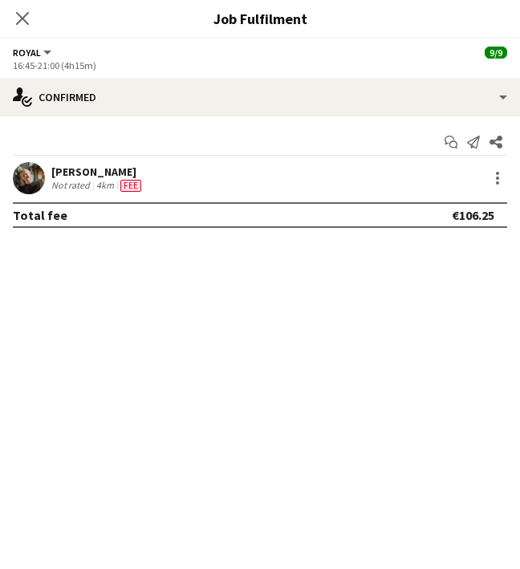
click at [165, 176] on div "Sigrid Sööt Not rated 4km Fee" at bounding box center [260, 178] width 520 height 32
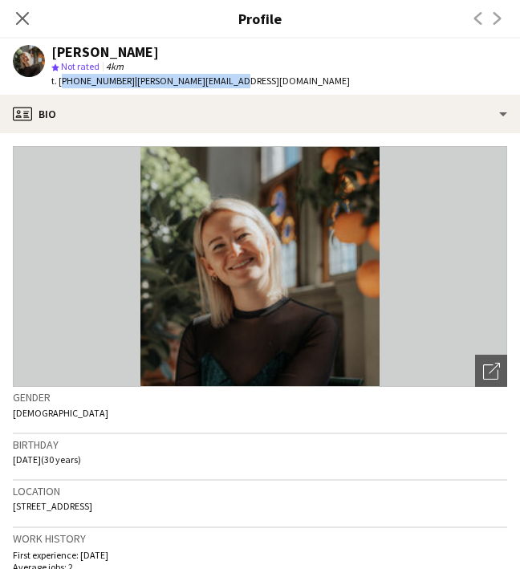
drag, startPoint x: 221, startPoint y: 81, endPoint x: 59, endPoint y: 80, distance: 161.2
click at [59, 80] on div "Sigrid Sööt star Not rated 4km t. +358442134900 | sigrid.soot@gmail.com" at bounding box center [181, 67] width 363 height 56
copy div "+358442134900 | sigrid.soot@gmail.com"
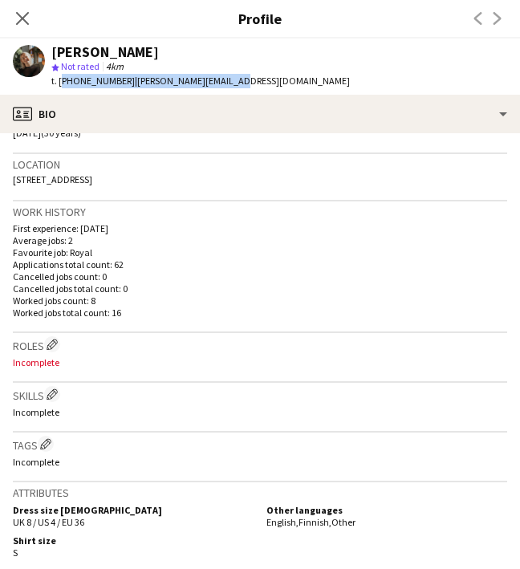
scroll to position [0, 0]
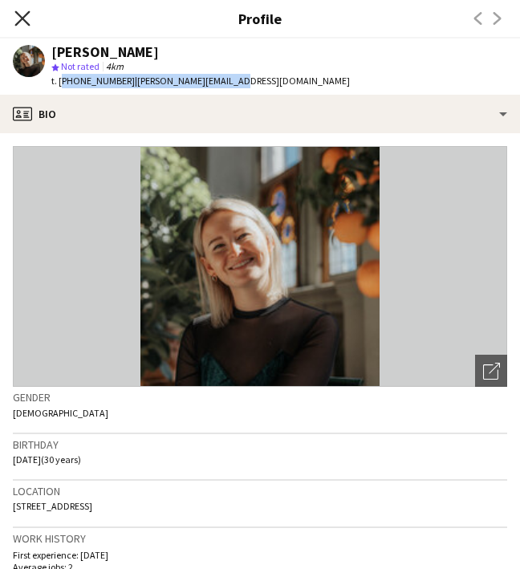
click at [22, 14] on icon "Close pop-in" at bounding box center [21, 17] width 15 height 15
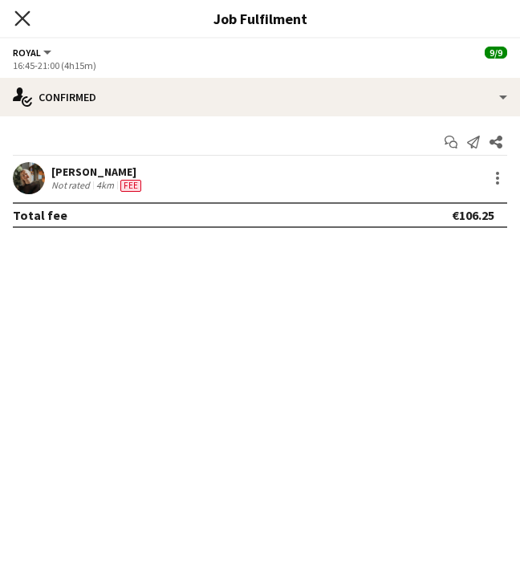
click at [21, 15] on icon "Close pop-in" at bounding box center [21, 17] width 15 height 15
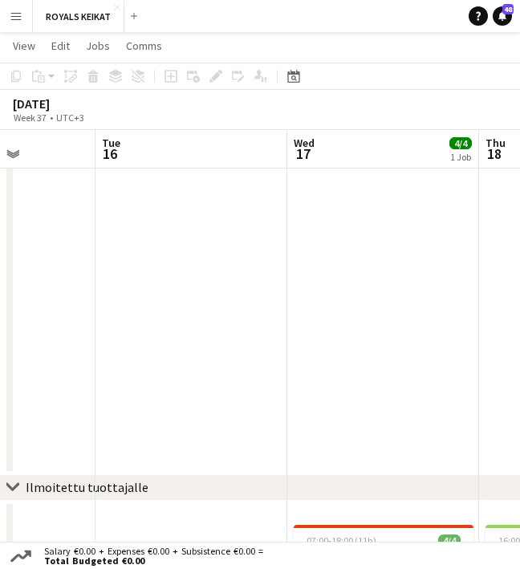
scroll to position [0, 675]
click at [210, 357] on app-date-cell at bounding box center [188, 276] width 192 height 432
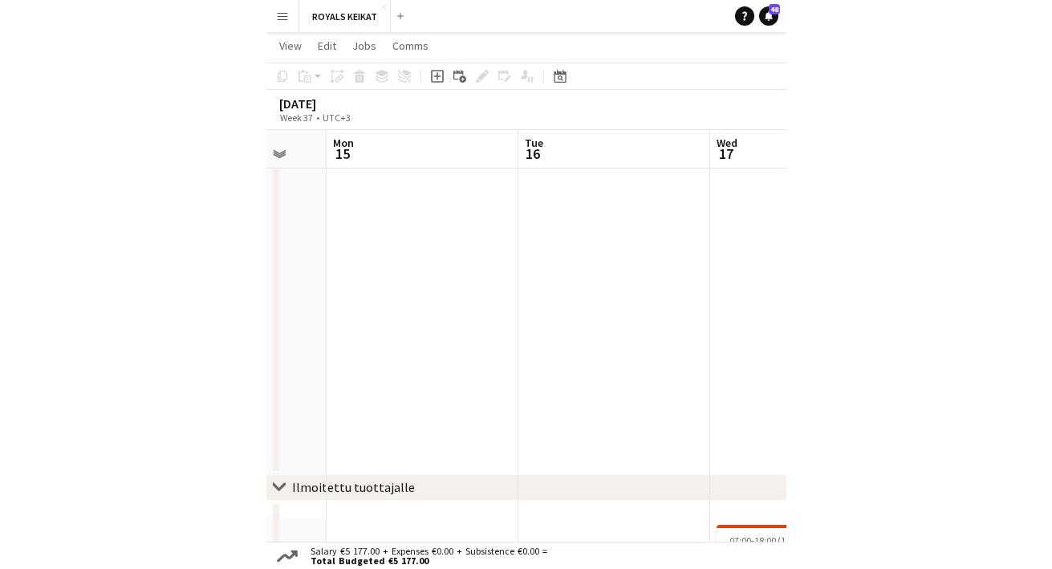
scroll to position [16, 0]
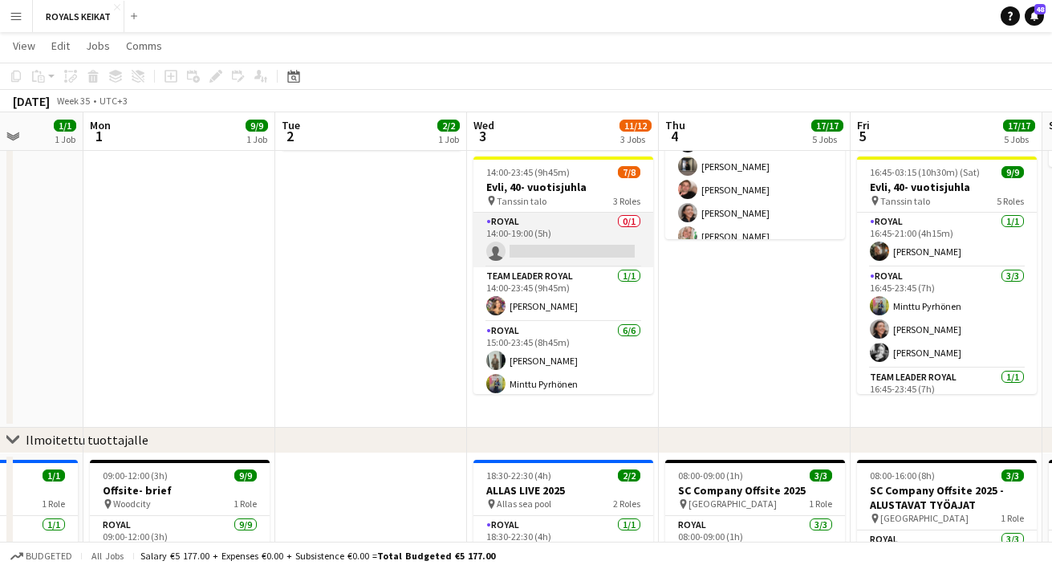
click at [565, 238] on app-card-role "Royal 0/1 14:00-19:00 (5h) single-neutral-actions" at bounding box center [563, 240] width 180 height 55
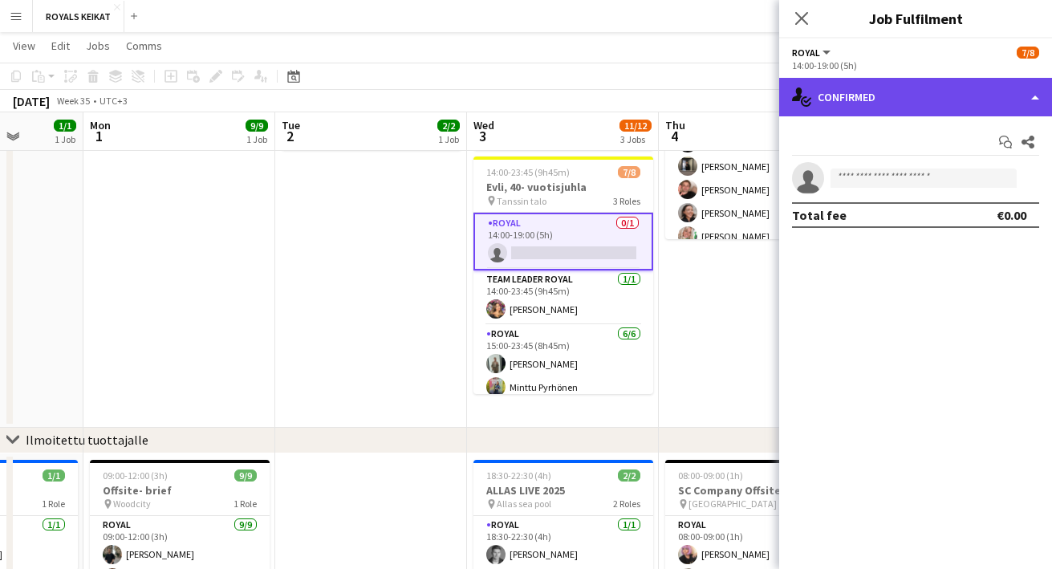
click at [863, 97] on div "single-neutral-actions-check-2 Confirmed" at bounding box center [915, 97] width 273 height 39
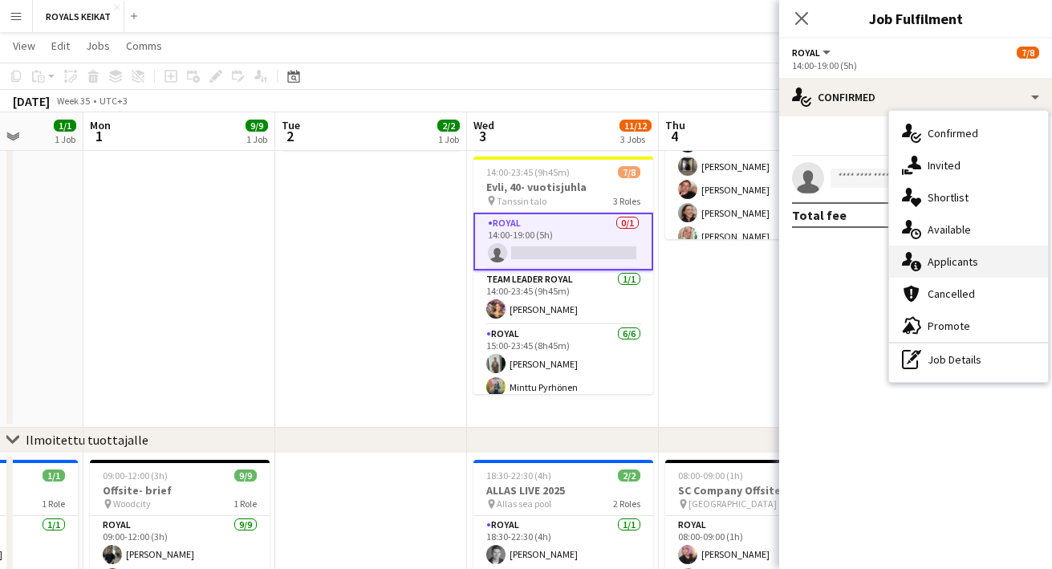
click at [944, 257] on div "single-neutral-actions-information Applicants" at bounding box center [968, 261] width 159 height 32
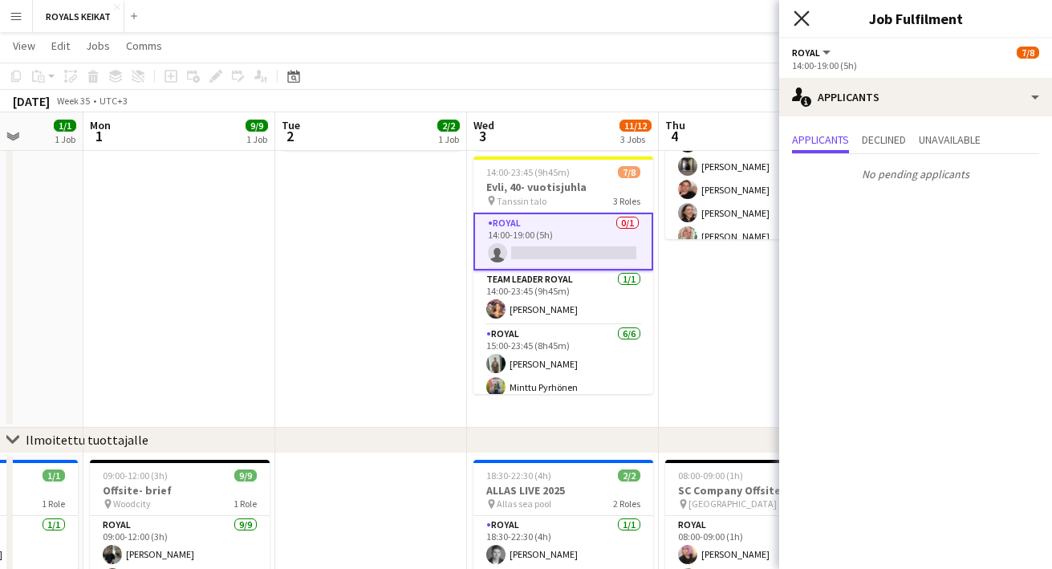
click at [796, 11] on icon "Close pop-in" at bounding box center [800, 17] width 15 height 15
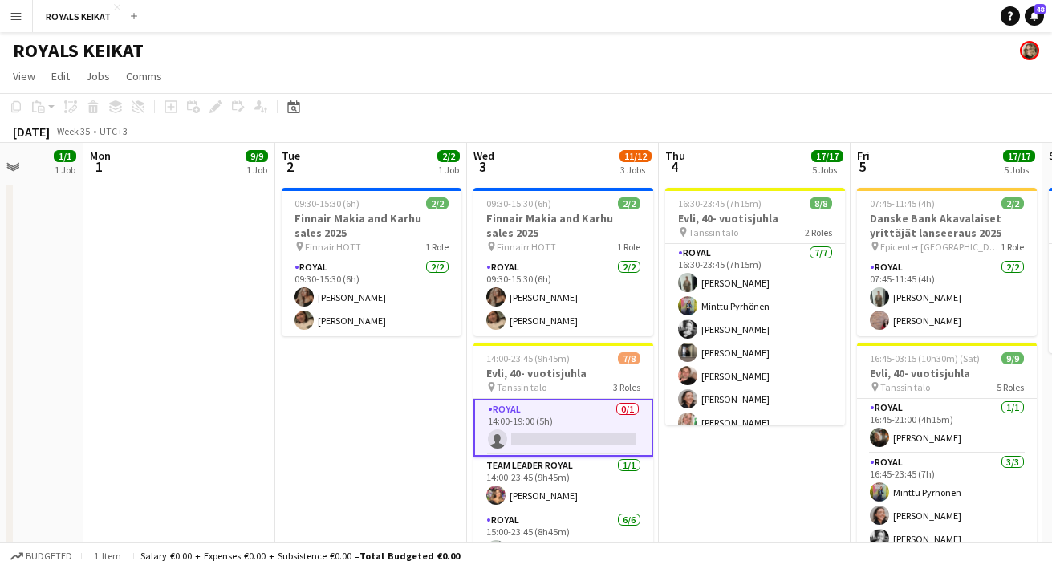
click at [148, 444] on app-date-cell at bounding box center [179, 397] width 192 height 432
